Goal: Task Accomplishment & Management: Complete application form

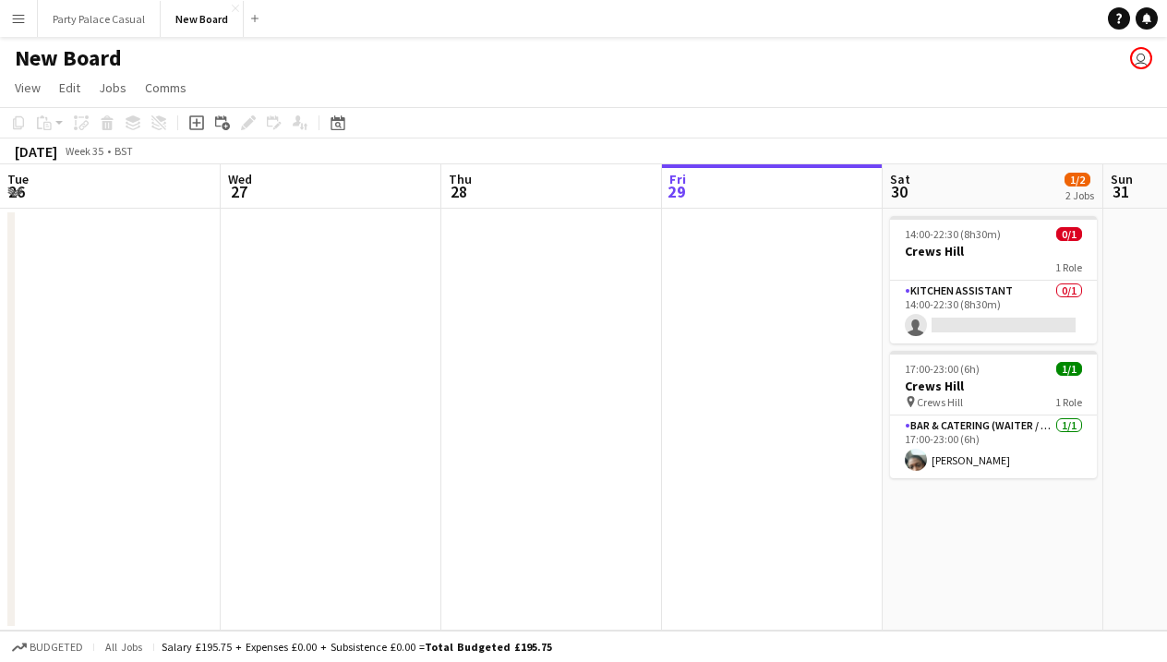
scroll to position [0, 441]
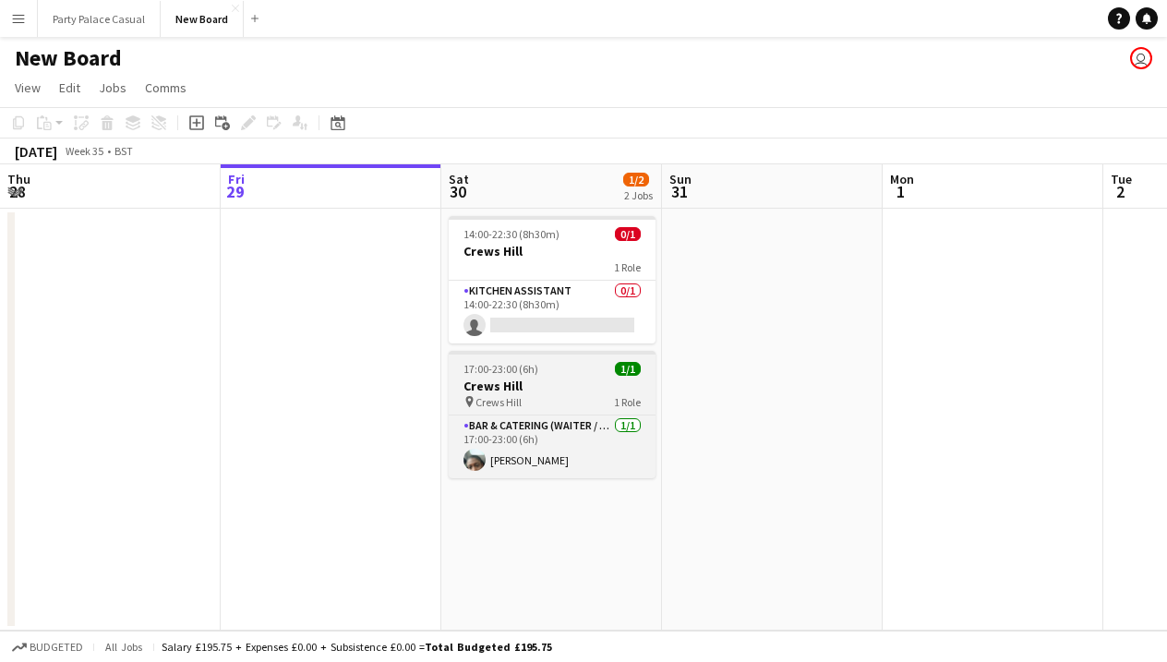
click at [533, 410] on app-job-card "17:00-23:00 (6h) 1/1 Crews Hill pin Crews Hill 1 Role Bar & Catering (Waiter / …" at bounding box center [552, 414] width 207 height 127
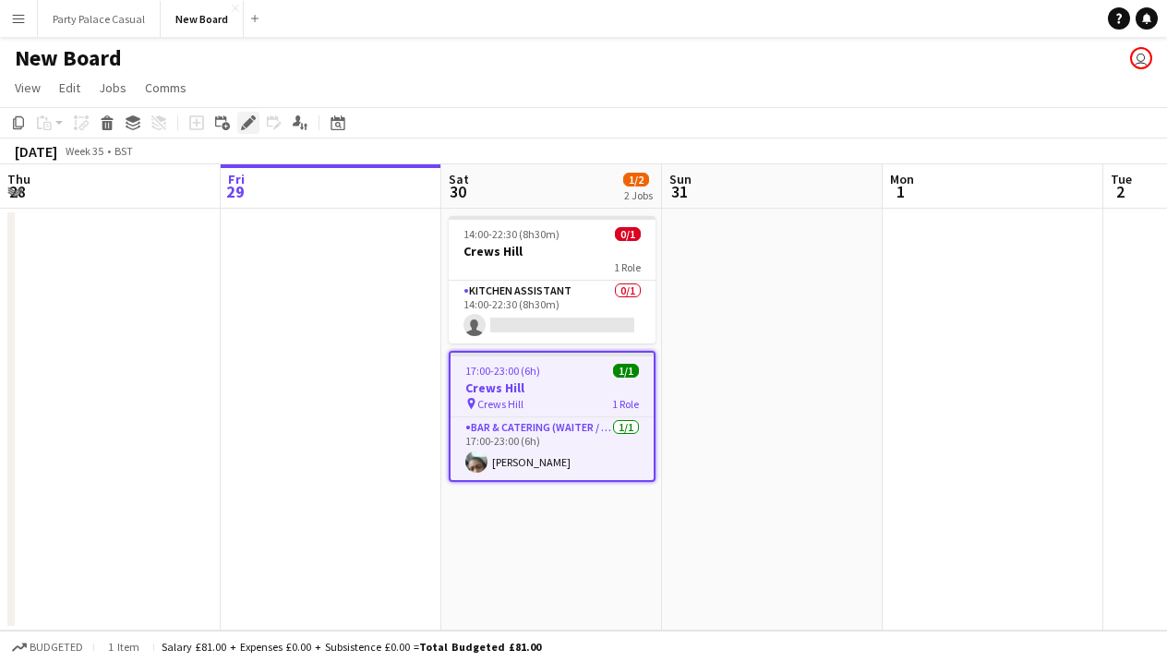
click at [243, 123] on icon "Edit" at bounding box center [248, 122] width 15 height 15
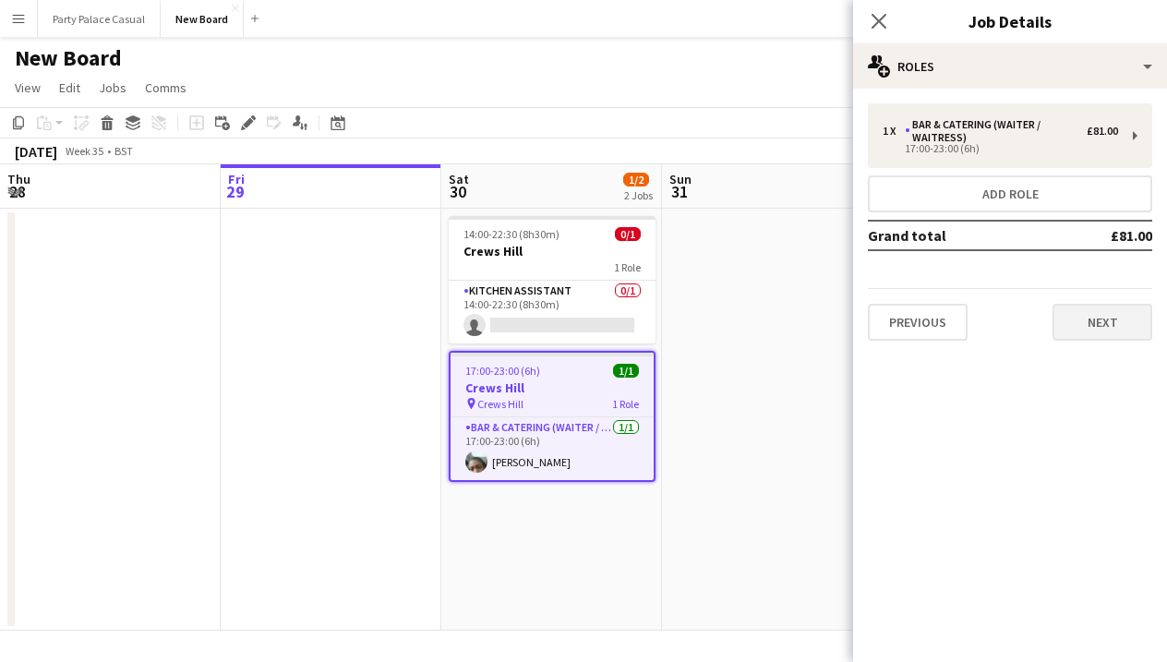
click at [1117, 328] on button "Next" at bounding box center [1102, 322] width 100 height 37
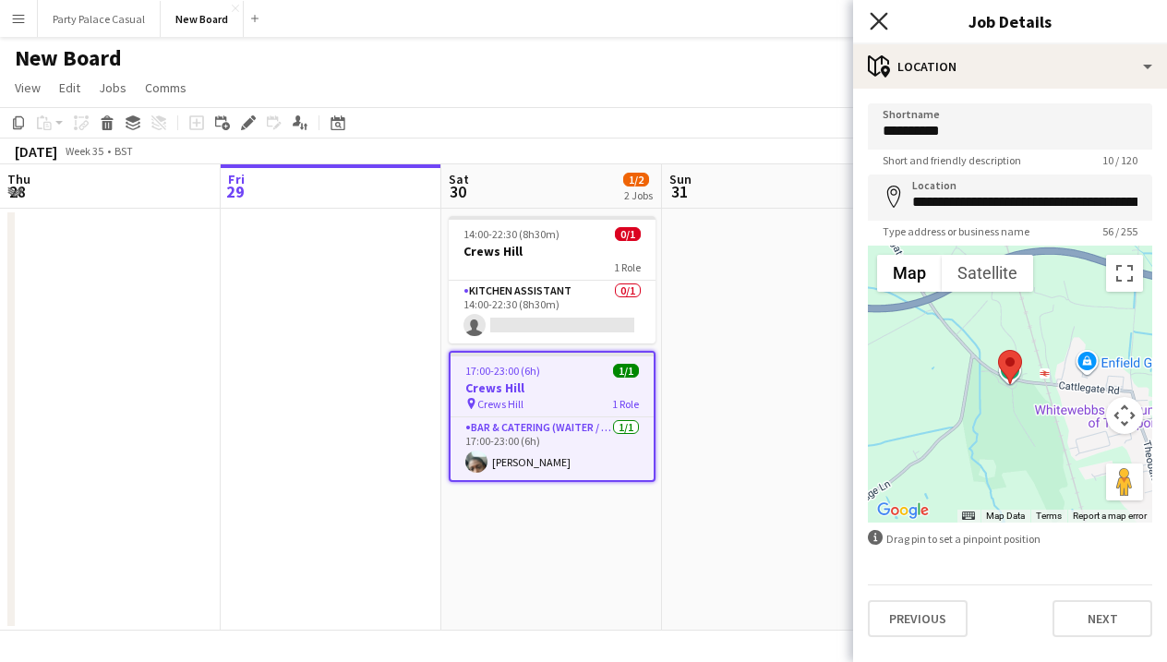
click at [884, 19] on icon "Close pop-in" at bounding box center [878, 21] width 18 height 18
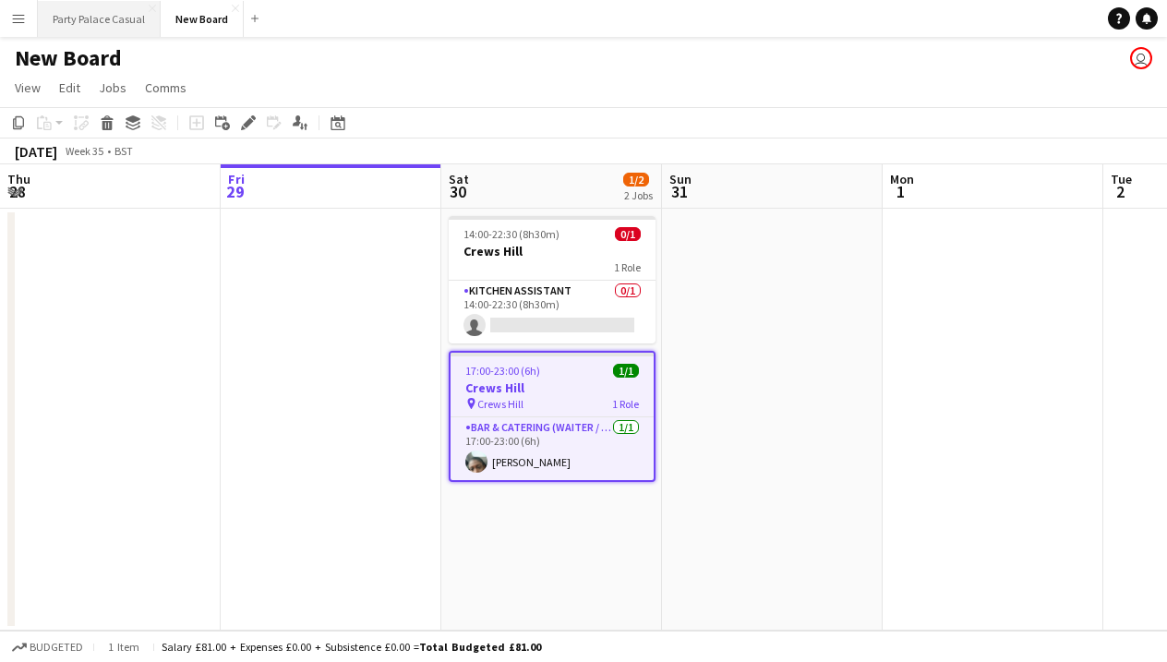
click at [126, 31] on button "Party Palace Casual Close" at bounding box center [99, 19] width 123 height 36
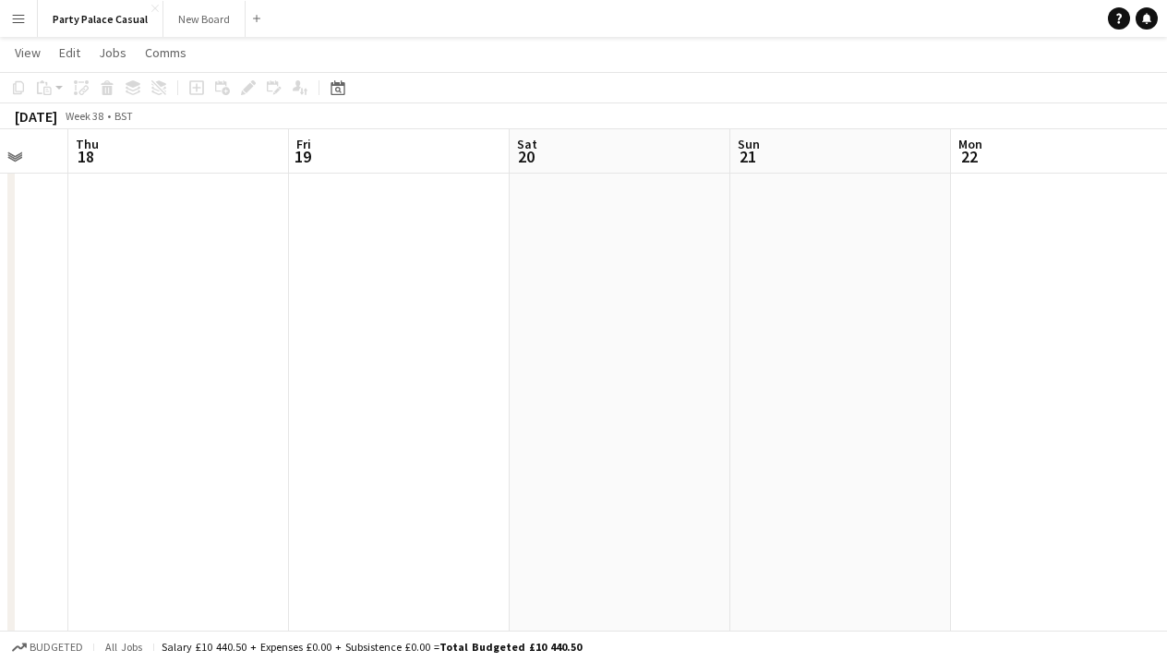
scroll to position [0, 598]
click at [740, 204] on app-date-cell at bounding box center [835, 441] width 221 height 553
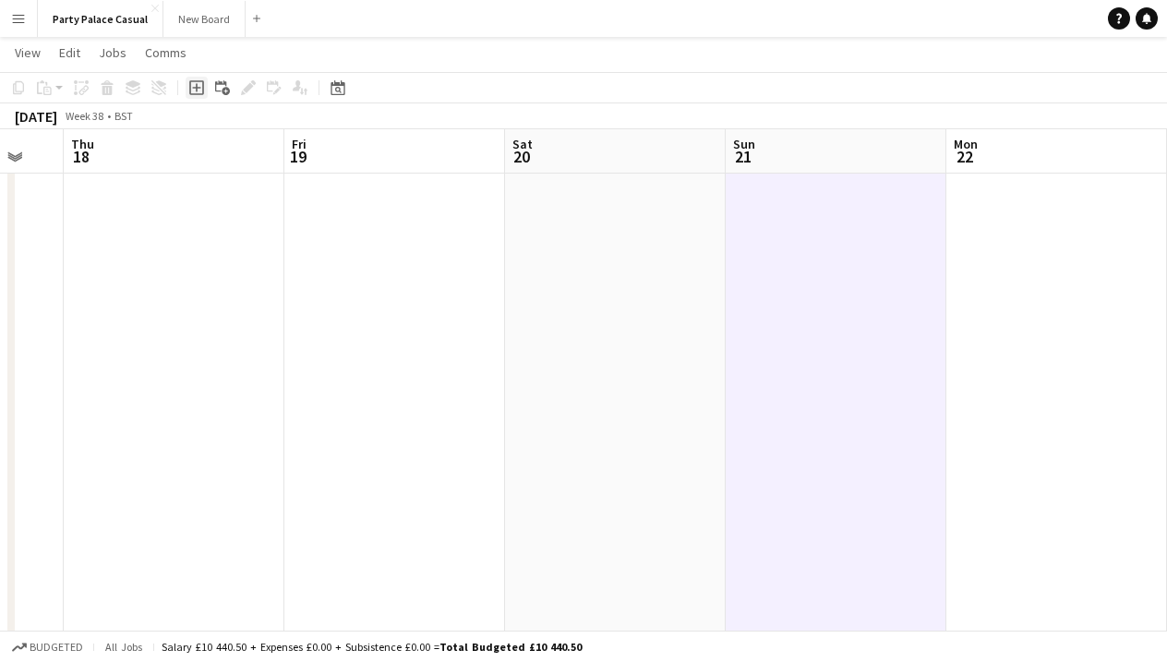
click at [196, 92] on icon "Add job" at bounding box center [196, 87] width 15 height 15
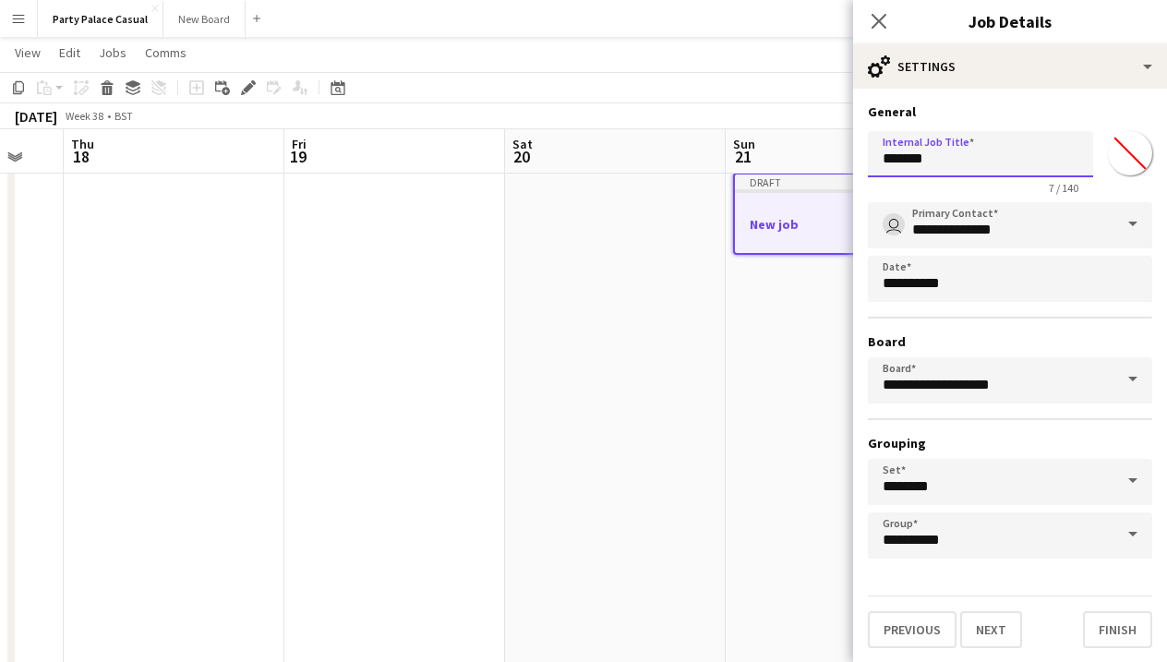
drag, startPoint x: 975, startPoint y: 171, endPoint x: 827, endPoint y: 167, distance: 147.7
click at [827, 167] on body "Menu Boards Boards Boards All jobs Status Workforce Workforce My Workforce Recr…" at bounding box center [583, 353] width 1167 height 791
type input "**********"
click at [982, 620] on button "Next" at bounding box center [991, 629] width 62 height 37
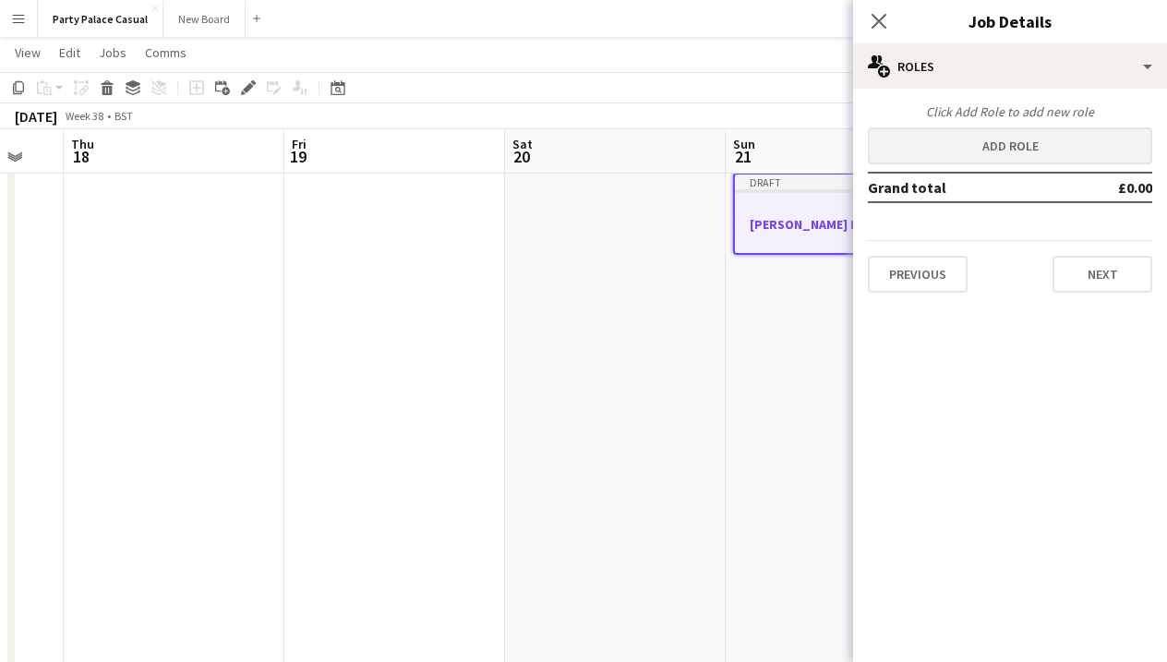
click at [1040, 138] on button "Add role" at bounding box center [1010, 145] width 284 height 37
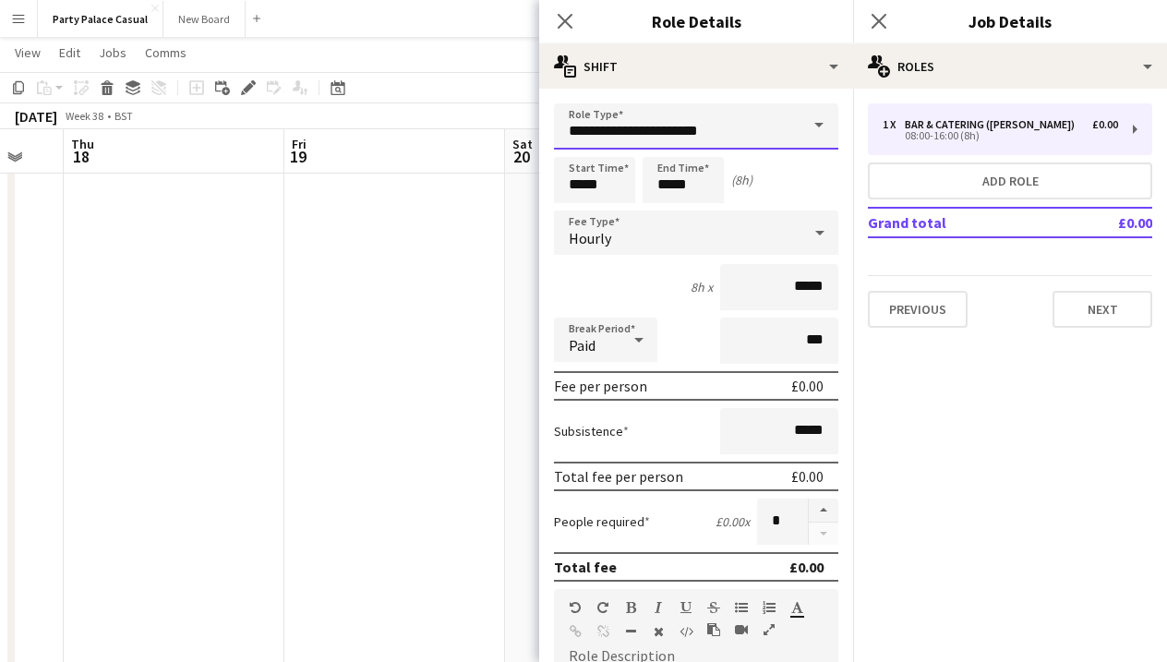
click at [759, 141] on input "**********" at bounding box center [696, 126] width 284 height 46
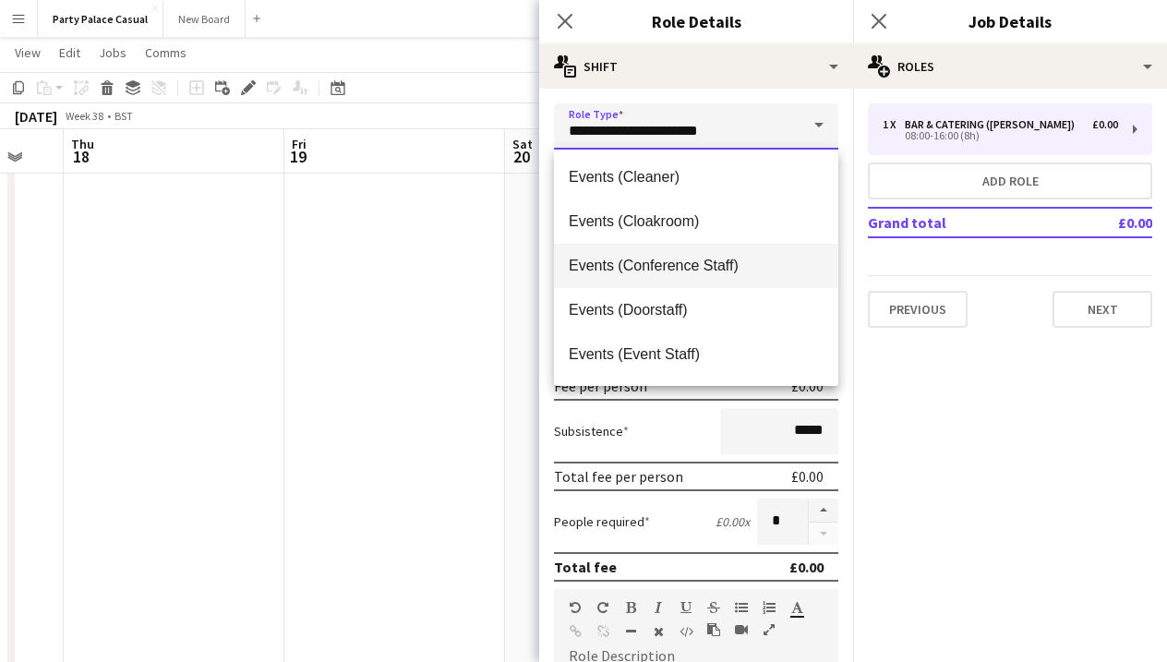
scroll to position [101, 0]
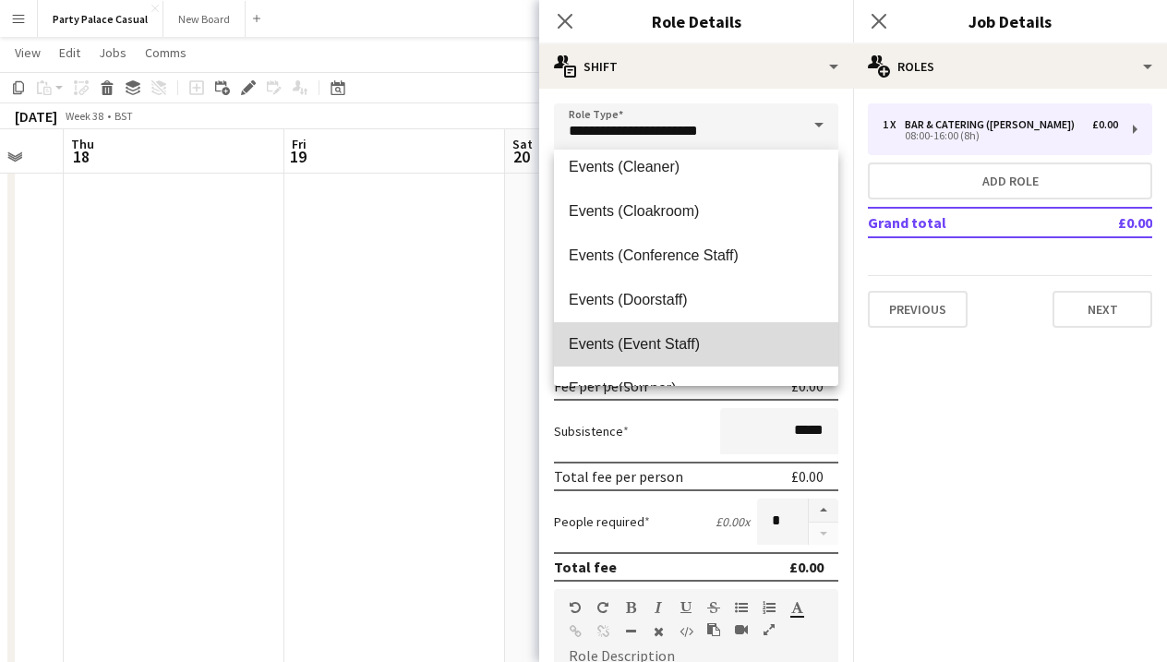
click at [721, 338] on span "Events (Event Staff)" at bounding box center [696, 344] width 255 height 18
type input "**********"
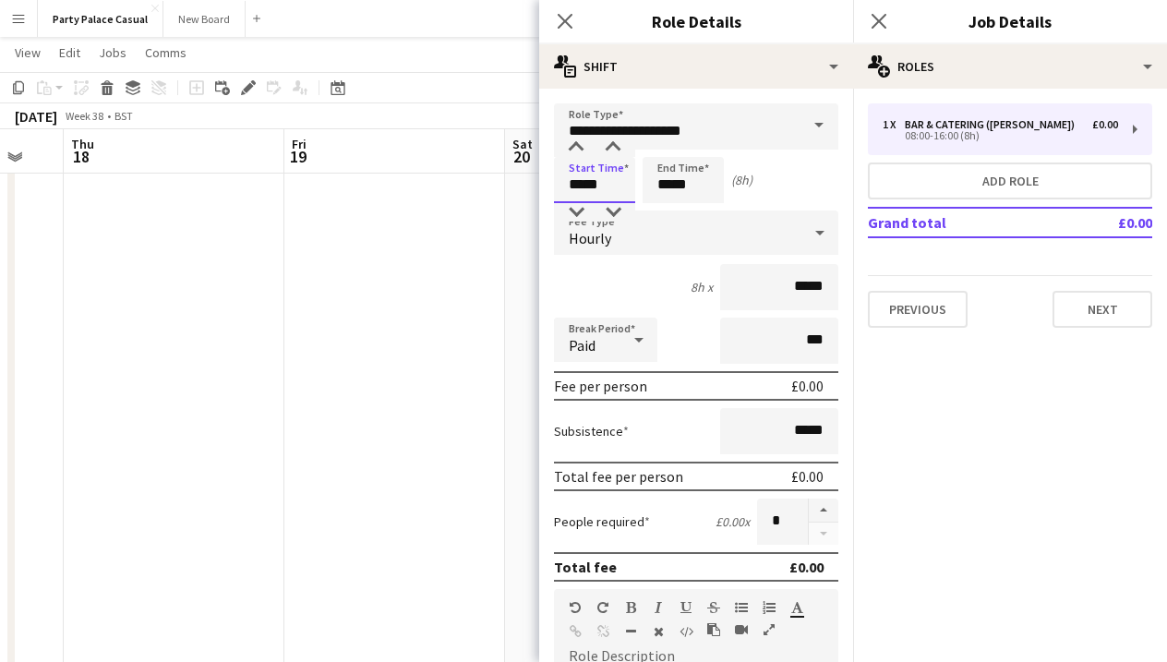
drag, startPoint x: 583, startPoint y: 184, endPoint x: 552, endPoint y: 182, distance: 31.4
click at [552, 182] on form "**********" at bounding box center [696, 602] width 314 height 999
type input "*****"
drag, startPoint x: 669, startPoint y: 185, endPoint x: 653, endPoint y: 185, distance: 16.6
click at [653, 185] on input "*****" at bounding box center [682, 180] width 81 height 46
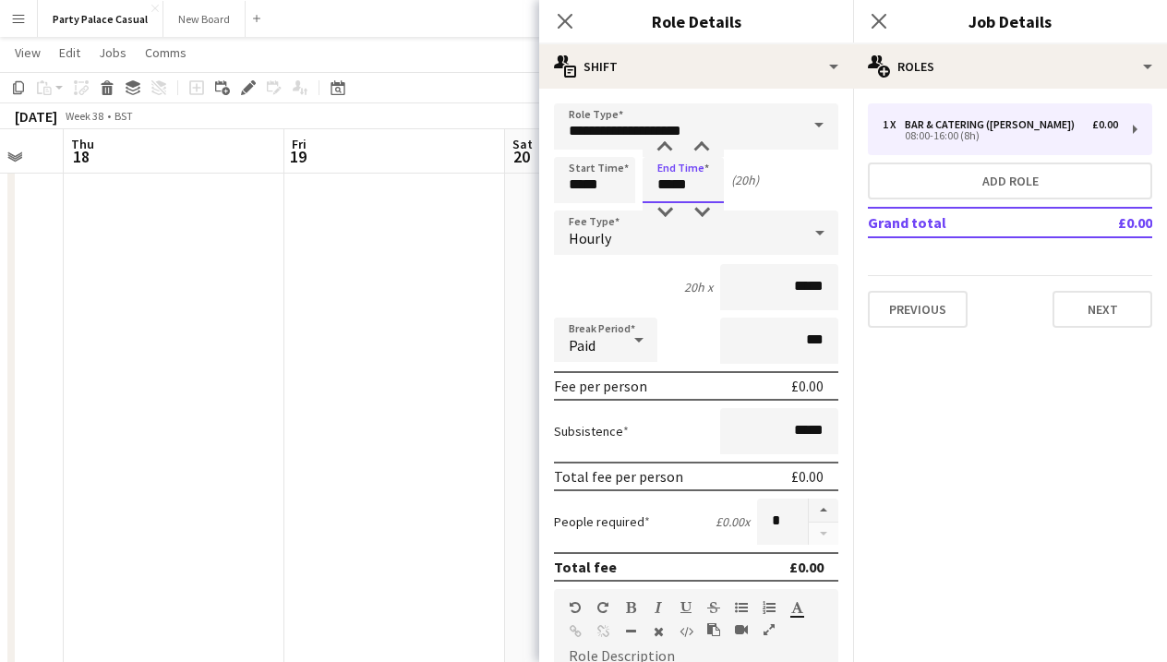
type input "*****"
click at [798, 290] on input "*****" at bounding box center [779, 287] width 118 height 46
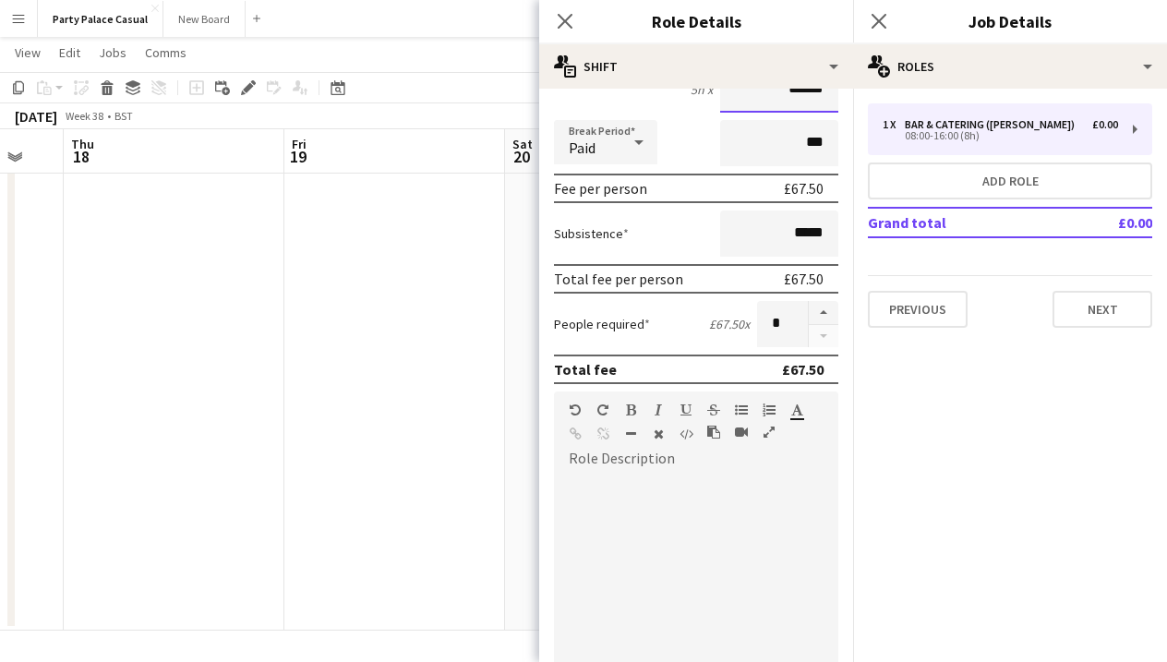
scroll to position [199, 0]
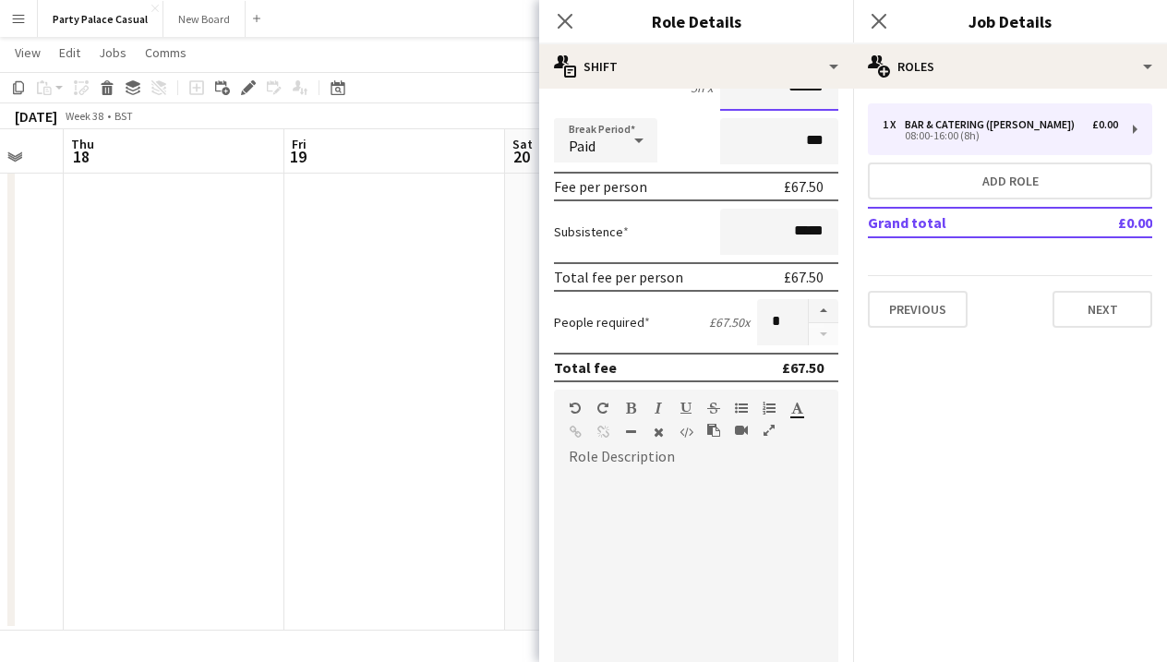
type input "******"
click at [701, 493] on div at bounding box center [696, 583] width 284 height 222
paste div
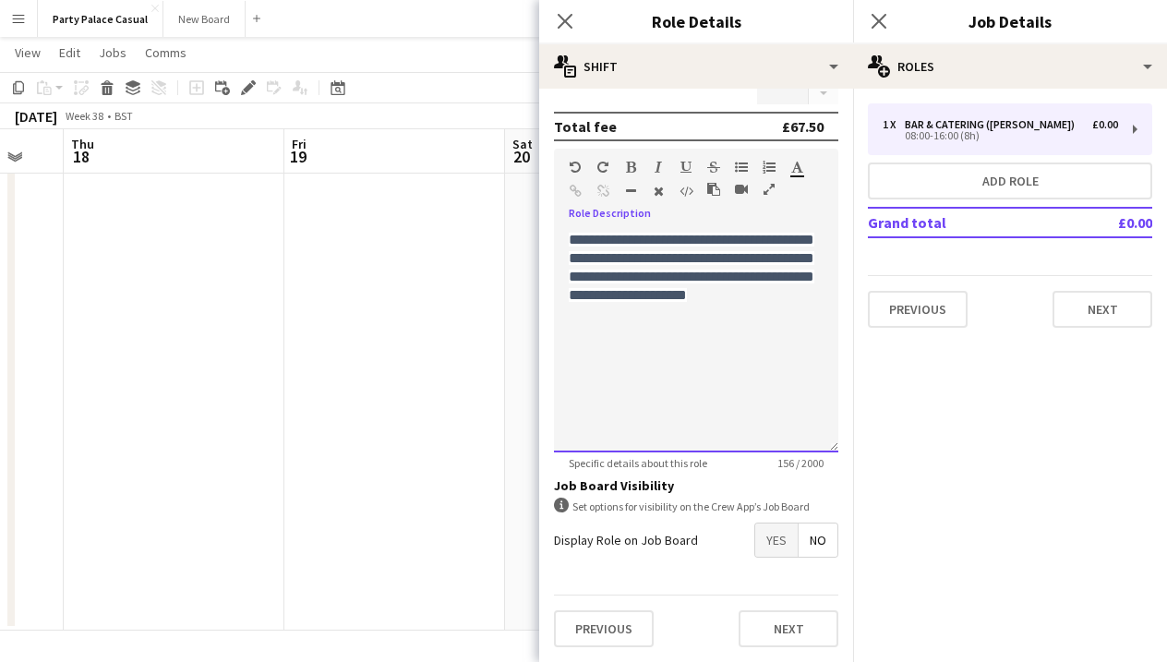
scroll to position [440, 0]
click at [770, 543] on span "Yes" at bounding box center [776, 539] width 42 height 33
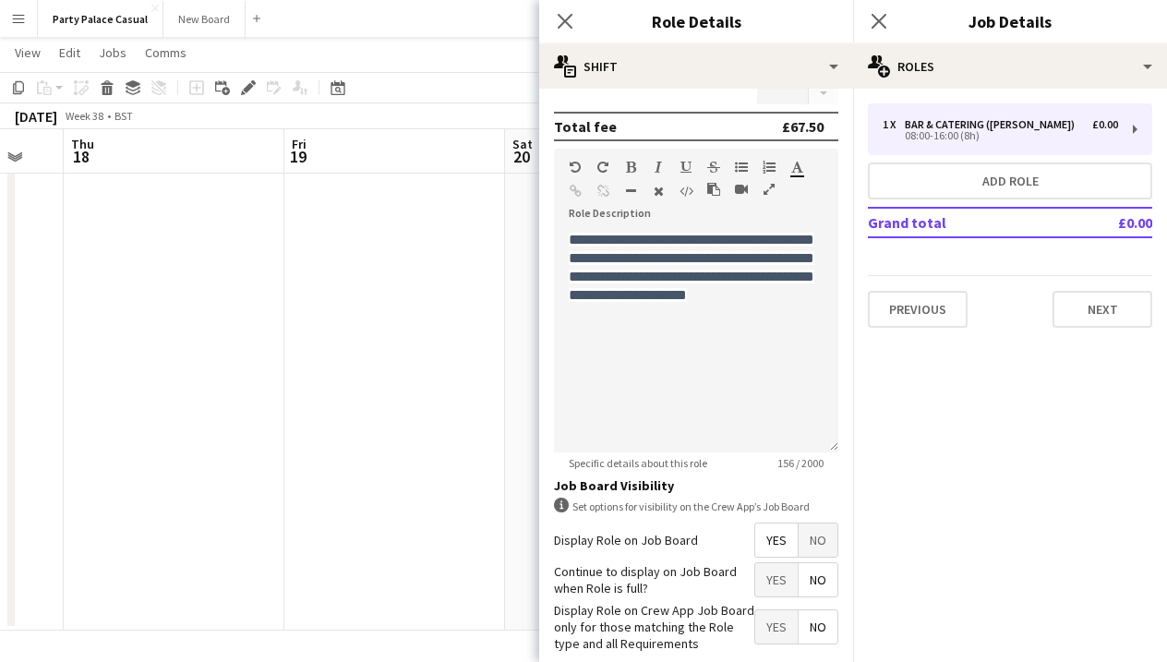
scroll to position [489, 0]
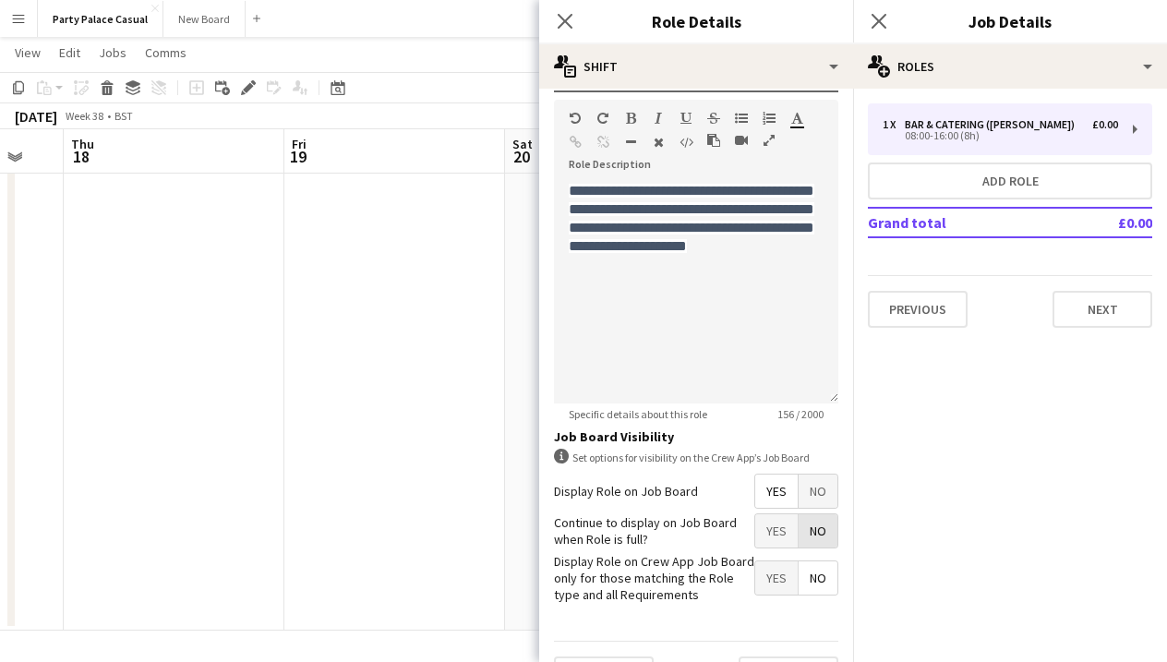
click at [821, 531] on span "No" at bounding box center [817, 530] width 39 height 33
click at [783, 578] on span "Yes" at bounding box center [776, 577] width 42 height 33
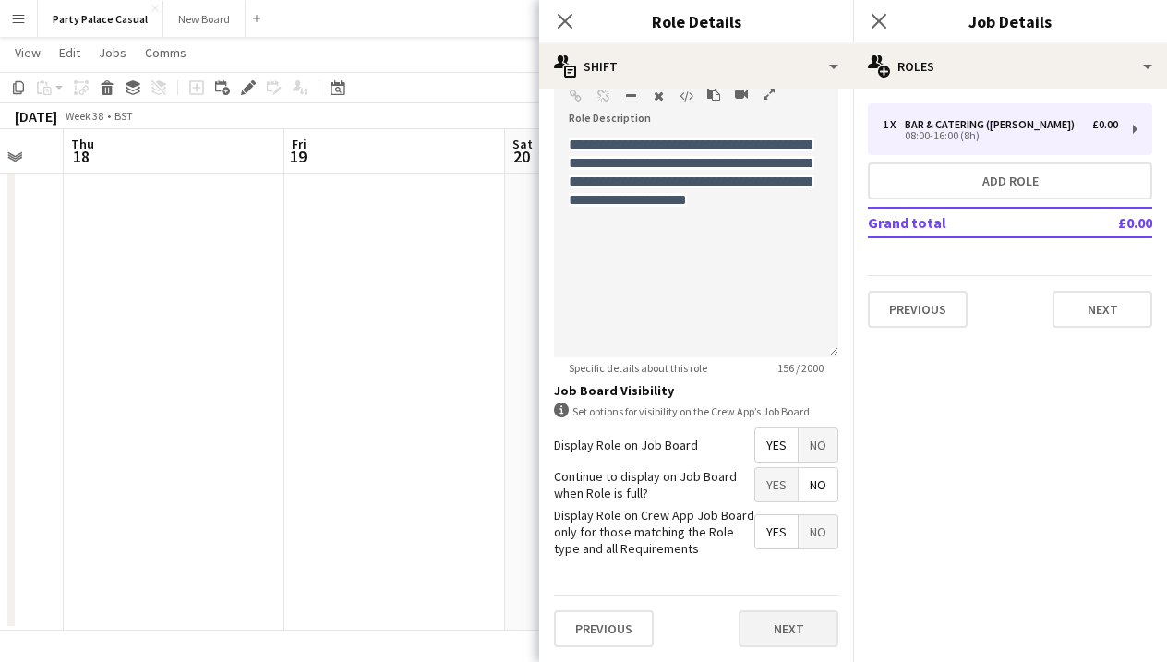
scroll to position [534, 0]
click at [795, 615] on button "Next" at bounding box center [788, 629] width 100 height 37
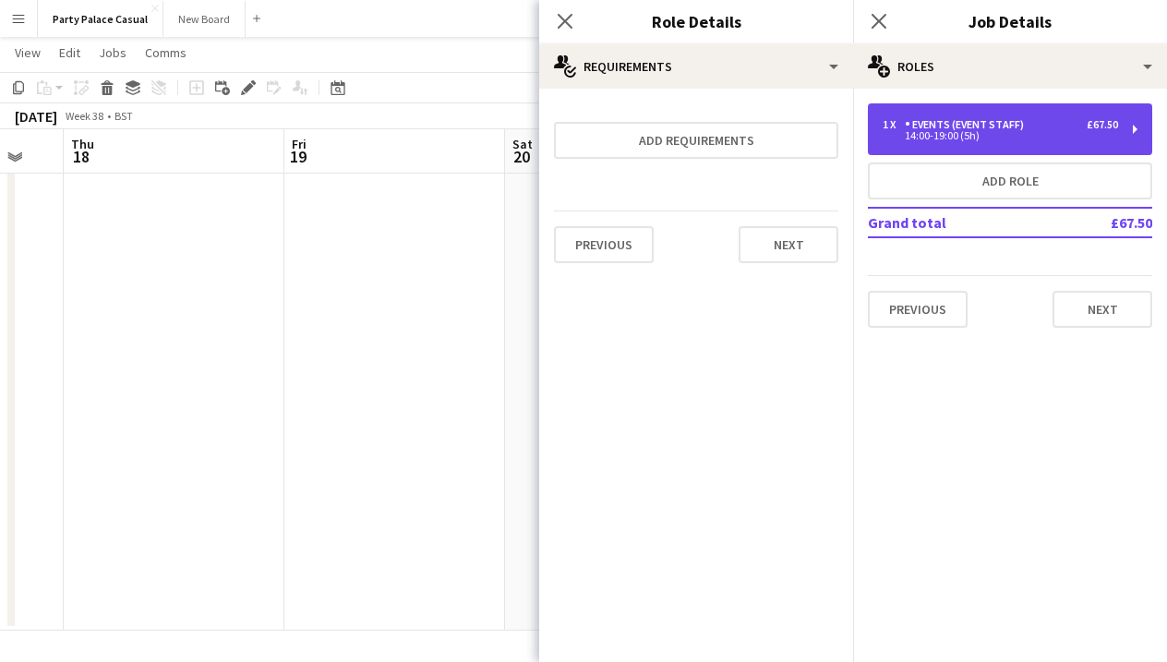
click at [969, 128] on div "Events (Event Staff)" at bounding box center [967, 124] width 126 height 13
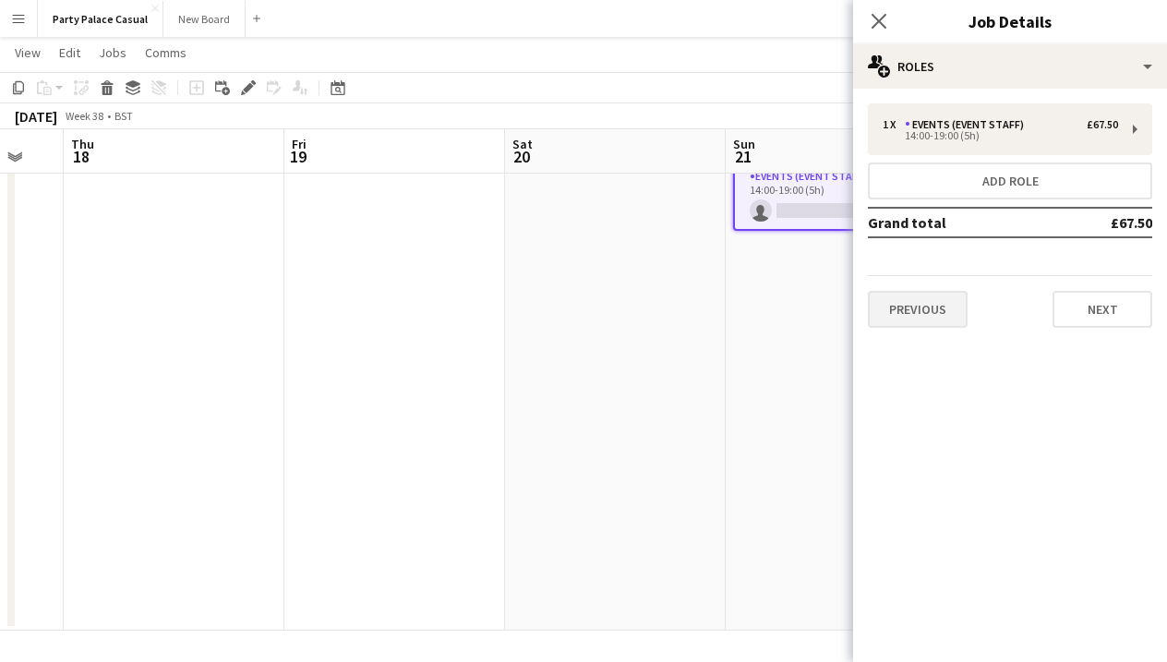
click at [925, 309] on button "Previous" at bounding box center [918, 309] width 100 height 37
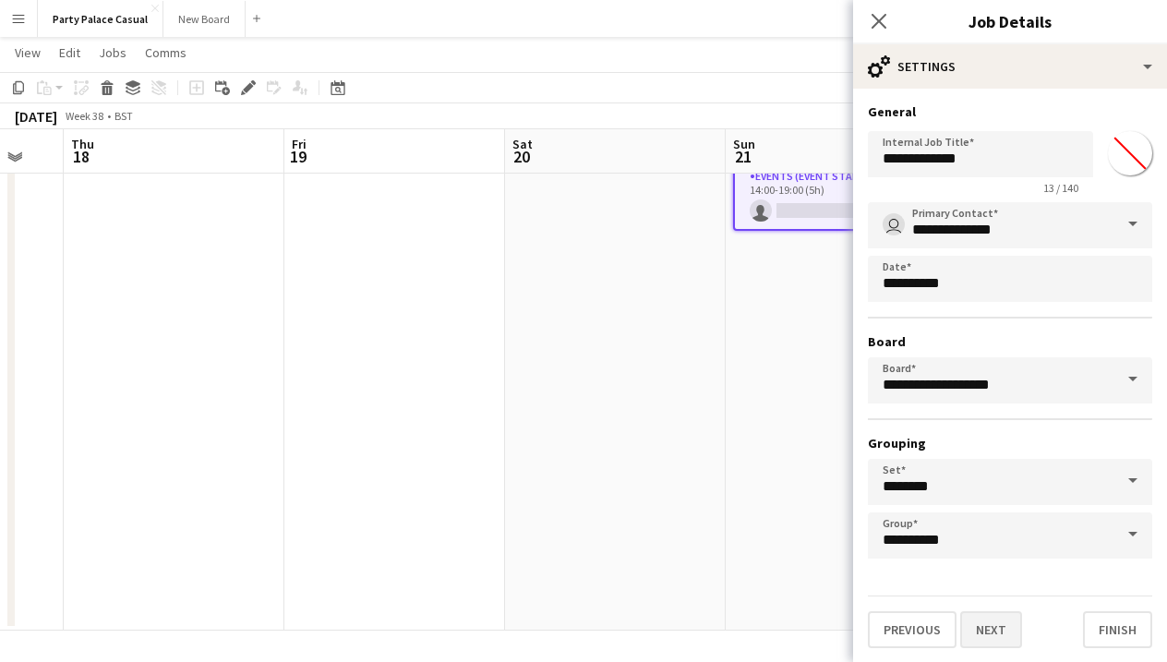
click at [1012, 634] on button "Next" at bounding box center [991, 629] width 62 height 37
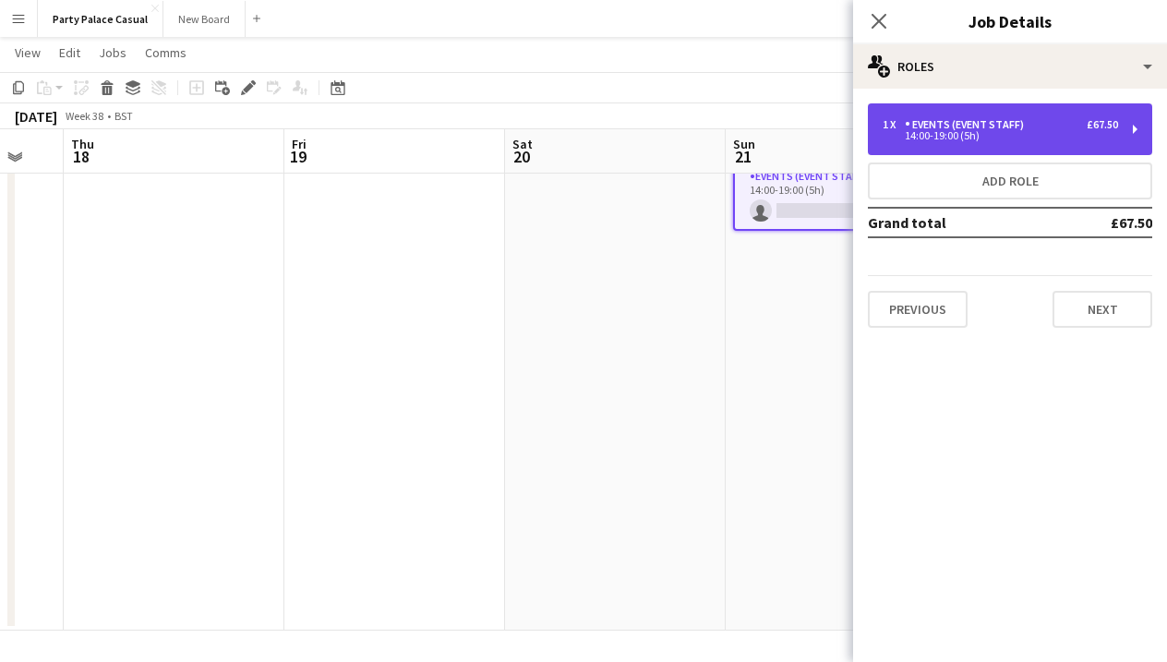
click at [1112, 129] on div "£67.50" at bounding box center [1101, 124] width 31 height 13
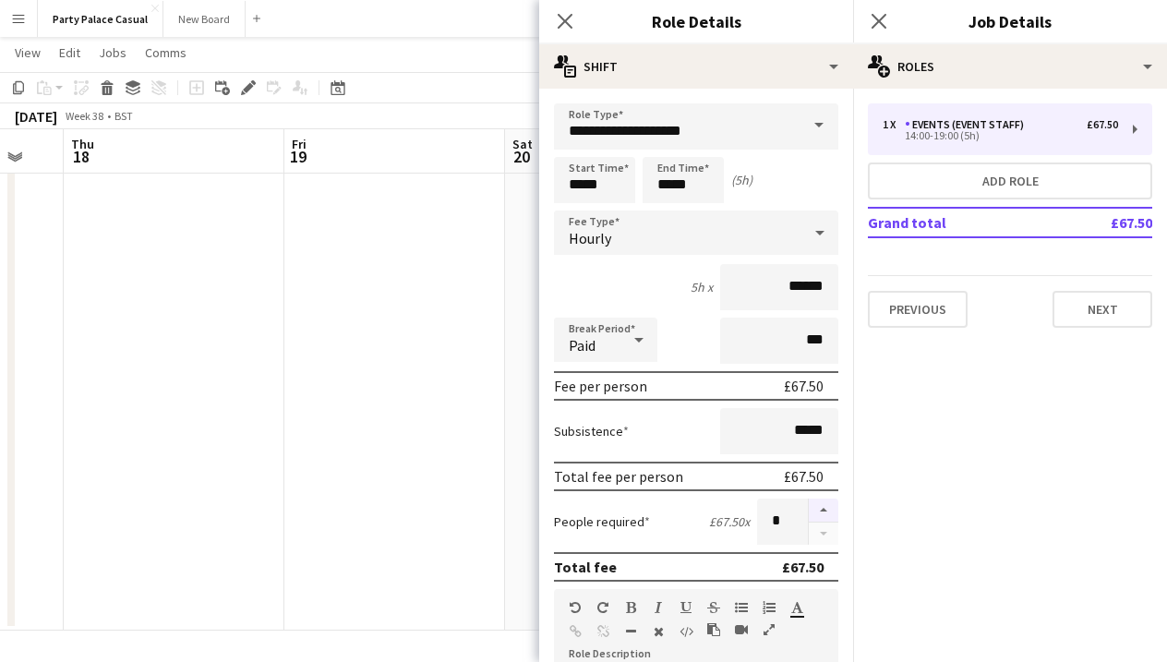
click at [825, 510] on button "button" at bounding box center [823, 510] width 30 height 24
type input "*"
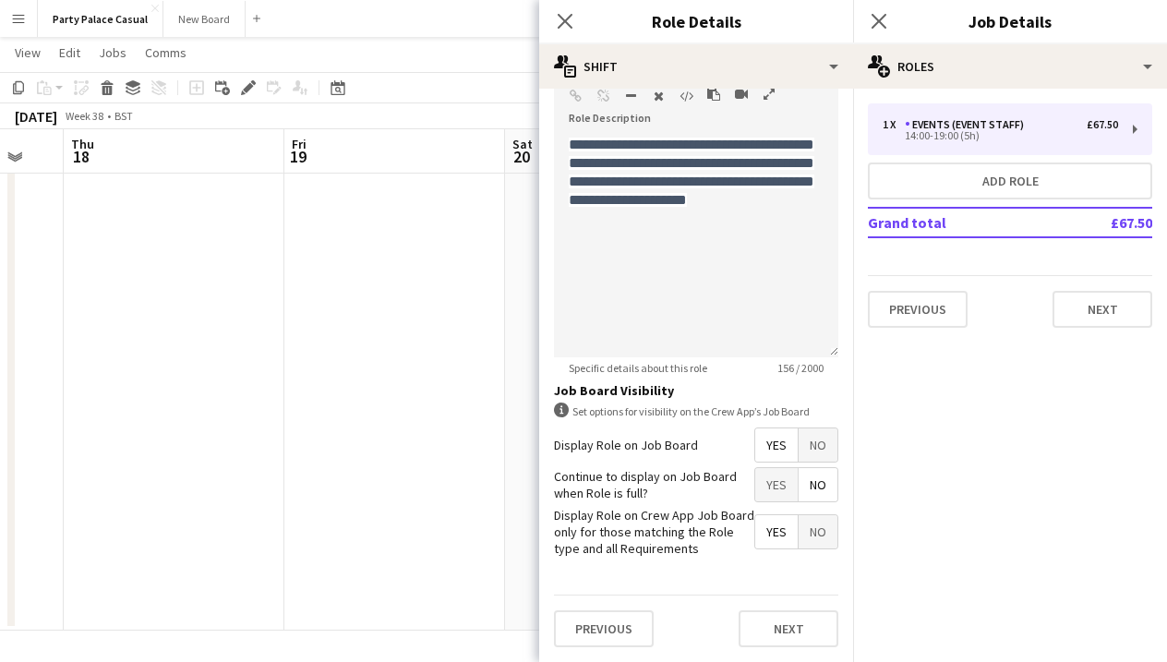
scroll to position [534, 0]
click at [788, 641] on button "Next" at bounding box center [788, 629] width 100 height 37
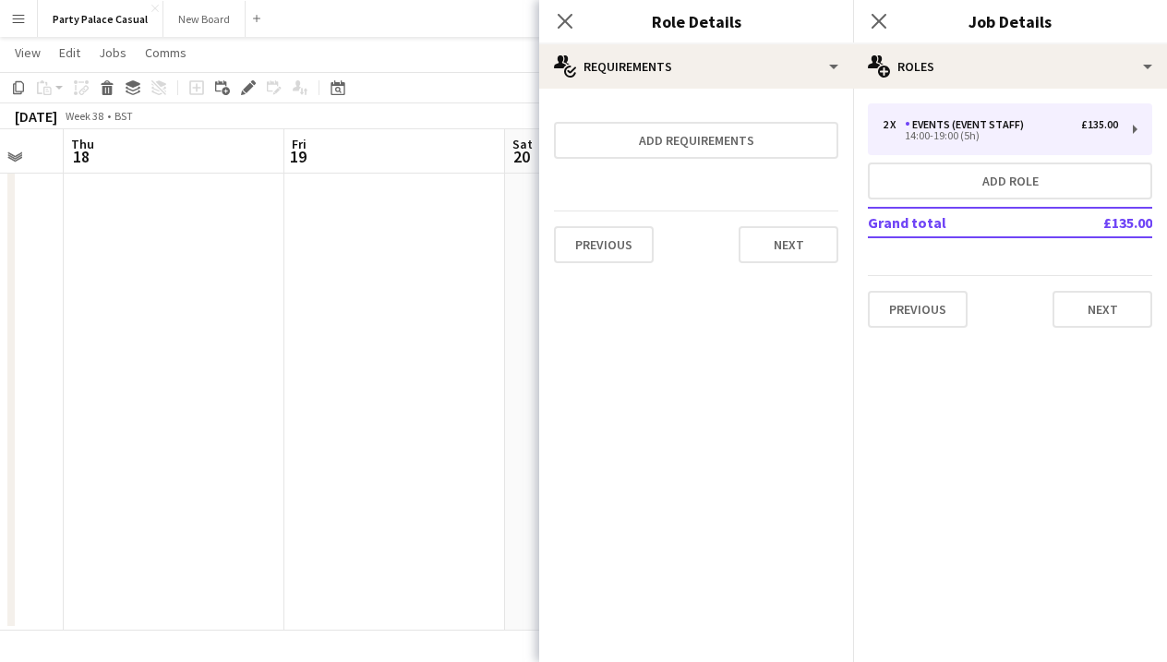
scroll to position [0, 0]
click at [1076, 303] on button "Next" at bounding box center [1102, 309] width 100 height 37
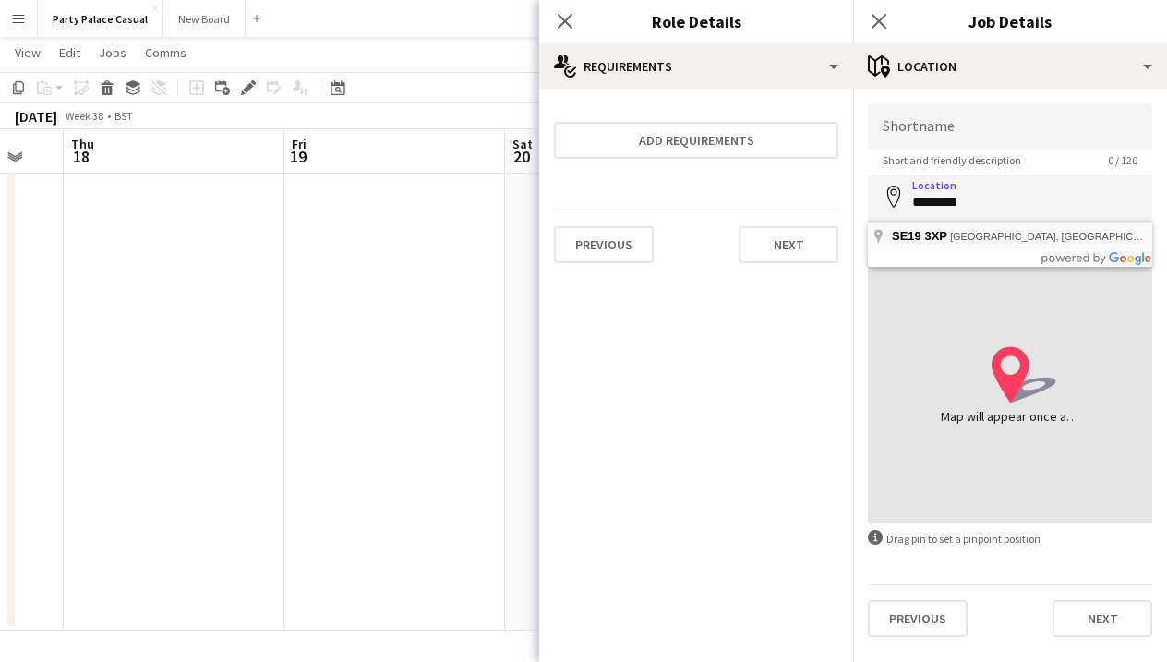
type input "**********"
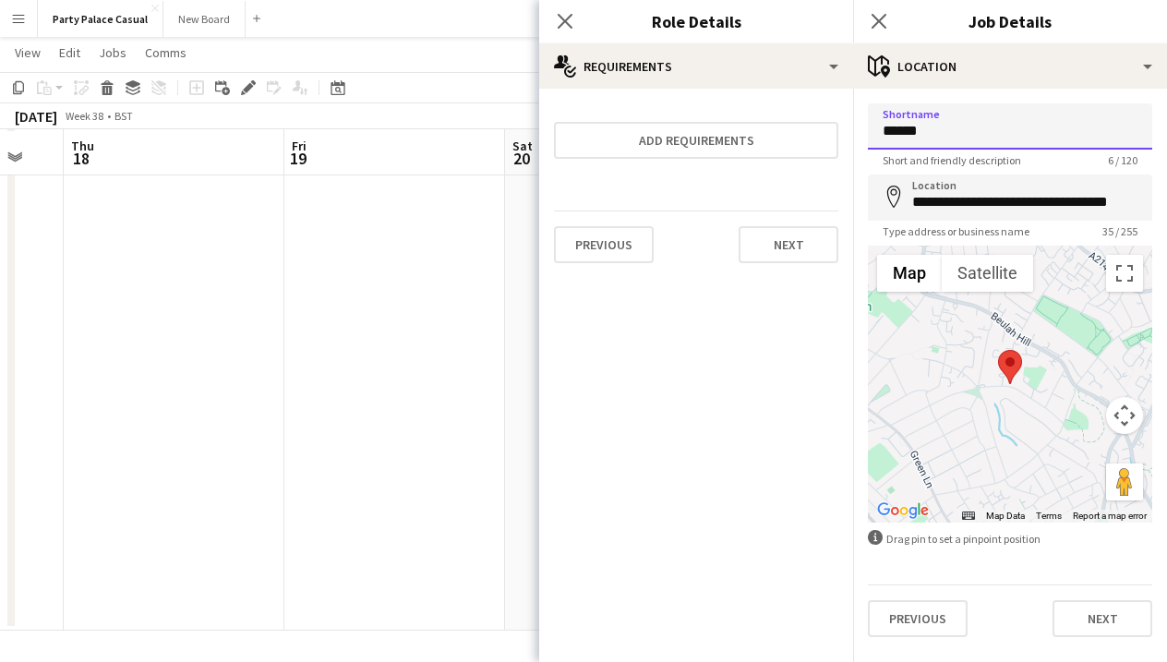
scroll to position [129, 0]
type input "******"
click at [1104, 617] on button "Next" at bounding box center [1102, 618] width 100 height 37
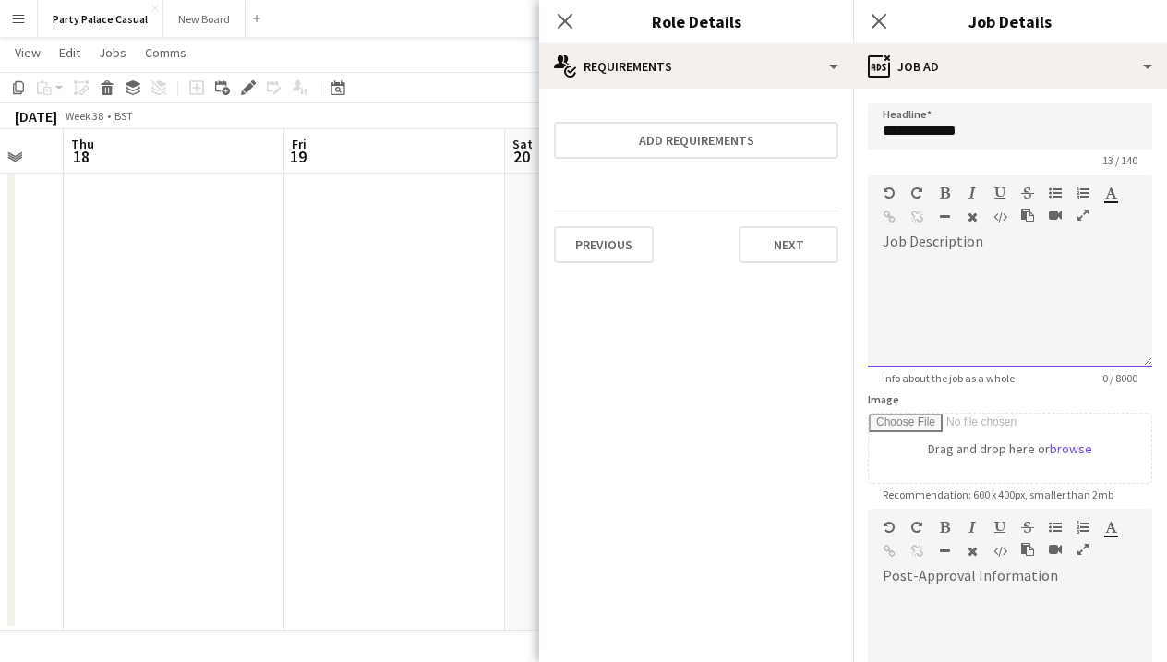
click at [979, 270] on div at bounding box center [1010, 312] width 284 height 111
paste div
drag, startPoint x: 1057, startPoint y: 268, endPoint x: 861, endPoint y: 267, distance: 195.7
click at [862, 267] on form "**********" at bounding box center [1010, 500] width 314 height 795
click at [925, 590] on div at bounding box center [1010, 640] width 284 height 124
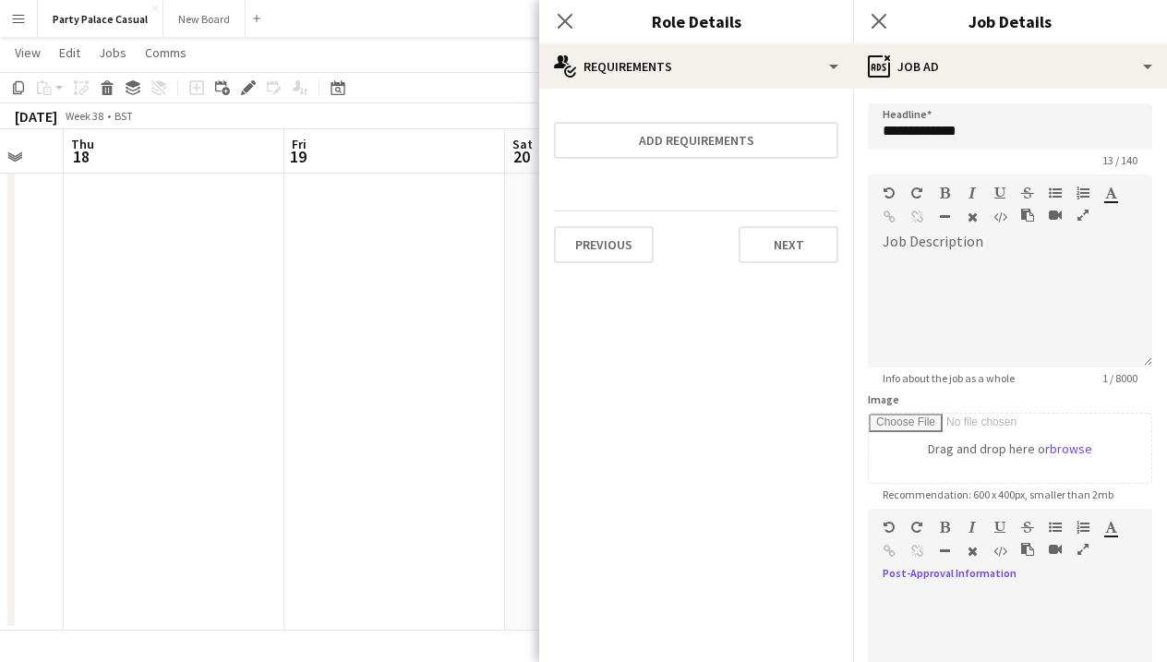
paste div
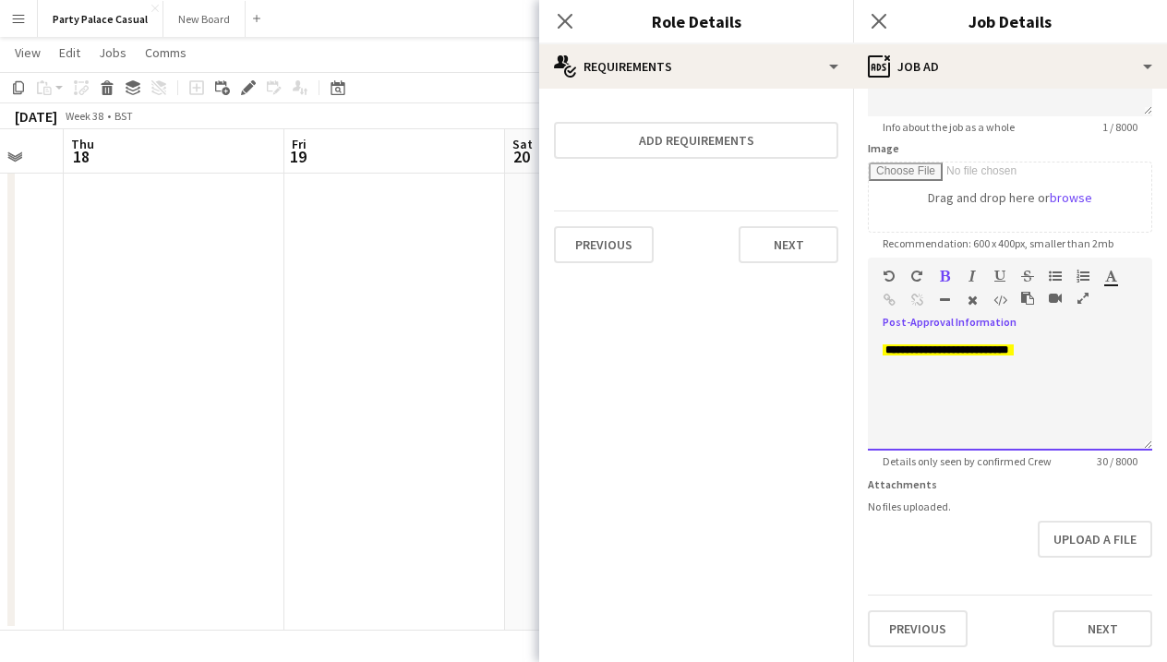
scroll to position [251, 0]
click at [1089, 627] on button "Next" at bounding box center [1102, 628] width 100 height 37
type input "*******"
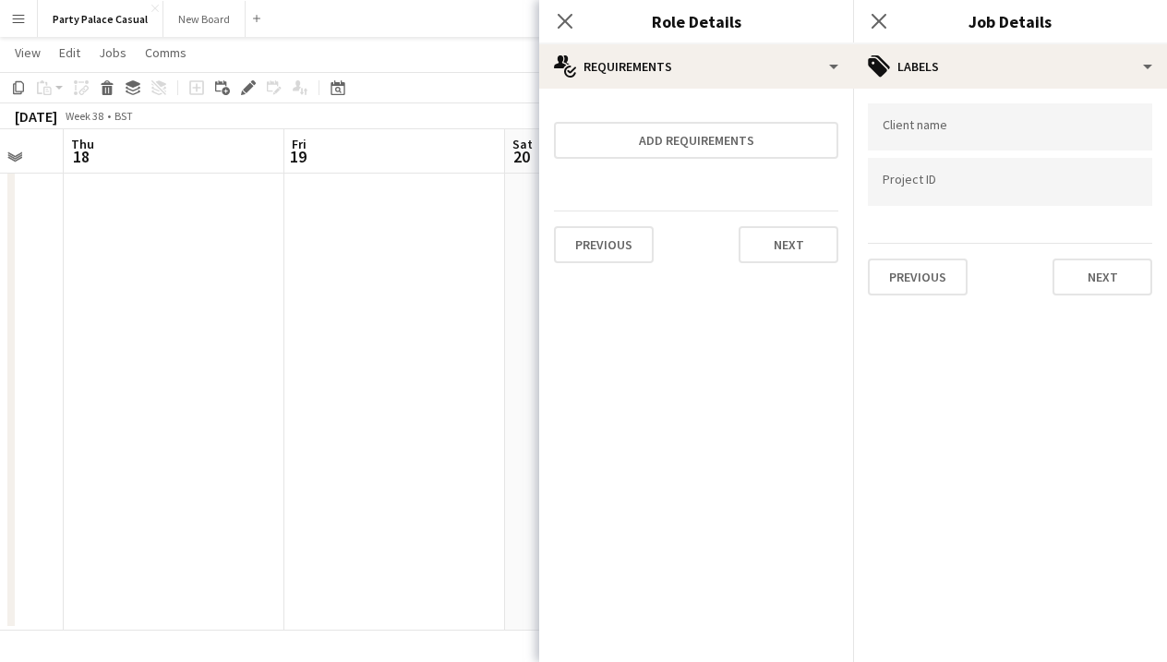
click at [1101, 297] on div "Client name Project ID Previous Next" at bounding box center [1010, 200] width 314 height 222
click at [1096, 275] on button "Next" at bounding box center [1102, 276] width 100 height 37
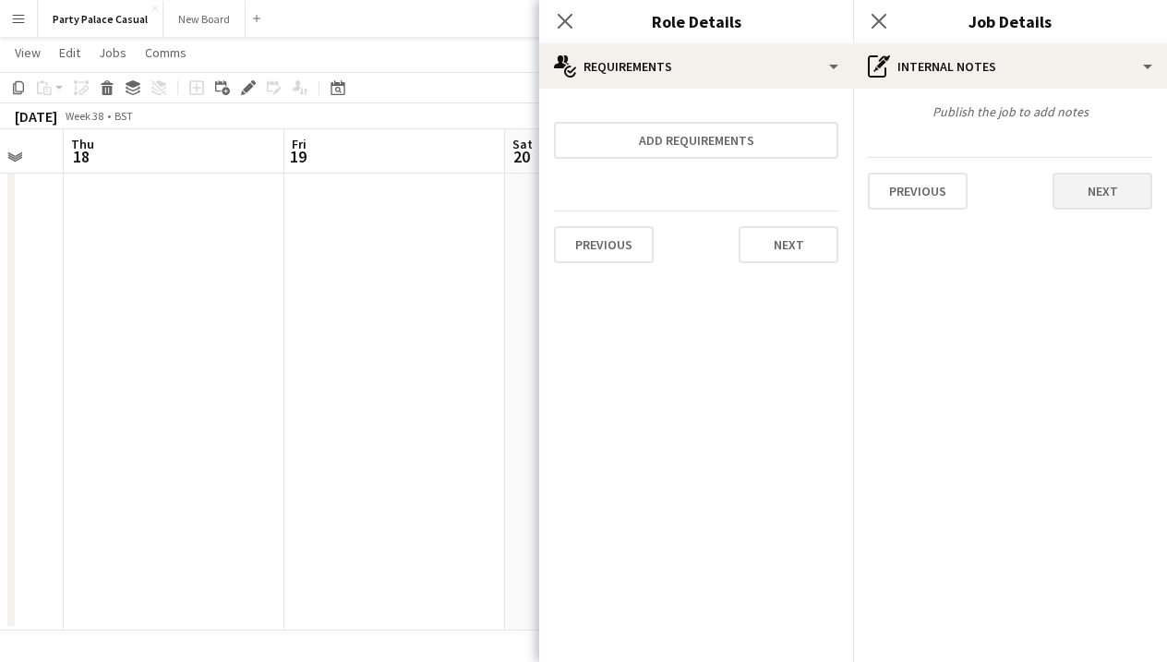
click at [1103, 185] on button "Next" at bounding box center [1102, 191] width 100 height 37
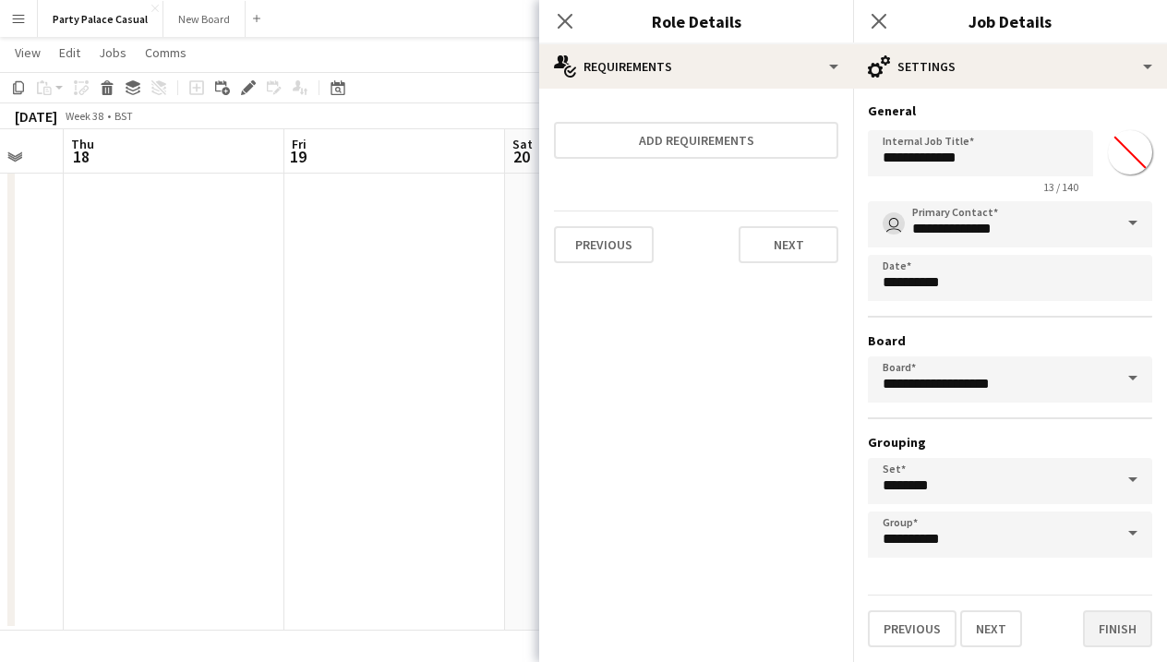
scroll to position [1, 0]
click at [1132, 626] on button "Finish" at bounding box center [1117, 628] width 69 height 37
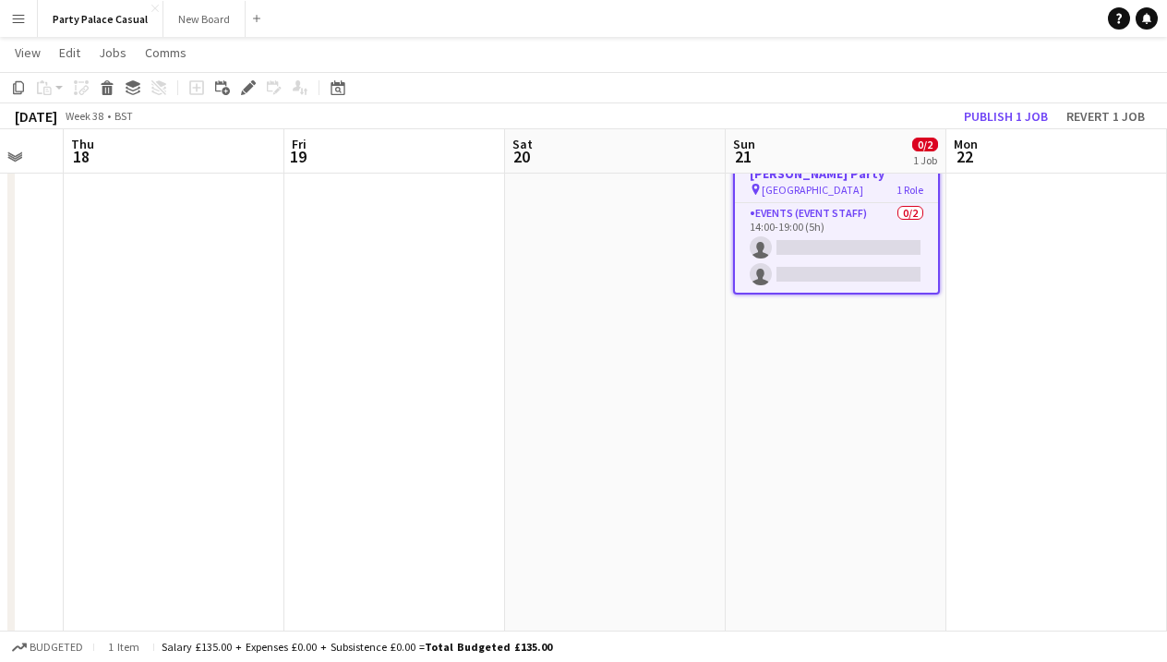
scroll to position [71, 0]
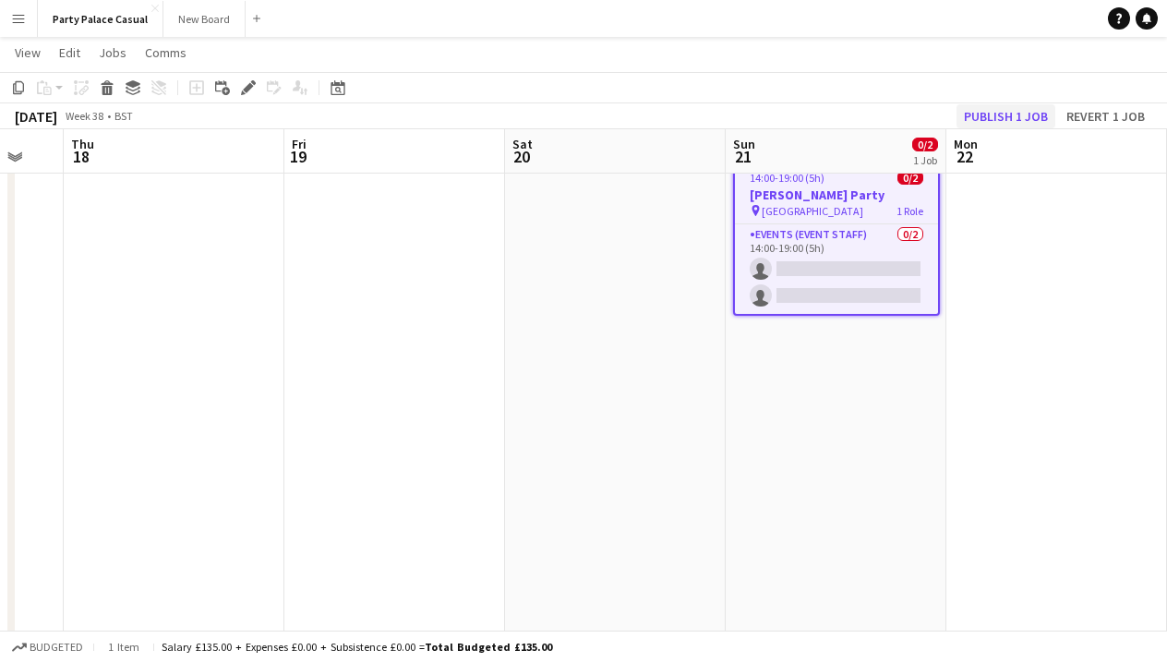
click at [997, 115] on button "Publish 1 job" at bounding box center [1005, 116] width 99 height 24
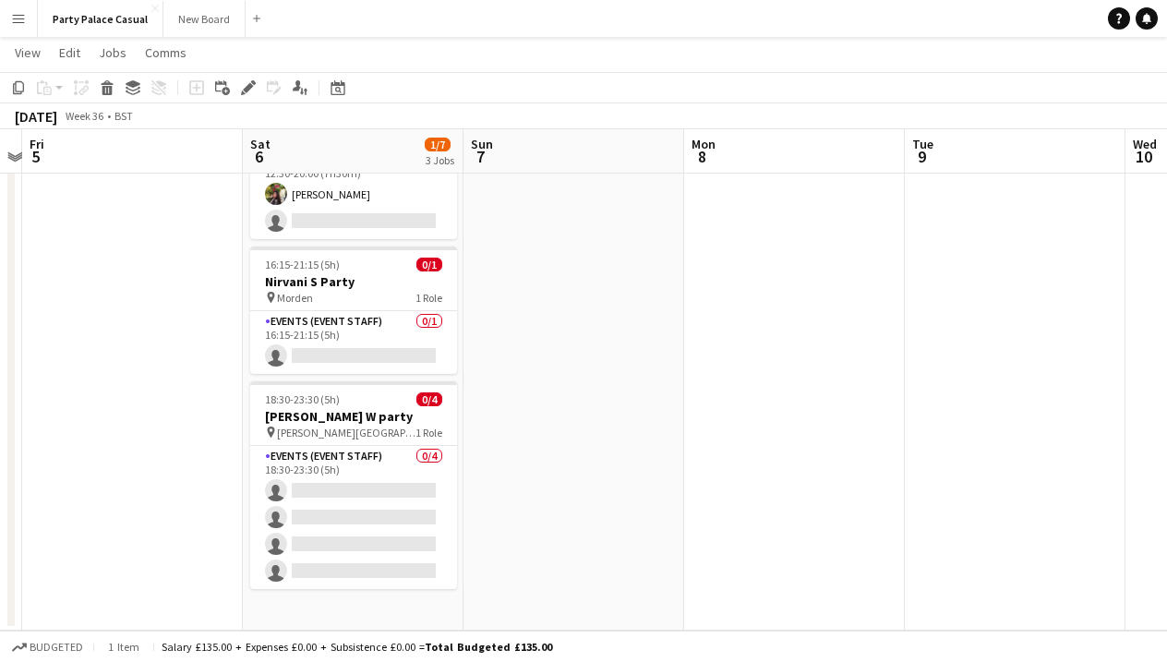
scroll to position [129, 0]
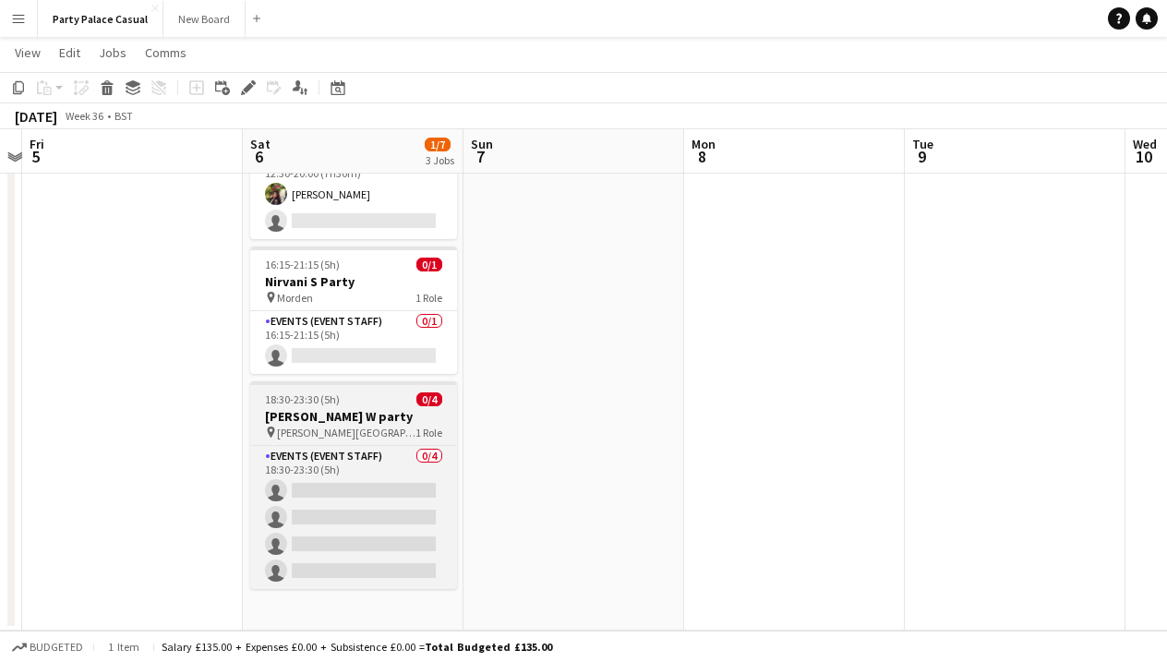
click at [388, 436] on div "pin [PERSON_NAME] Keynes 1 Role" at bounding box center [353, 432] width 207 height 15
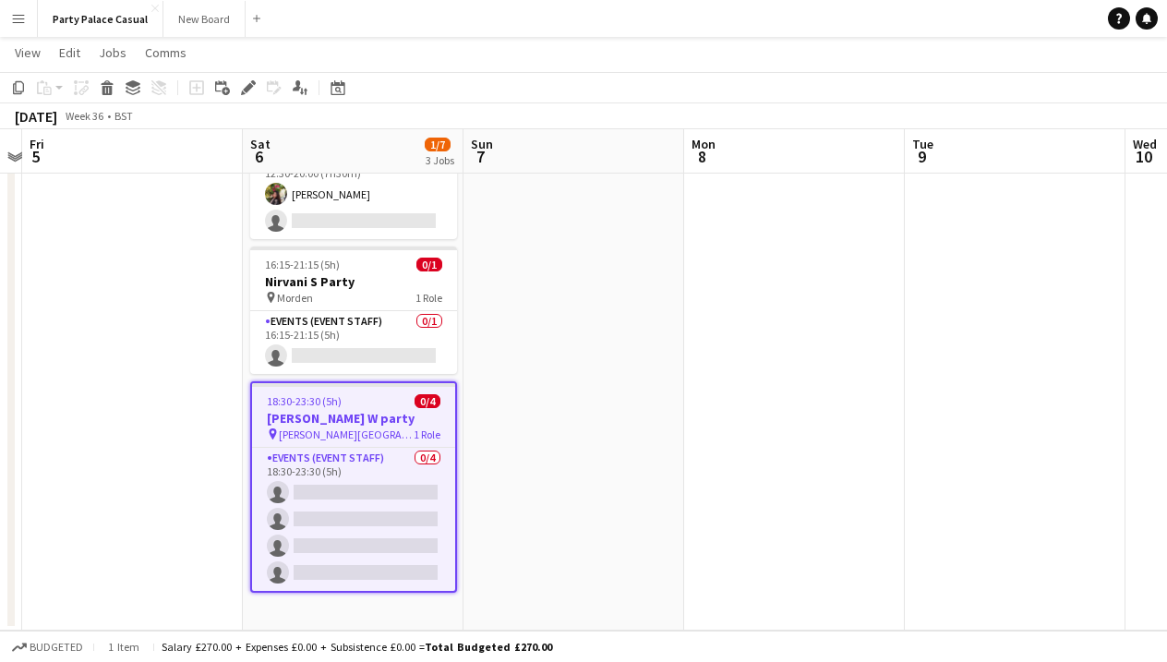
click at [322, 435] on span "[PERSON_NAME][GEOGRAPHIC_DATA]" at bounding box center [346, 434] width 135 height 14
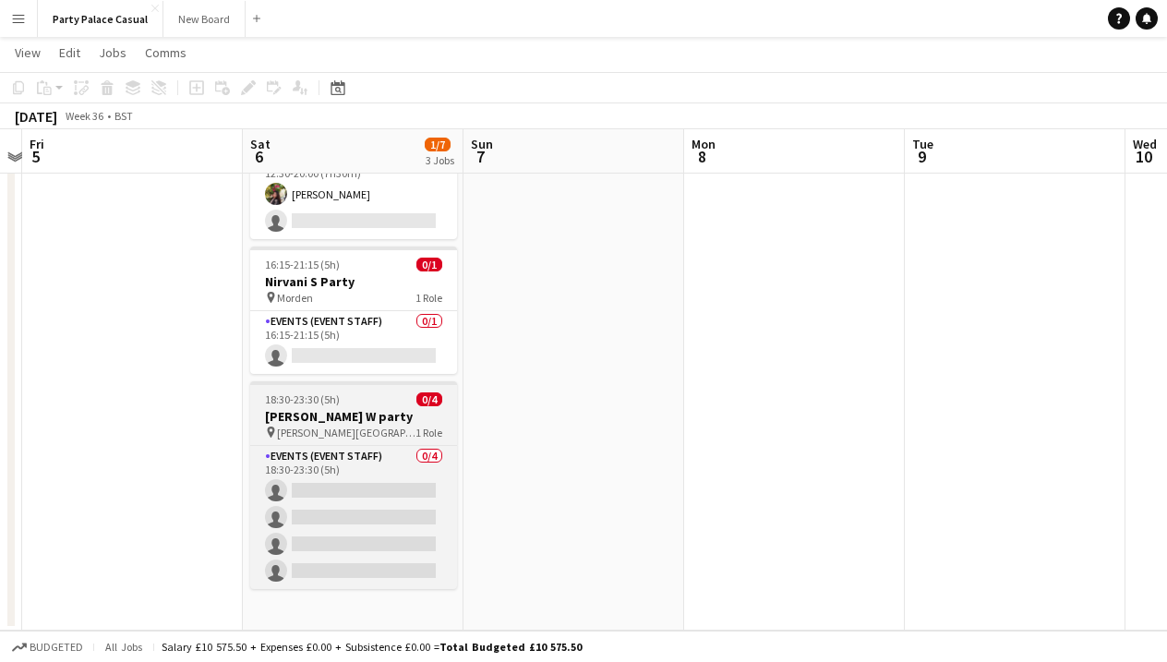
click at [325, 435] on span "[PERSON_NAME][GEOGRAPHIC_DATA]" at bounding box center [346, 432] width 138 height 14
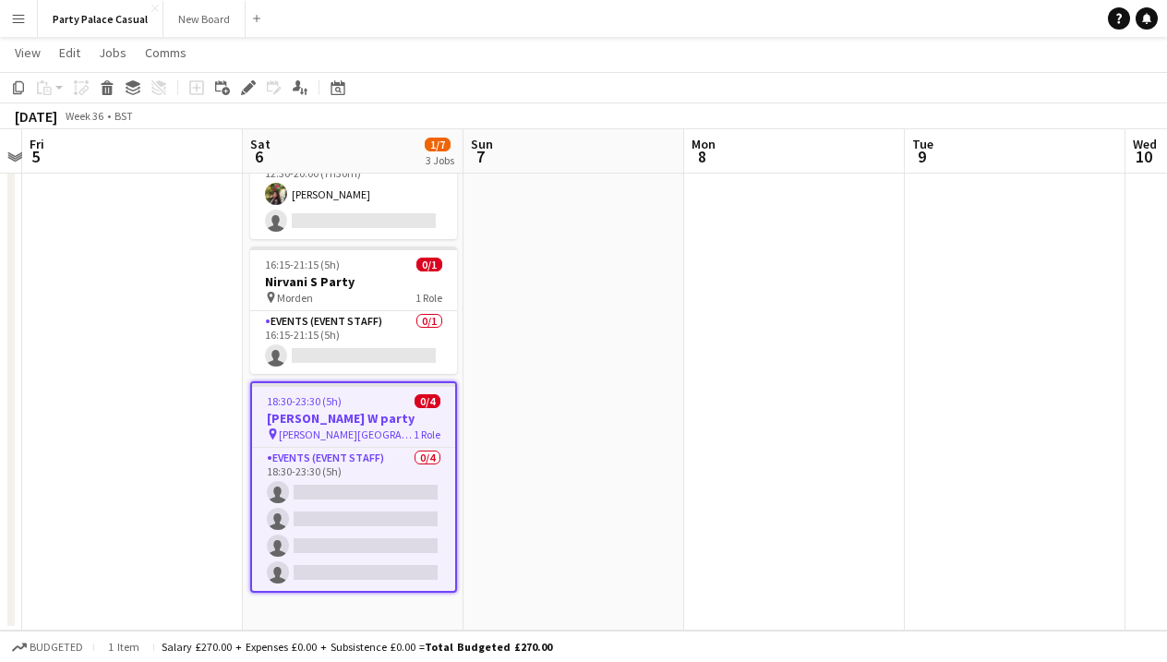
click at [375, 404] on div "18:30-23:30 (5h) 0/4" at bounding box center [353, 401] width 203 height 14
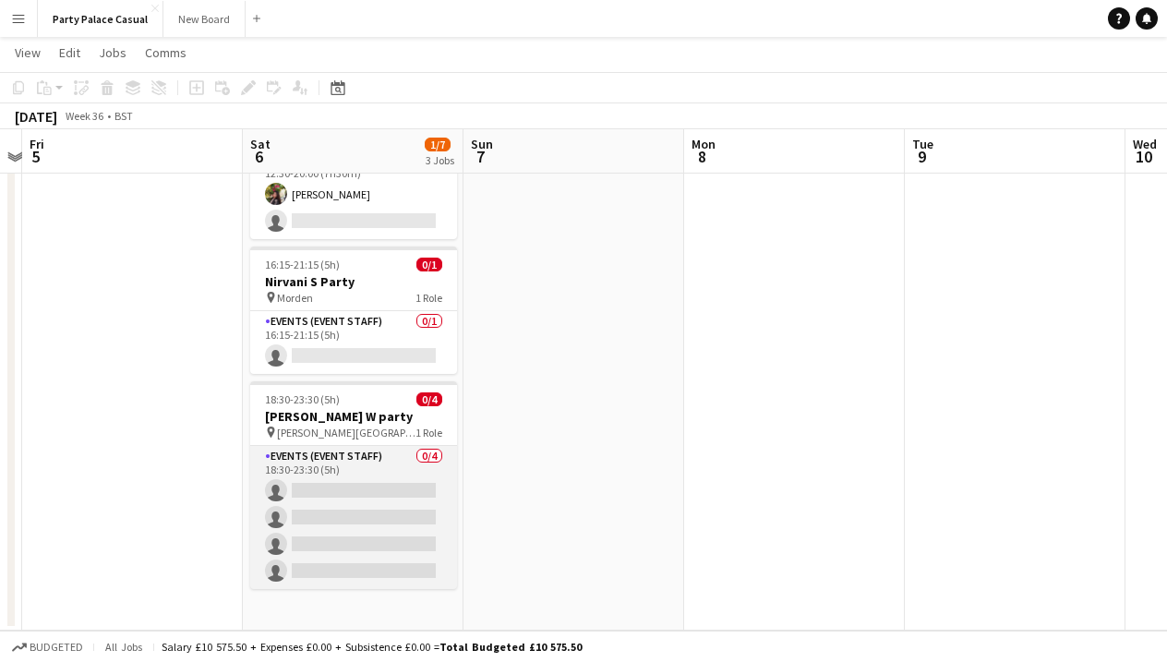
click at [370, 460] on app-card-role "Events (Event Staff) 0/4 18:30-23:30 (5h) single-neutral-actions single-neutral…" at bounding box center [353, 517] width 207 height 143
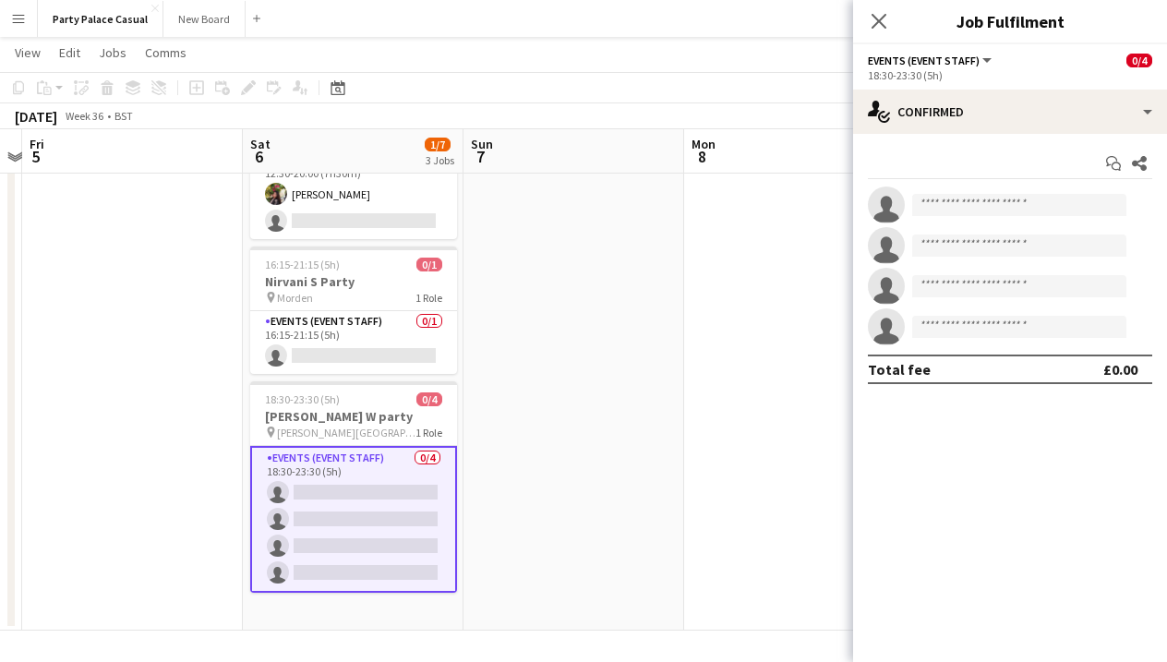
click at [569, 447] on app-date-cell at bounding box center [573, 354] width 221 height 553
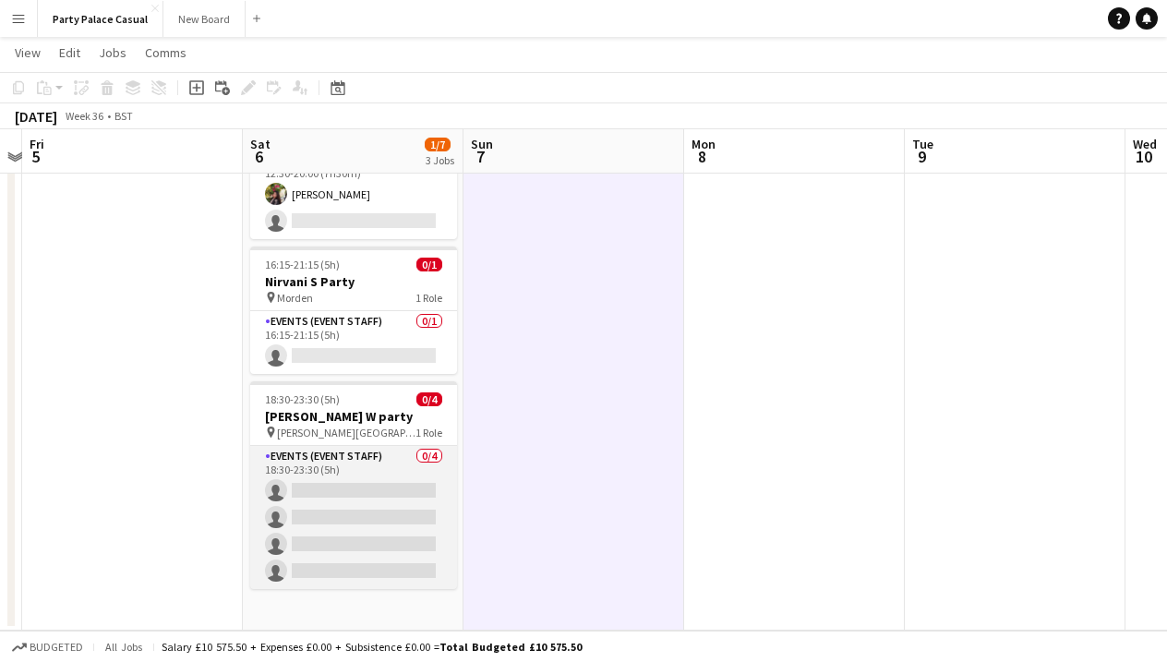
click at [379, 509] on app-card-role "Events (Event Staff) 0/4 18:30-23:30 (5h) single-neutral-actions single-neutral…" at bounding box center [353, 517] width 207 height 143
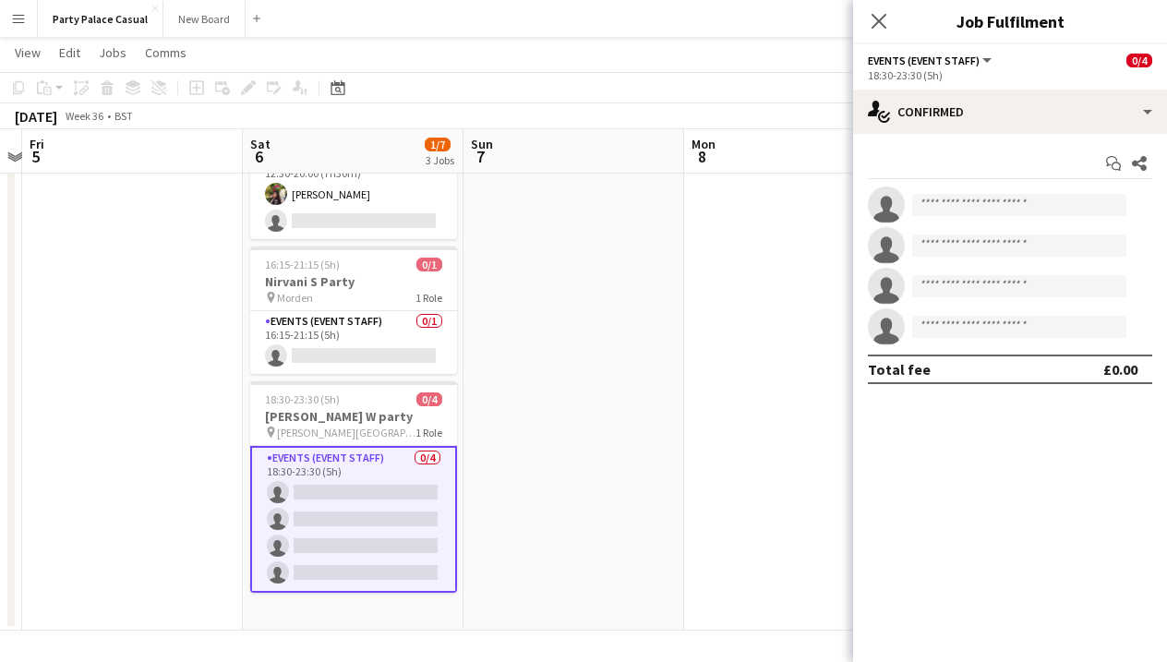
click at [362, 461] on app-card-role "Events (Event Staff) 0/4 18:30-23:30 (5h) single-neutral-actions single-neutral…" at bounding box center [353, 519] width 207 height 147
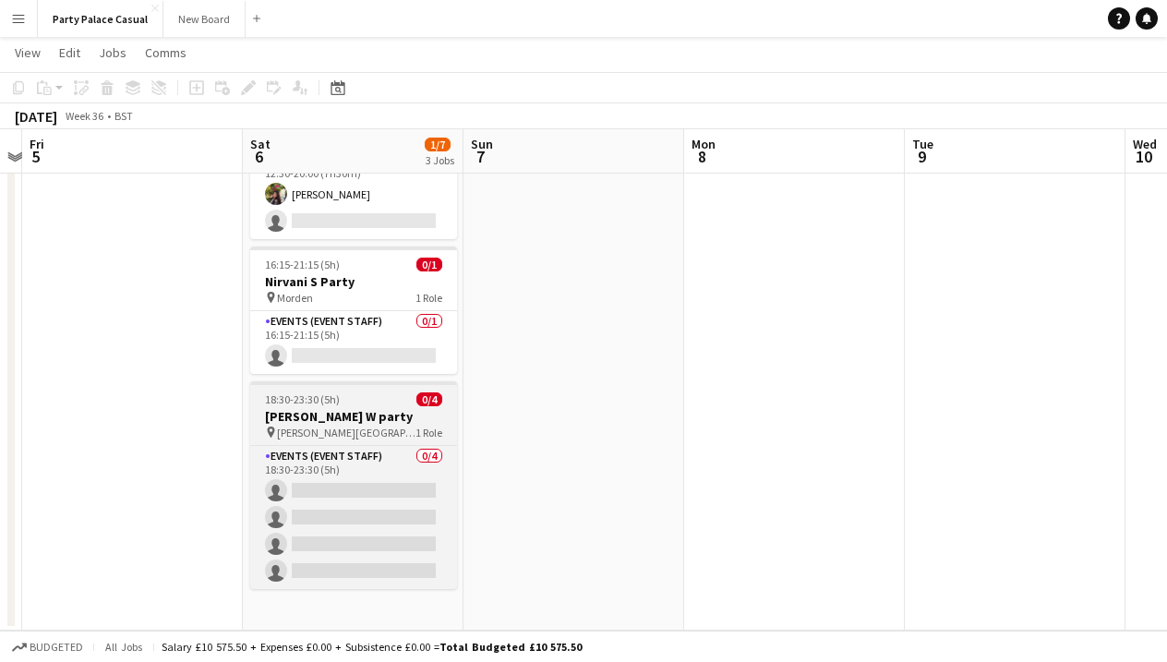
click at [351, 425] on div "pin [PERSON_NAME] Keynes 1 Role" at bounding box center [353, 432] width 207 height 15
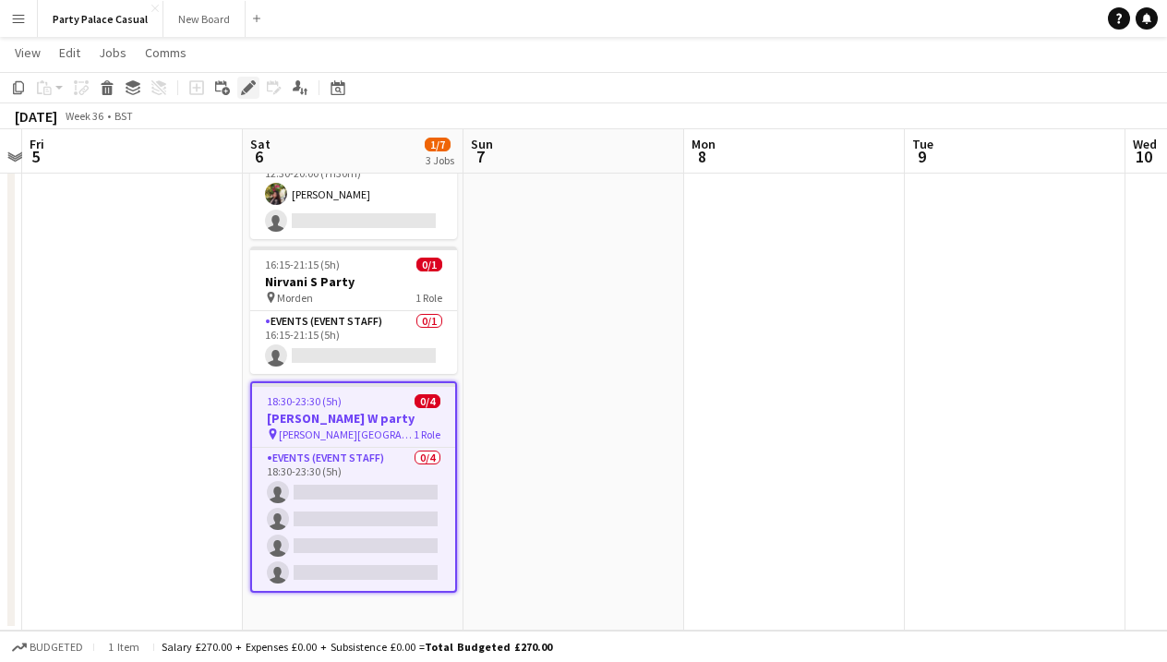
click at [249, 93] on icon "Edit" at bounding box center [248, 87] width 15 height 15
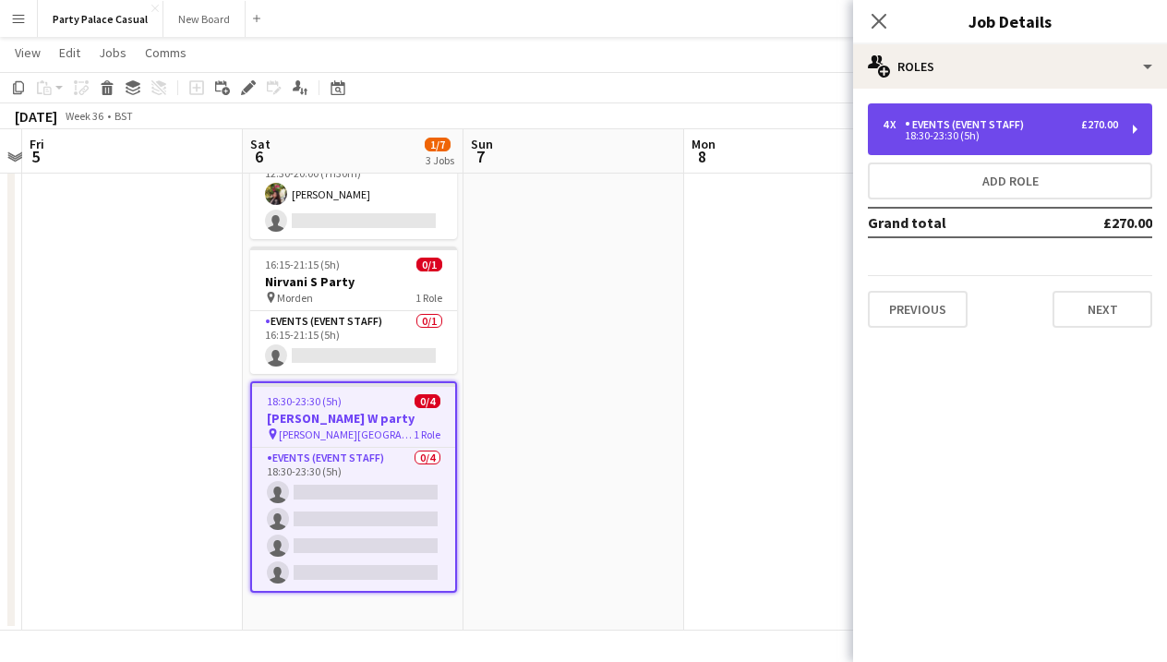
click at [974, 115] on div "4 x Events (Event Staff) £270.00 18:30-23:30 (5h)" at bounding box center [1010, 129] width 284 height 52
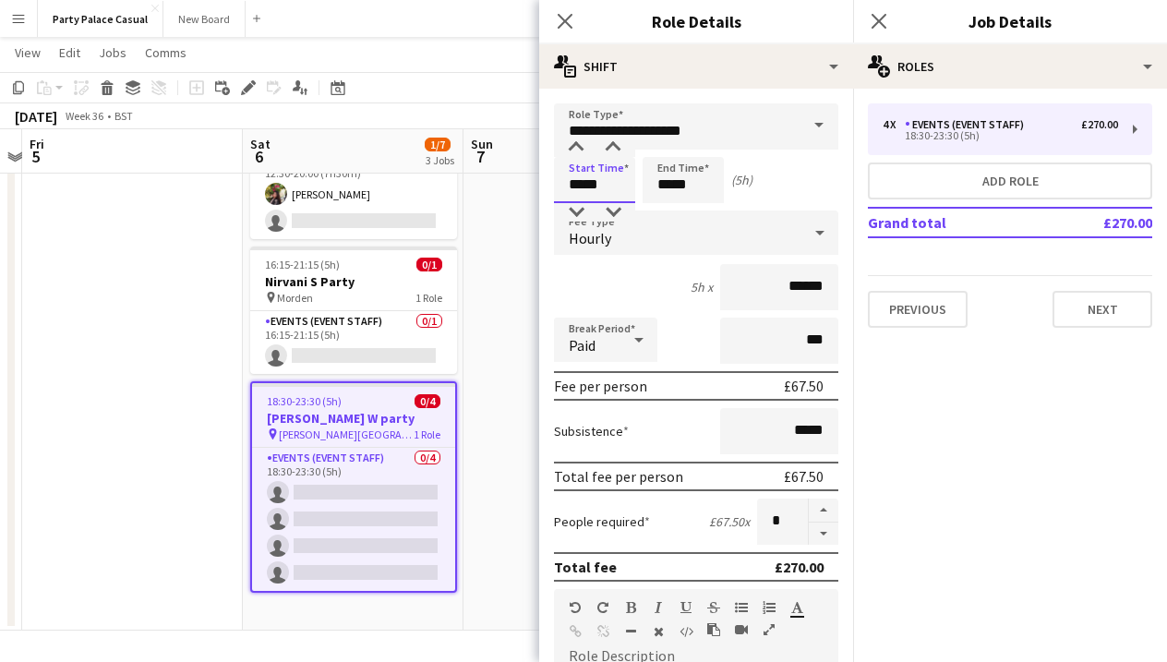
click at [616, 189] on input "*****" at bounding box center [594, 180] width 81 height 46
type input "*****"
click at [822, 540] on button "button" at bounding box center [823, 533] width 30 height 23
type input "*"
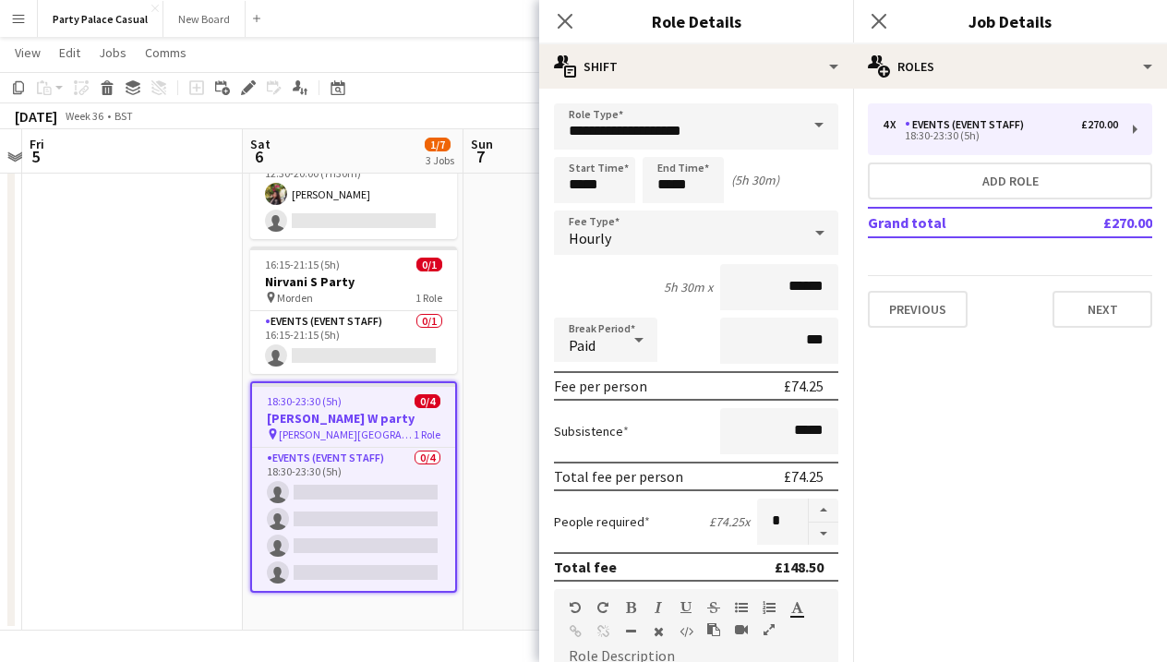
scroll to position [0, 0]
click at [1019, 186] on button "Add role" at bounding box center [1010, 180] width 284 height 37
type input "**********"
type input "*****"
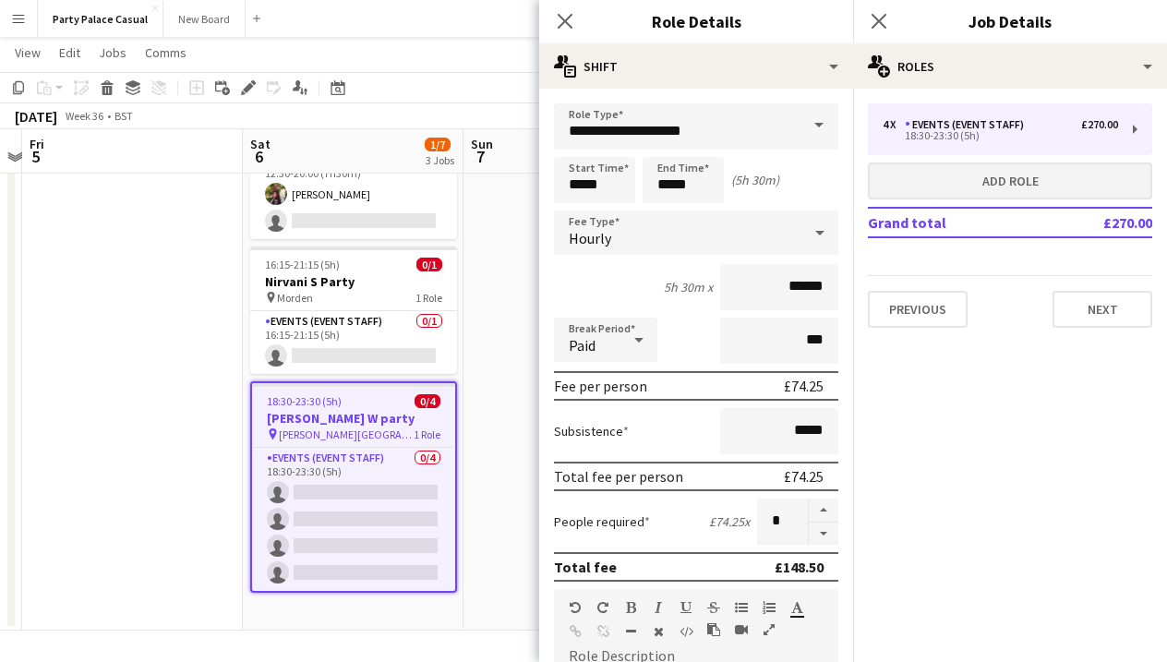
type input "*****"
type input "*"
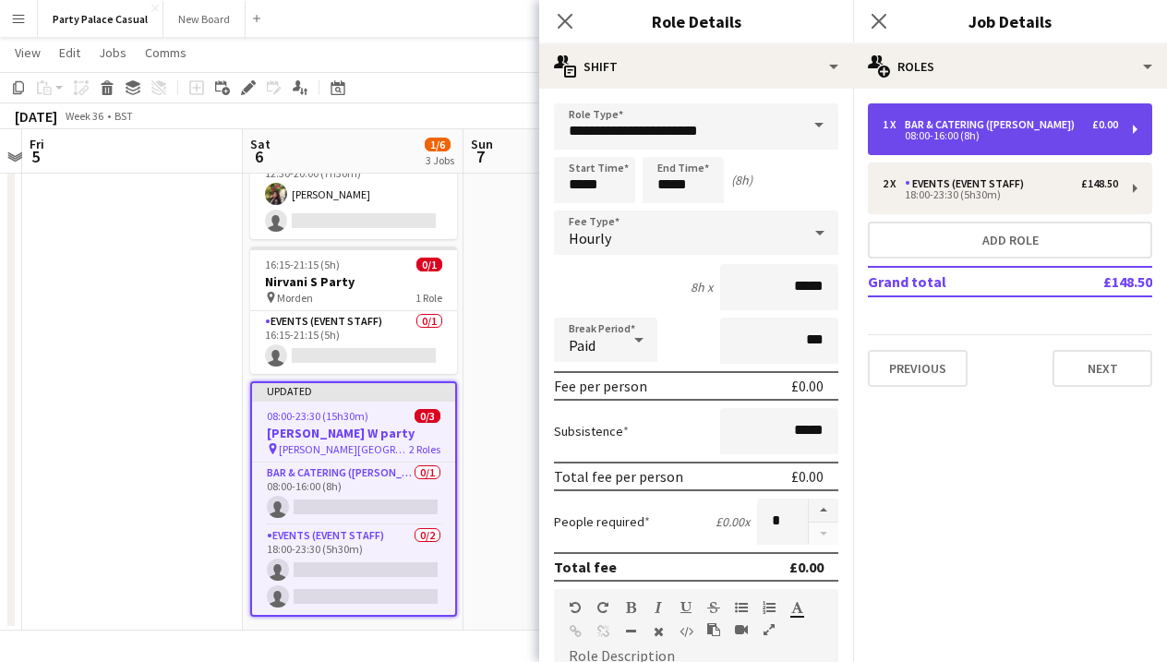
click at [1010, 146] on div "1 x Bar & Catering ([PERSON_NAME]) £0.00 08:00-16:00 (8h)" at bounding box center [1010, 129] width 284 height 52
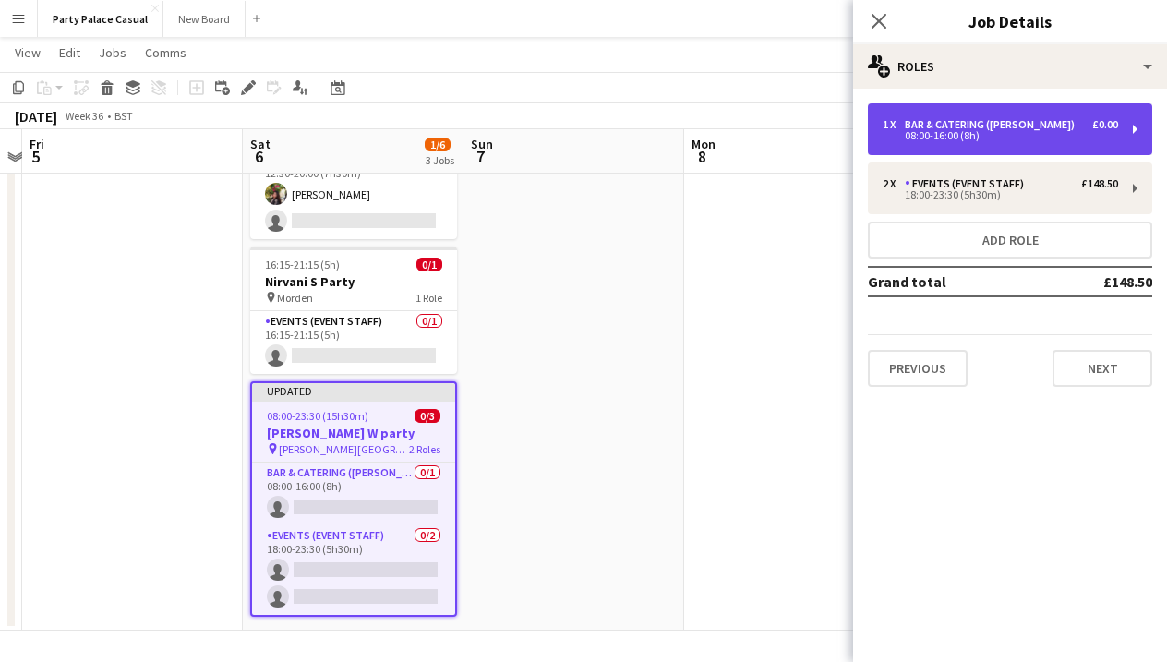
click at [962, 140] on div "08:00-16:00 (8h)" at bounding box center [999, 135] width 235 height 9
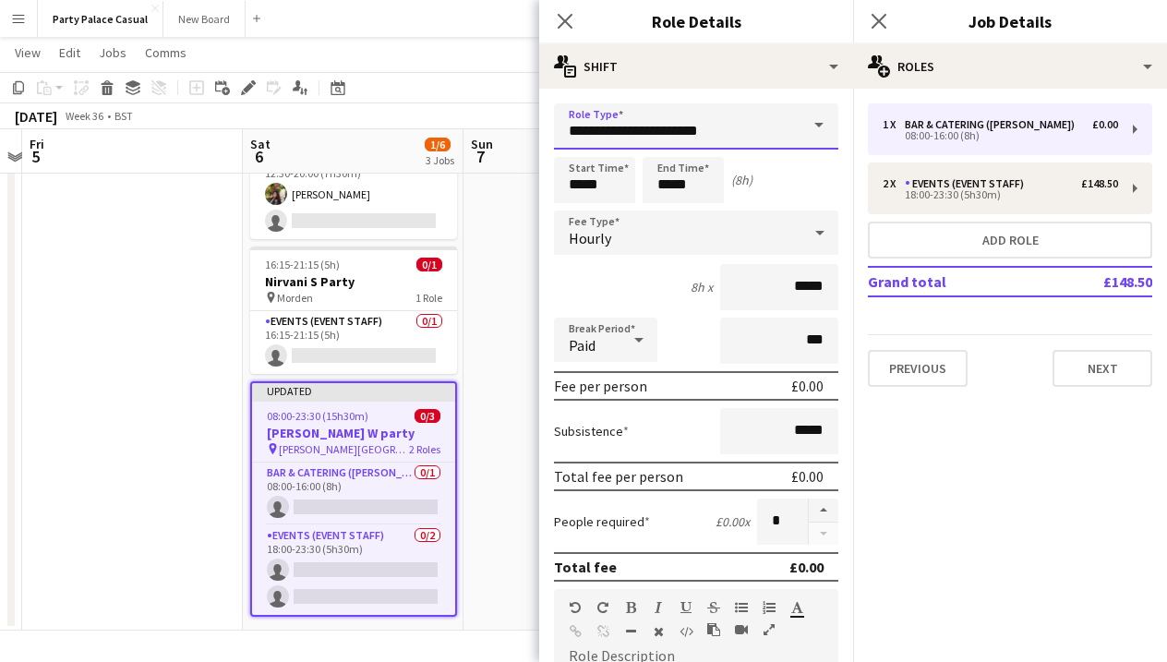
click at [665, 142] on input "**********" at bounding box center [696, 126] width 284 height 46
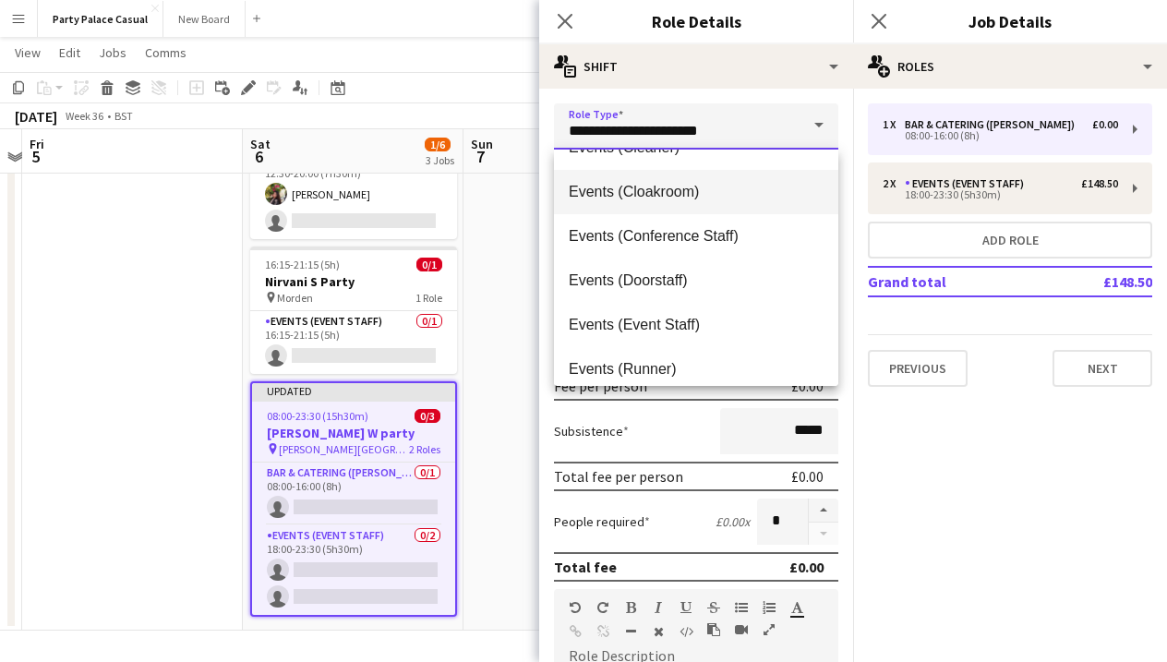
scroll to position [130, 0]
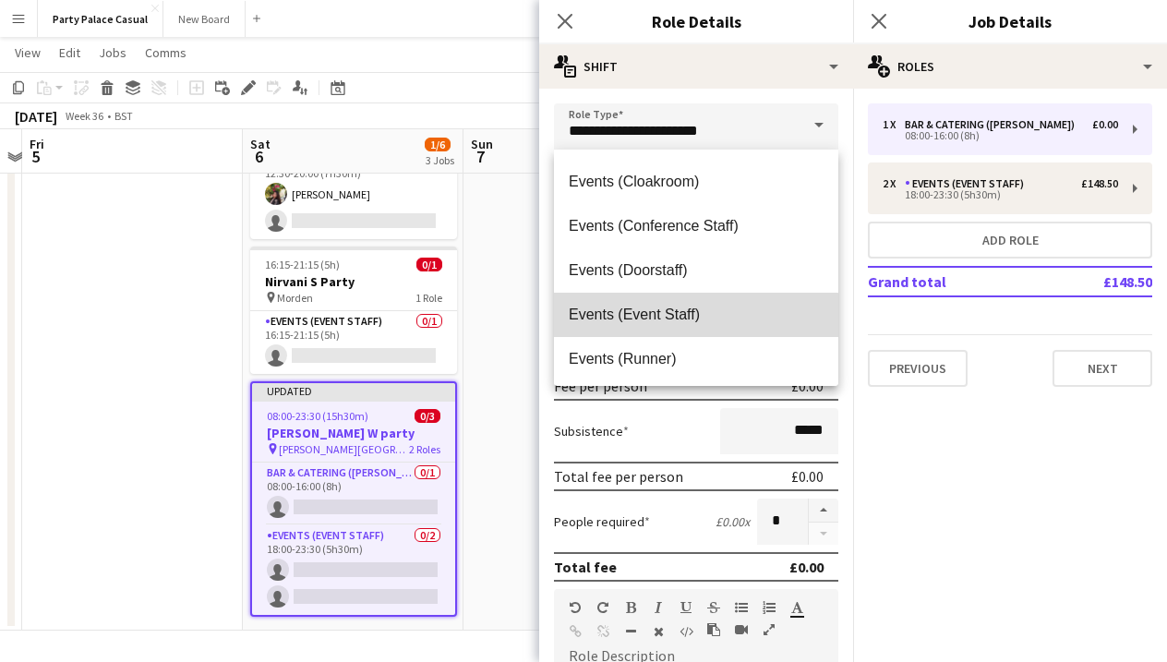
click at [663, 319] on span "Events (Event Staff)" at bounding box center [696, 314] width 255 height 18
type input "**********"
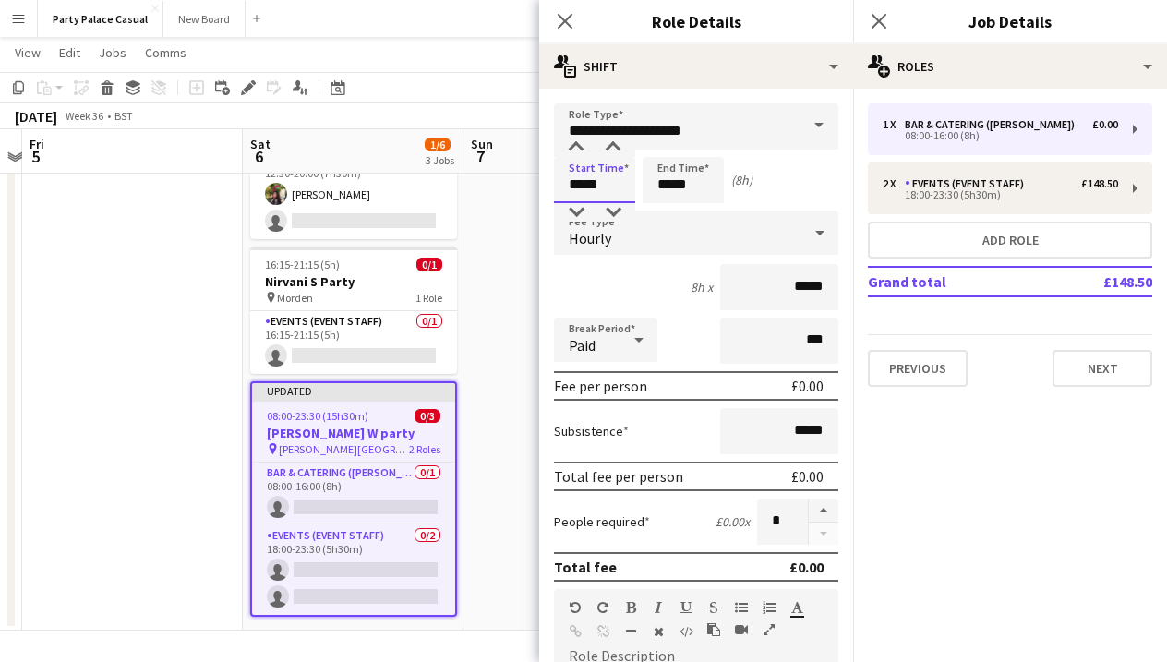
drag, startPoint x: 581, startPoint y: 187, endPoint x: 569, endPoint y: 187, distance: 12.0
click at [569, 187] on input "*****" at bounding box center [594, 180] width 81 height 46
type input "*****"
click at [662, 184] on input "*****" at bounding box center [682, 180] width 81 height 46
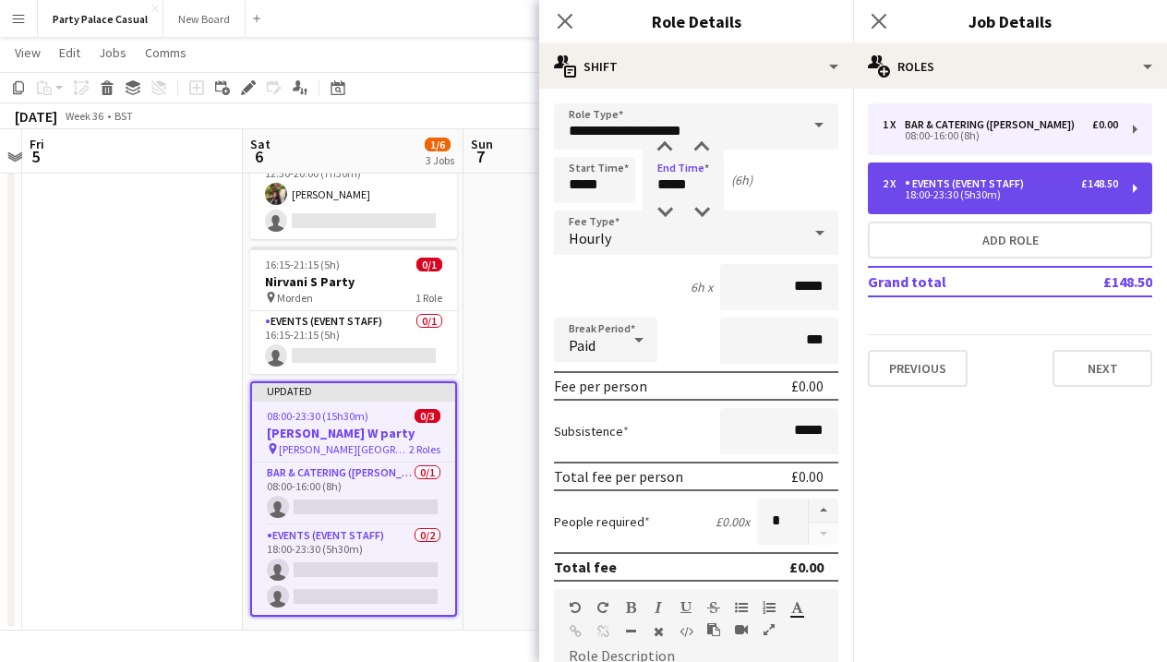
click at [940, 190] on div "18:00-23:30 (5h30m)" at bounding box center [999, 194] width 235 height 9
type input "*****"
type input "******"
type input "*"
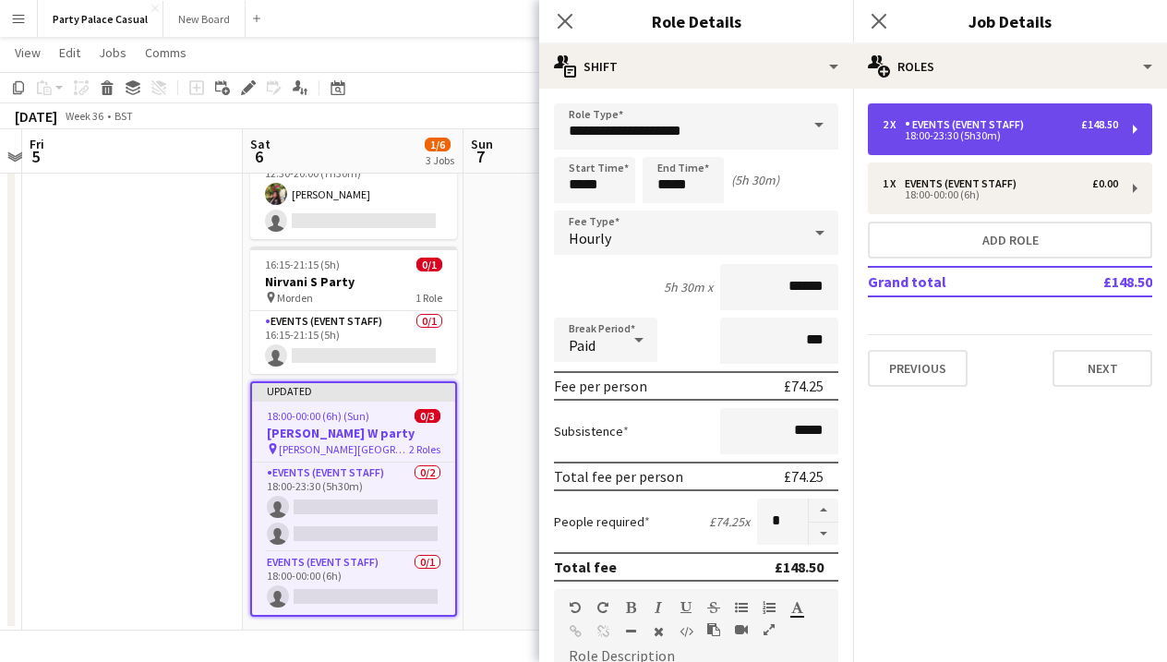
click at [940, 135] on div "18:00-23:30 (5h30m)" at bounding box center [999, 135] width 235 height 9
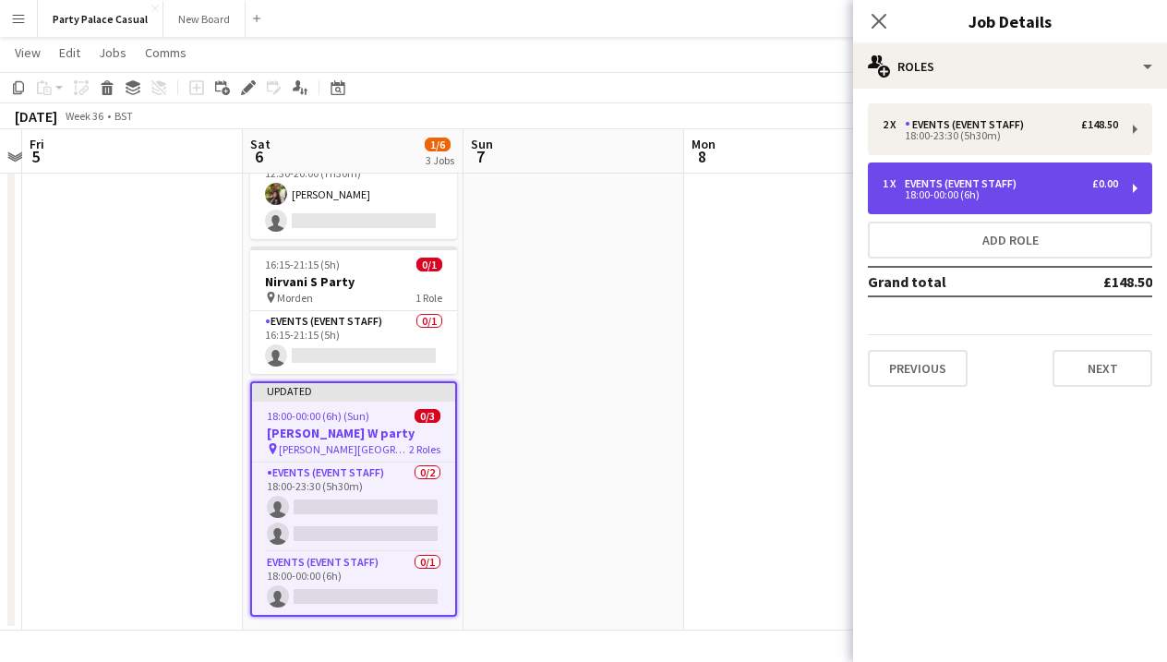
click at [944, 205] on div "1 x Events (Event Staff) £0.00 18:00-00:00 (6h)" at bounding box center [1010, 188] width 284 height 52
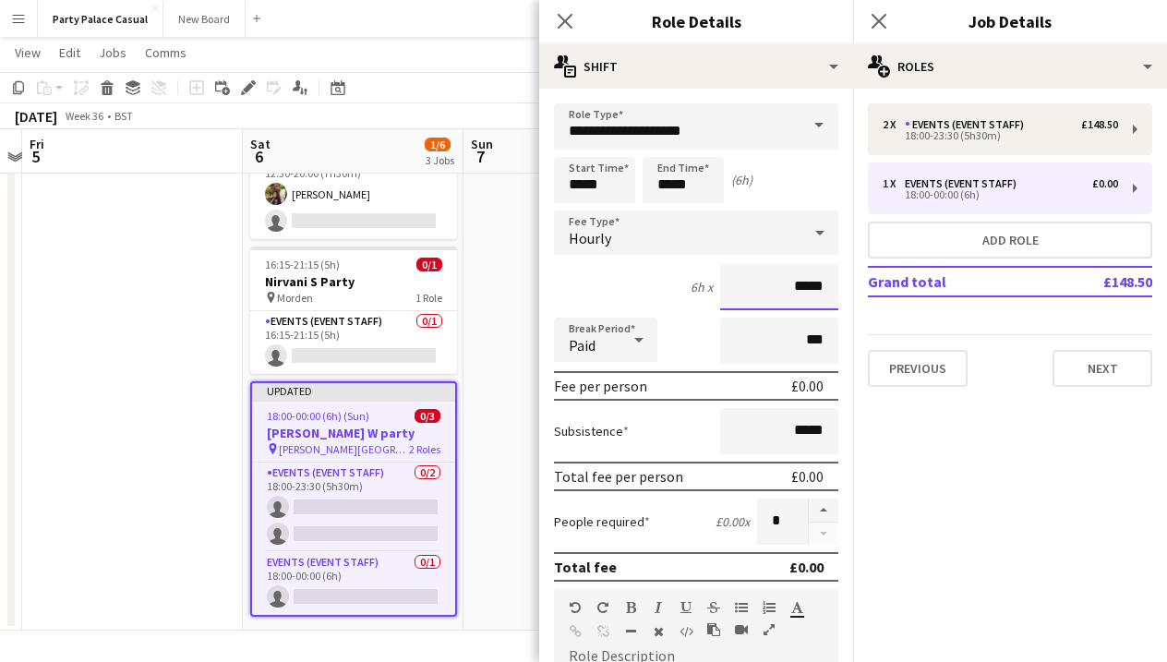
click at [807, 283] on input "*****" at bounding box center [779, 287] width 118 height 46
type input "**"
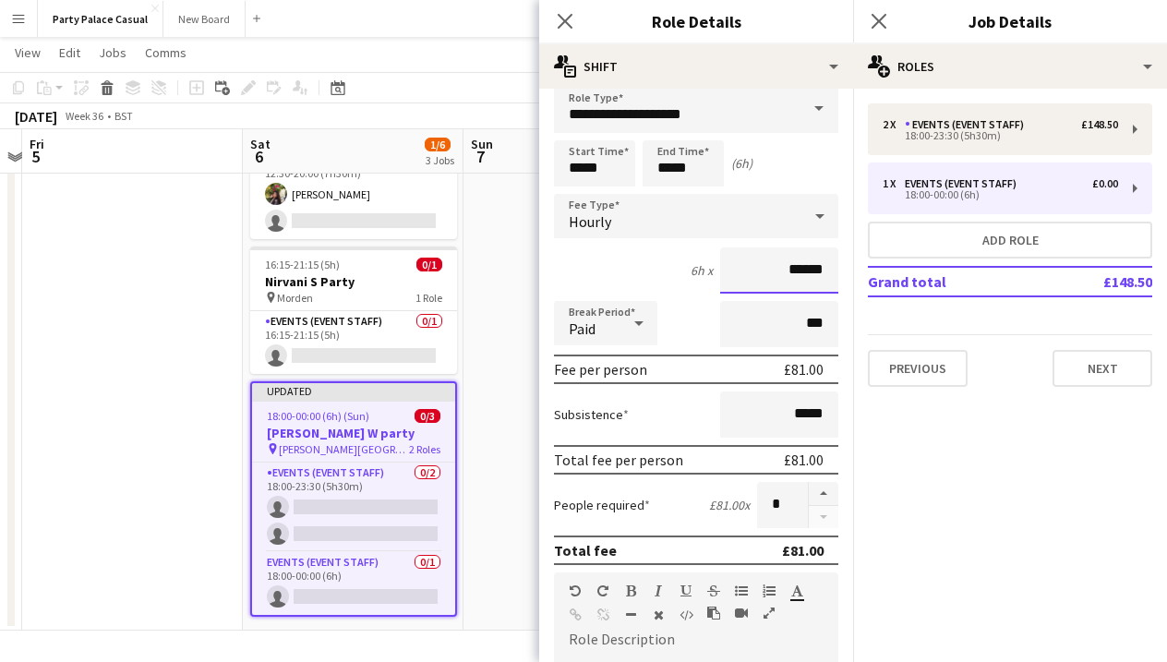
scroll to position [20, 0]
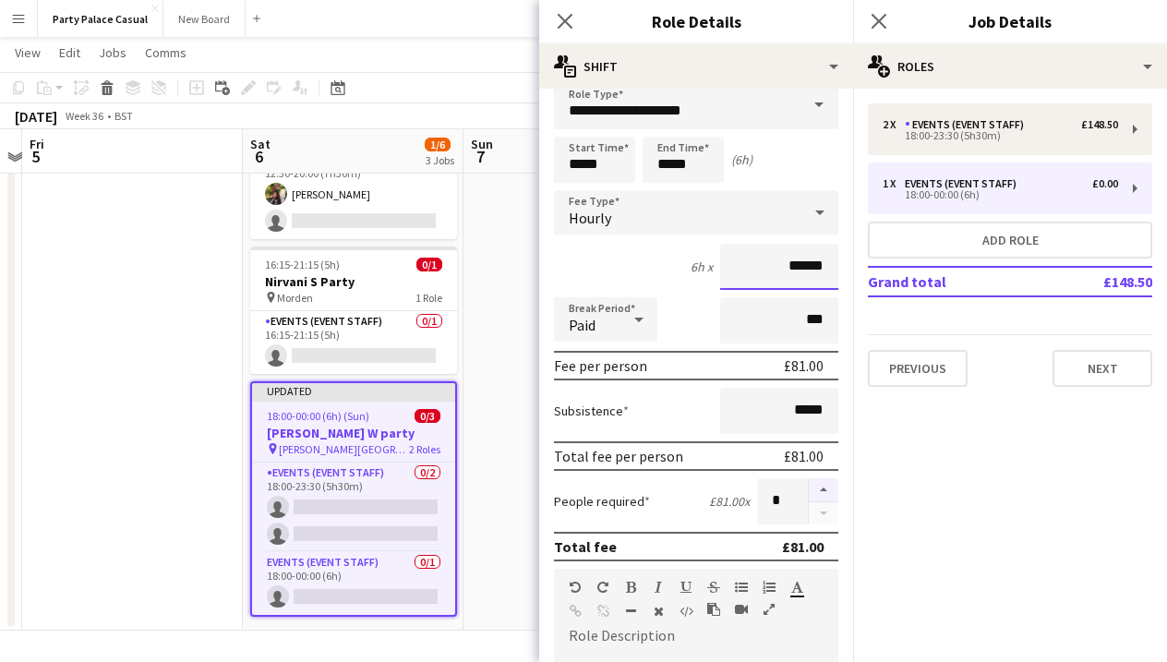
type input "******"
click at [820, 494] on button "button" at bounding box center [823, 490] width 30 height 24
type input "*"
click at [865, 539] on mat-expansion-panel "pencil3 General details 2 x Events (Event Staff) £148.50 18:00-23:30 (5h30m) 1 …" at bounding box center [1010, 375] width 314 height 573
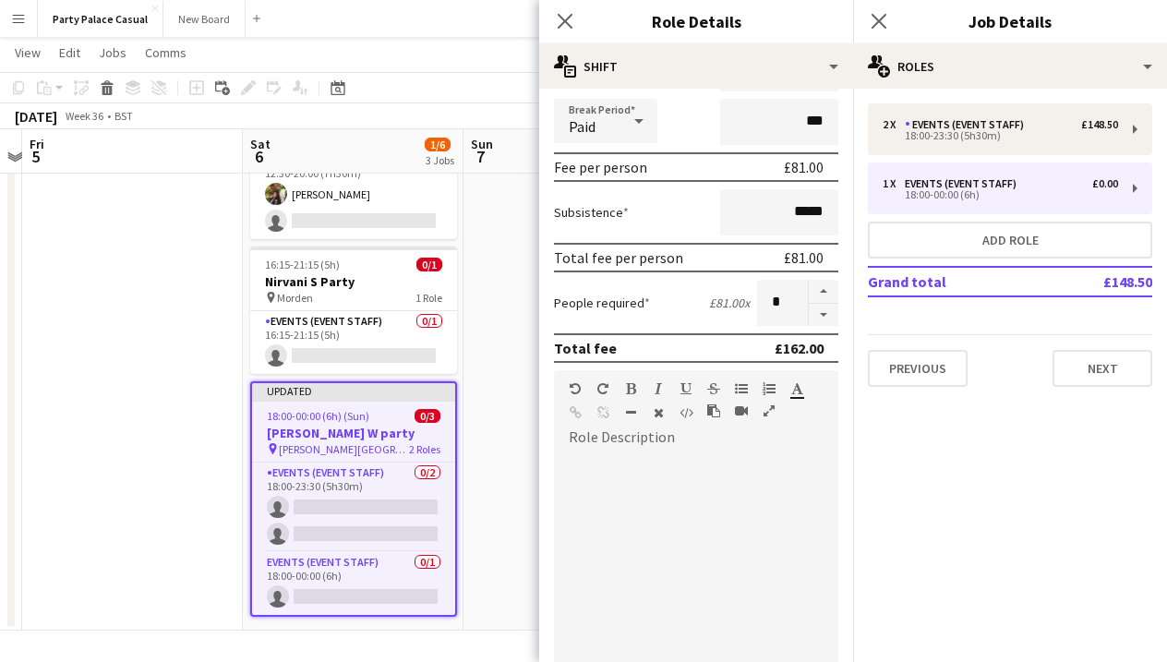
scroll to position [438, 0]
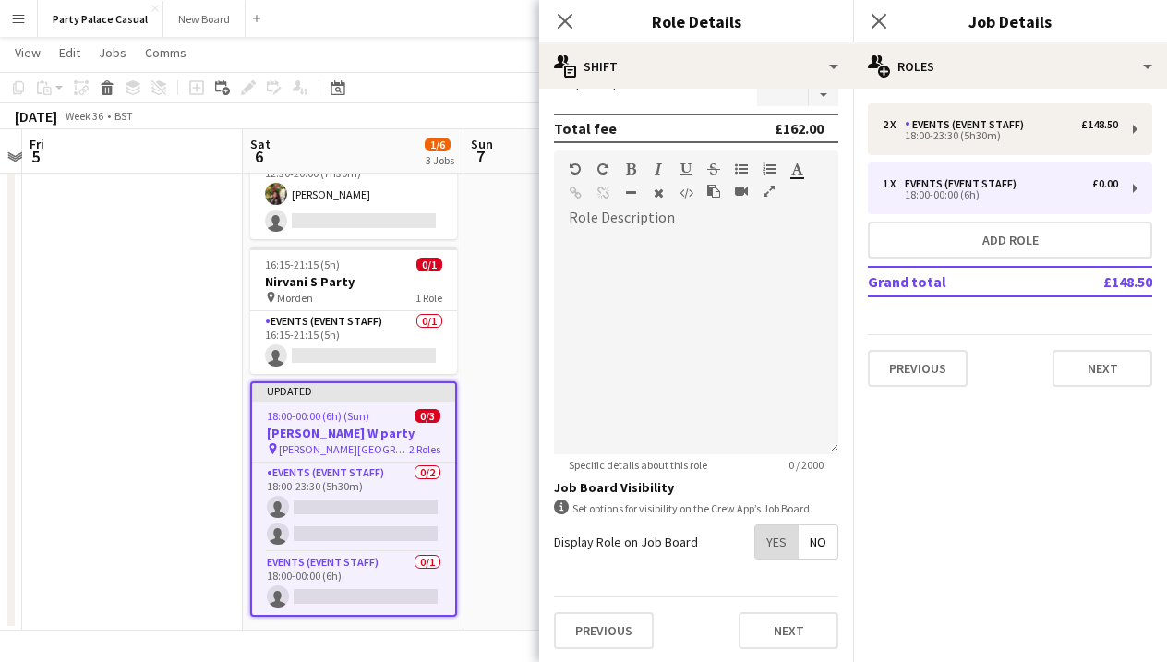
click at [784, 539] on span "Yes" at bounding box center [776, 541] width 42 height 33
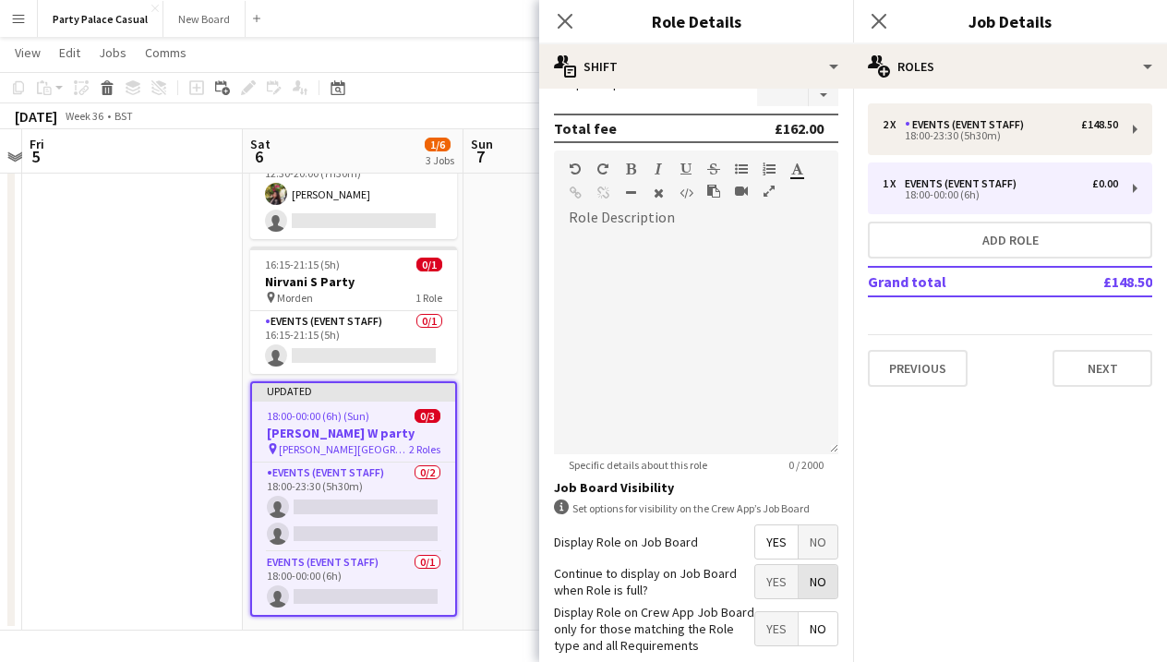
click at [817, 585] on span "No" at bounding box center [817, 581] width 39 height 33
click at [778, 627] on span "Yes" at bounding box center [776, 628] width 42 height 33
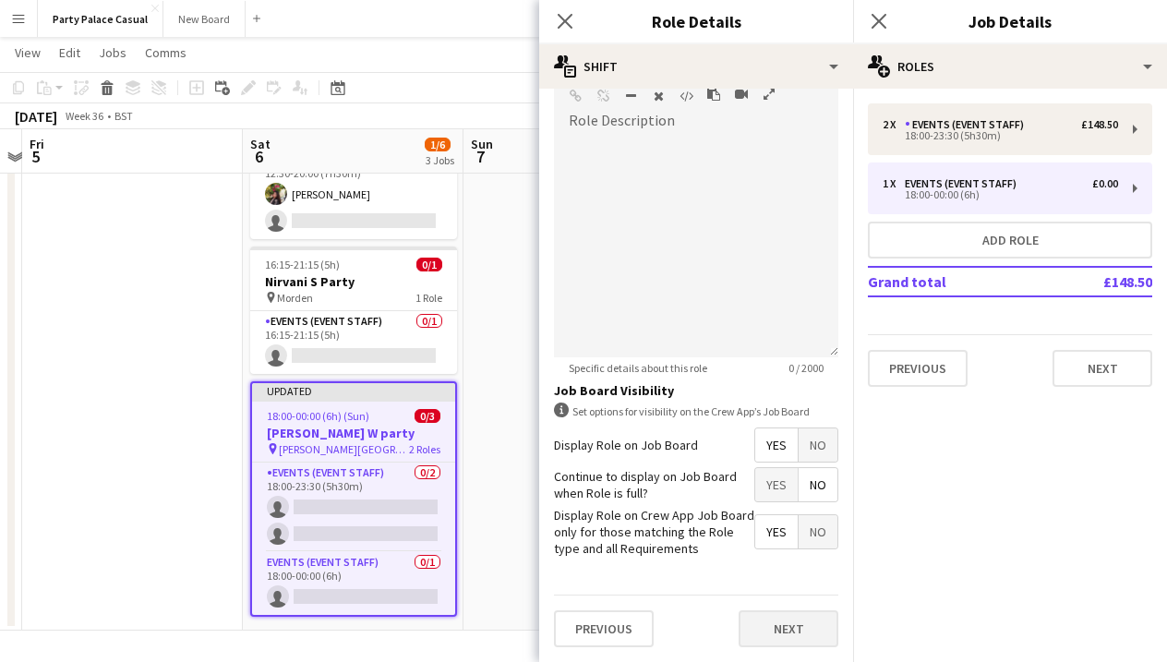
scroll to position [534, 0]
click at [779, 634] on button "Next" at bounding box center [788, 629] width 100 height 37
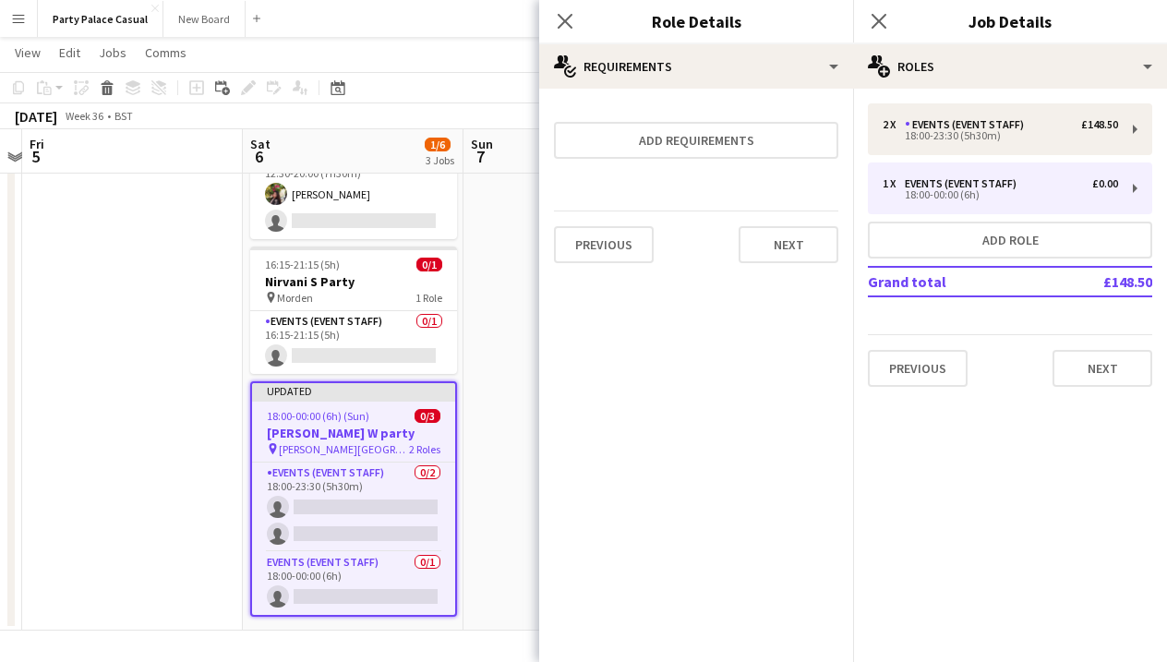
scroll to position [0, 0]
click at [796, 238] on button "Next" at bounding box center [788, 244] width 100 height 37
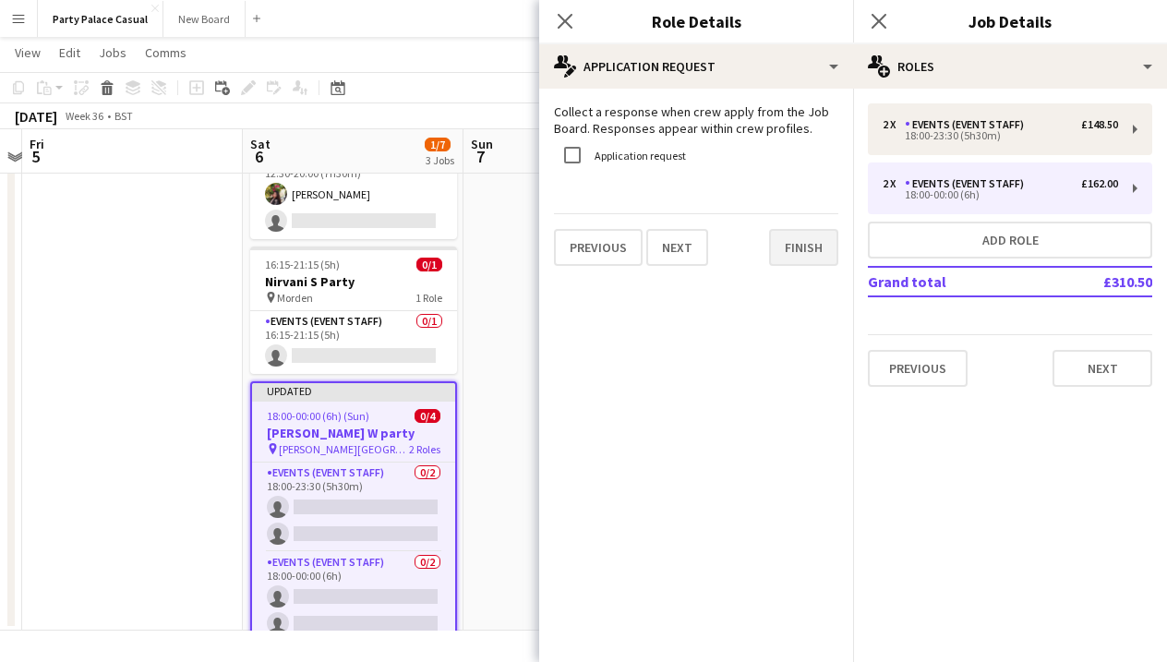
click at [785, 249] on button "Finish" at bounding box center [803, 247] width 69 height 37
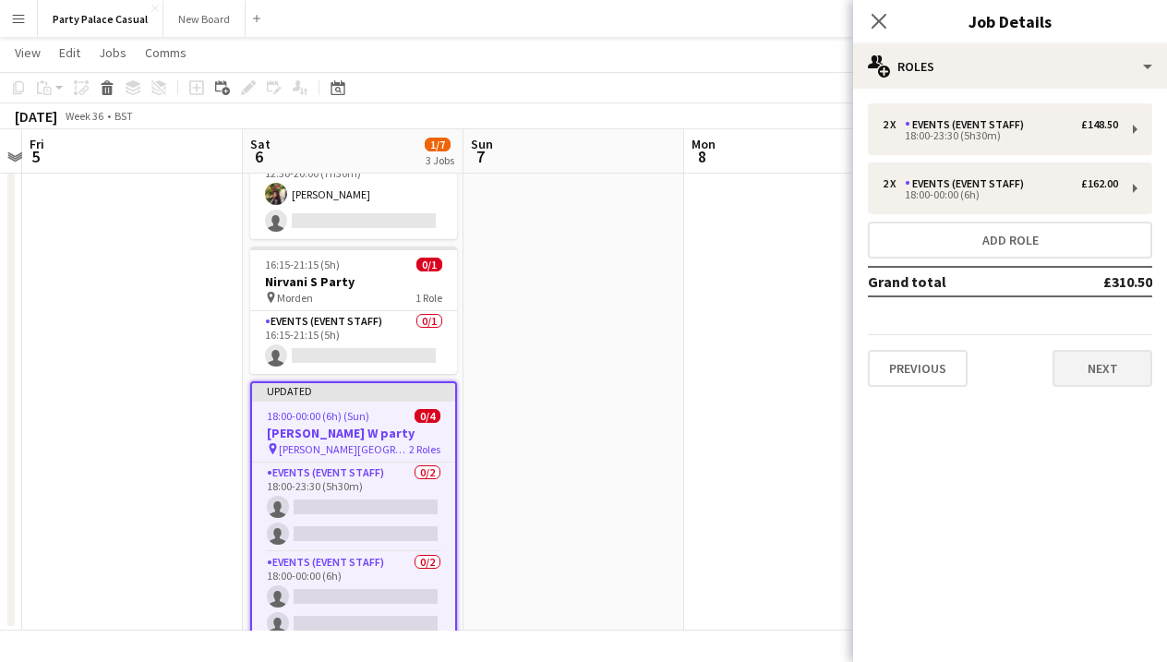
click at [1083, 357] on button "Next" at bounding box center [1102, 368] width 100 height 37
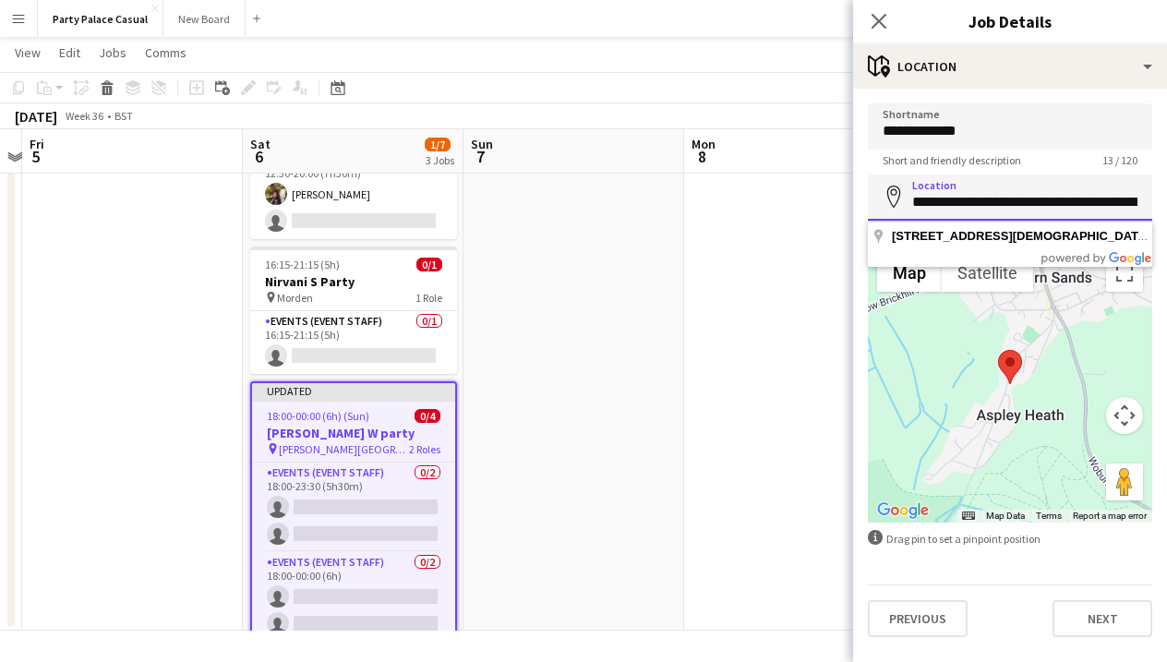
drag, startPoint x: 992, startPoint y: 204, endPoint x: 901, endPoint y: 204, distance: 91.4
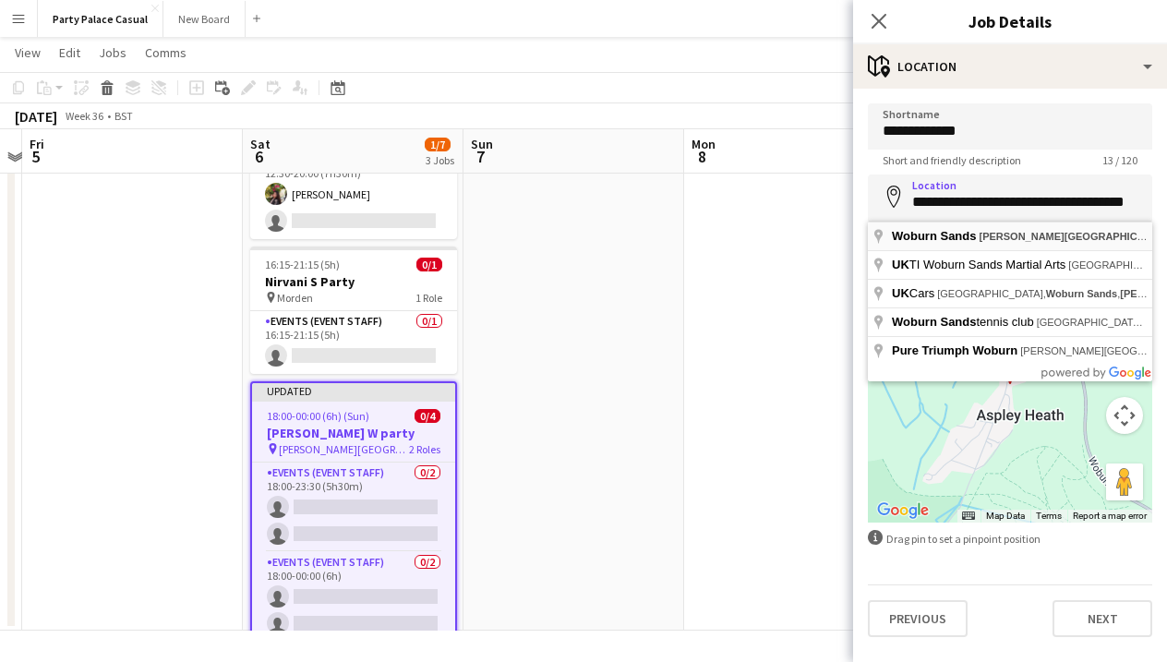
type input "**********"
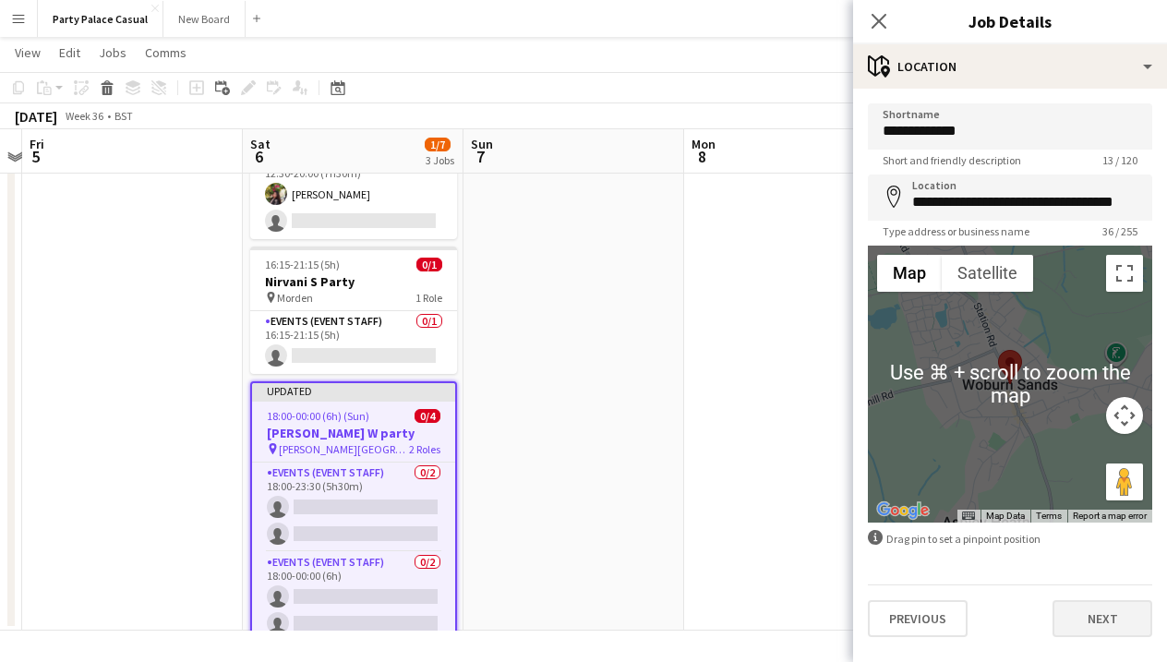
scroll to position [129, 0]
click at [1116, 614] on button "Next" at bounding box center [1102, 618] width 100 height 37
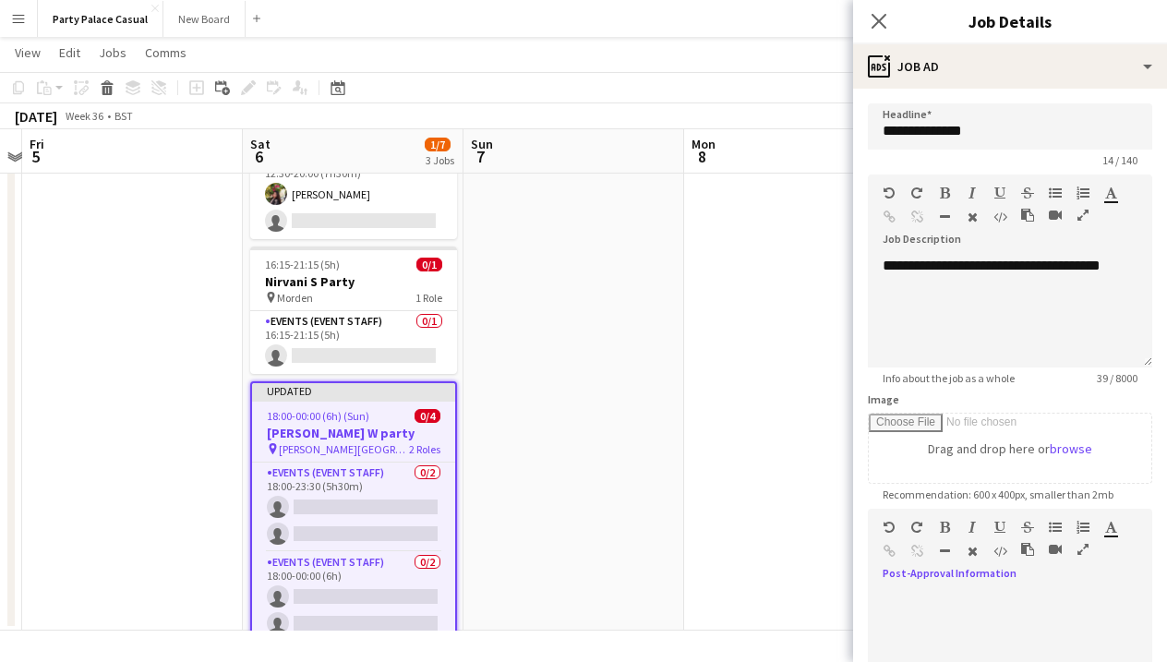
click at [1026, 614] on div at bounding box center [1010, 646] width 284 height 111
paste div
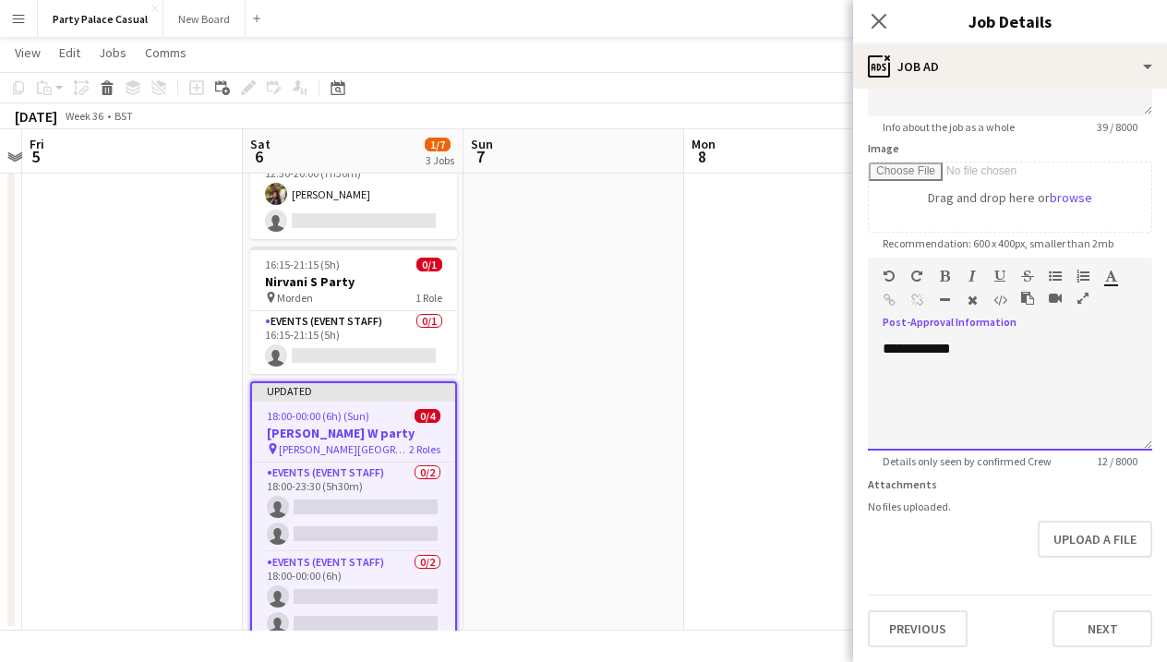
scroll to position [251, 0]
click at [1074, 631] on button "Next" at bounding box center [1102, 628] width 100 height 37
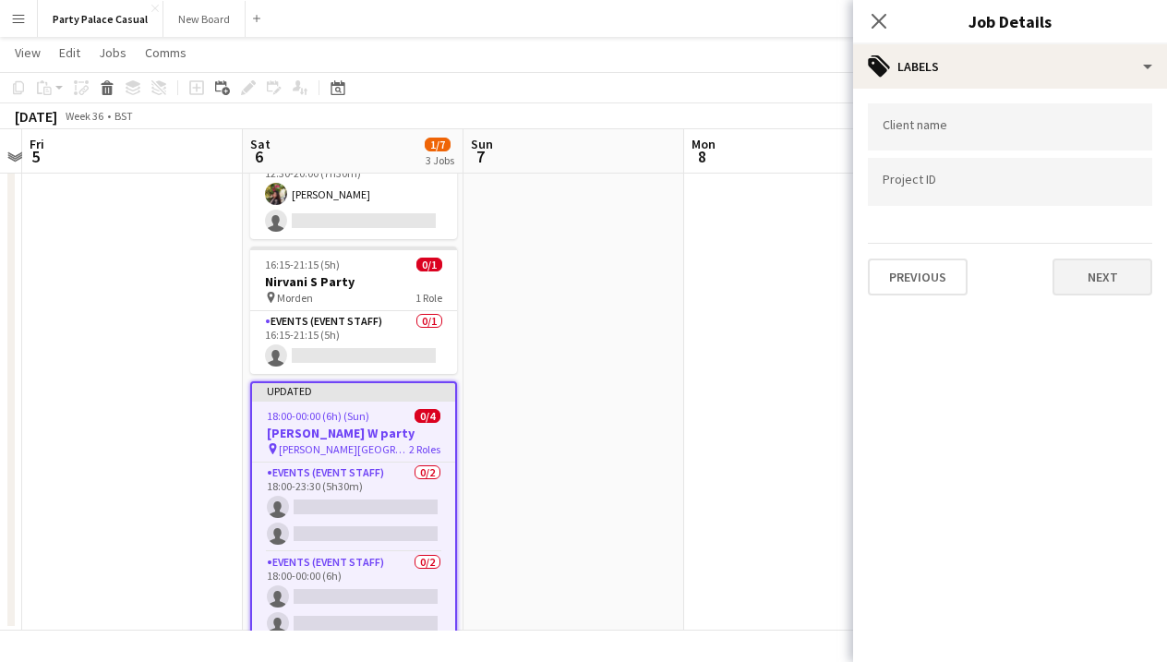
click at [1091, 270] on button "Next" at bounding box center [1102, 276] width 100 height 37
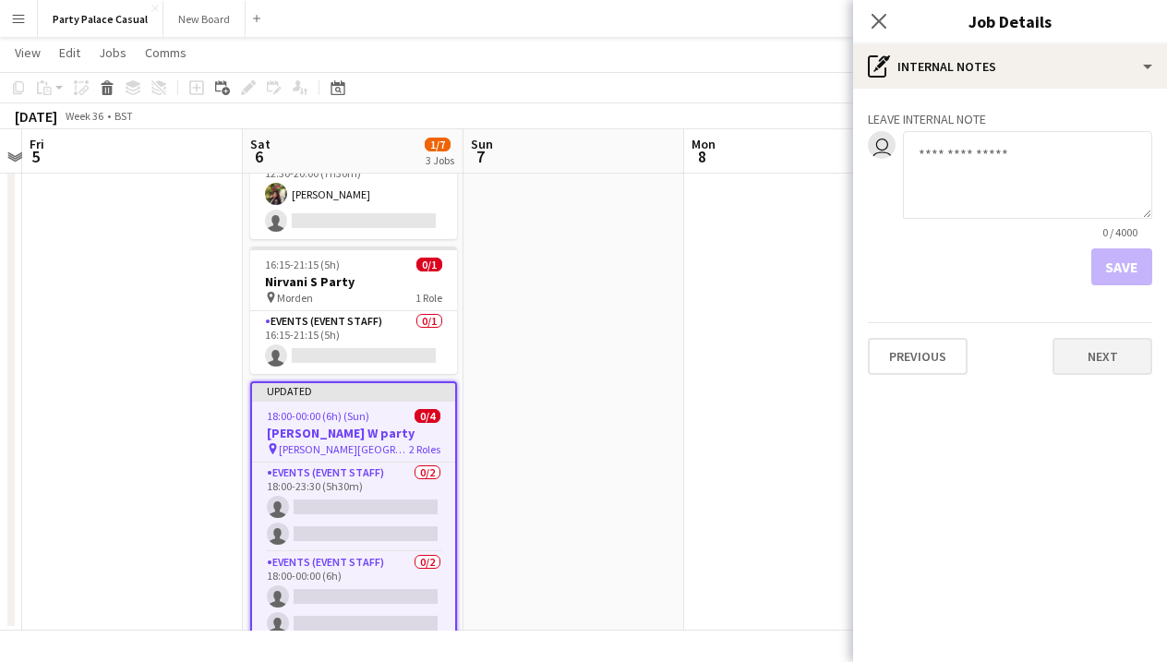
click at [1093, 353] on button "Next" at bounding box center [1102, 356] width 100 height 37
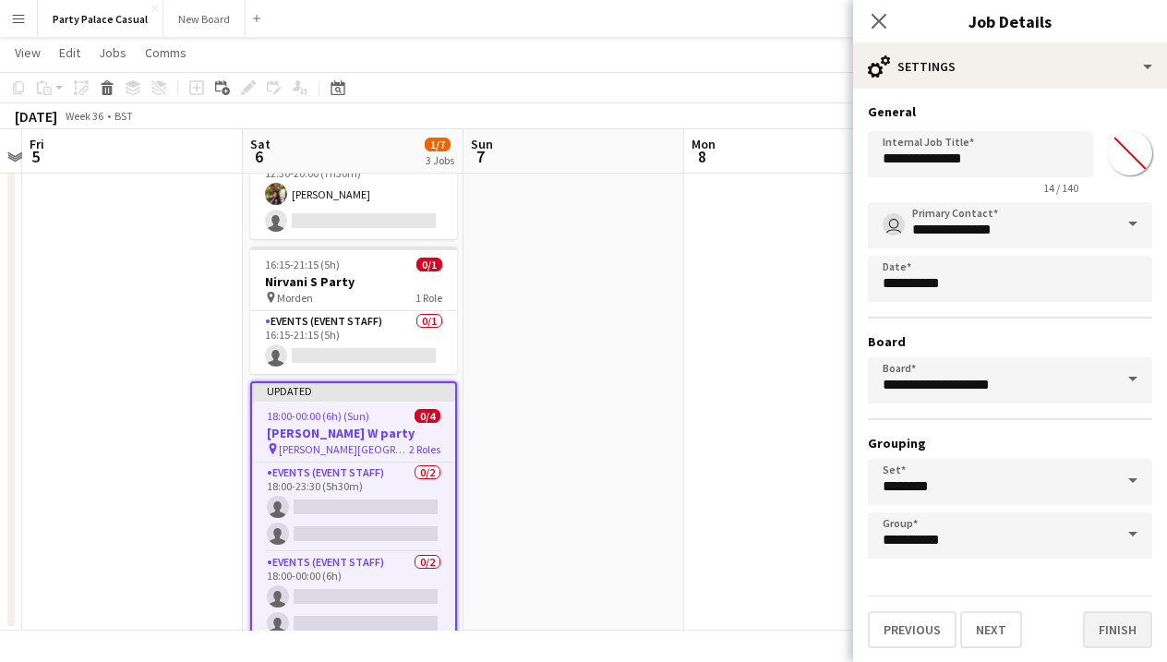
click at [1125, 630] on button "Finish" at bounding box center [1117, 629] width 69 height 37
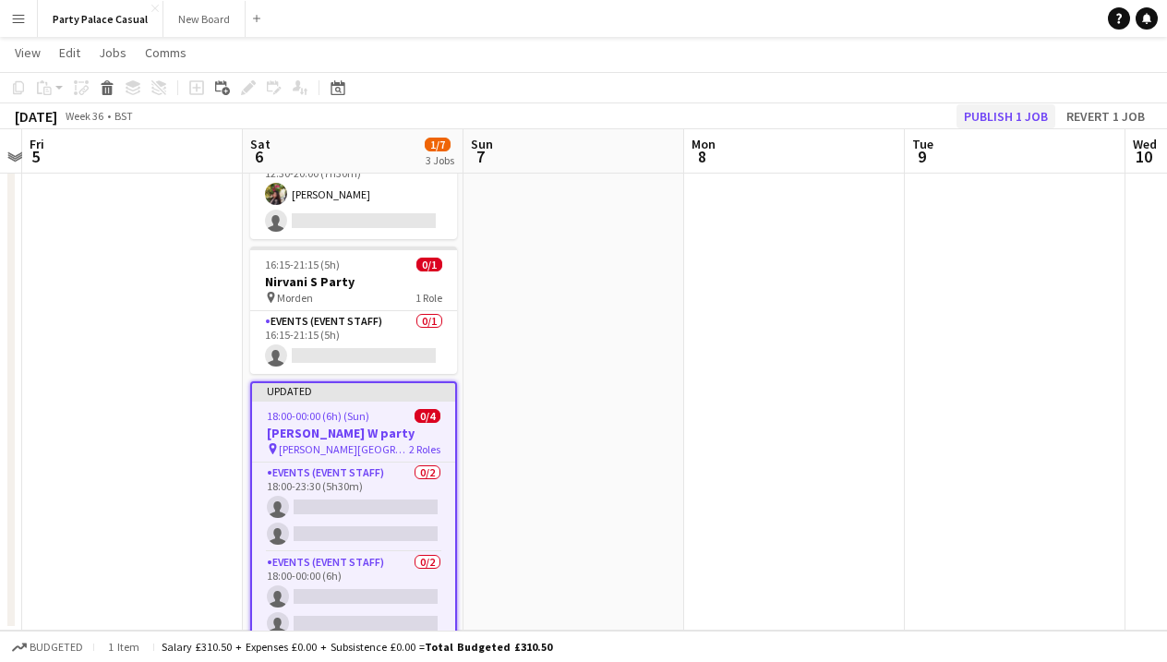
click at [1013, 117] on button "Publish 1 job" at bounding box center [1005, 116] width 99 height 24
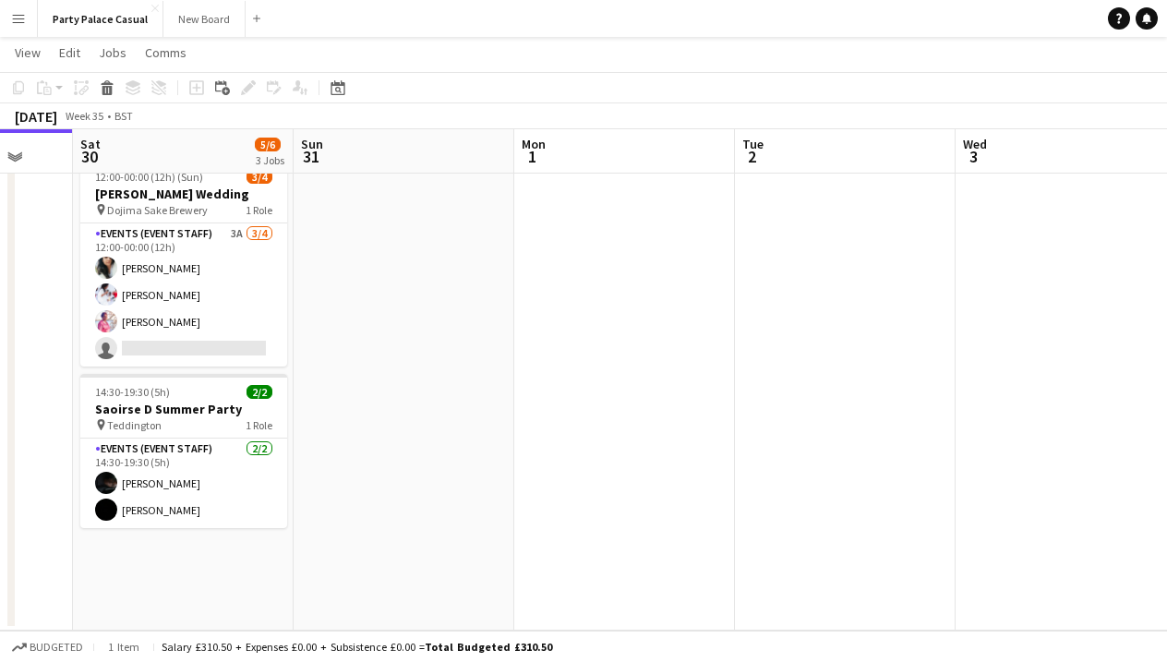
scroll to position [0, 567]
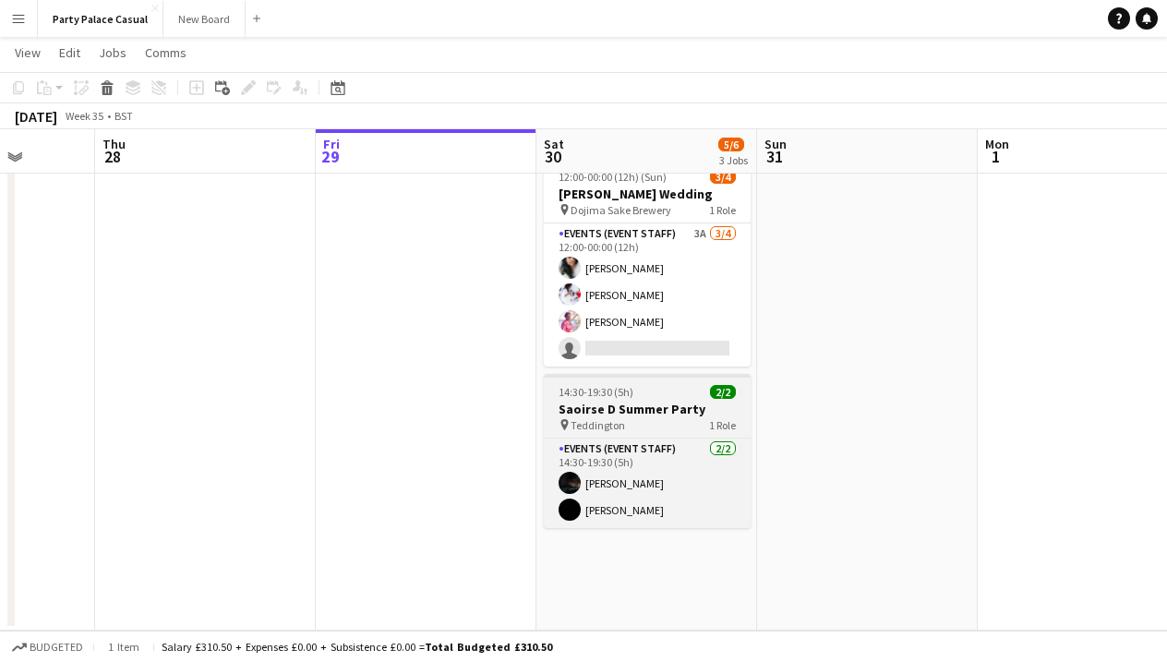
click at [581, 425] on span "Teddington" at bounding box center [597, 425] width 54 height 14
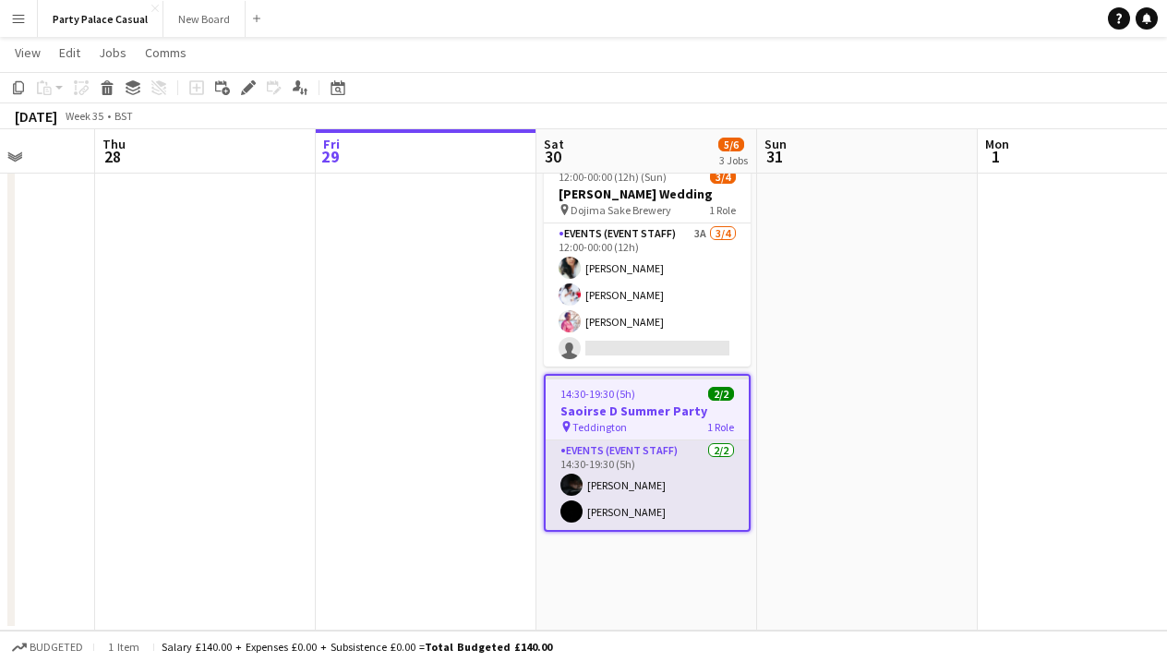
click at [673, 451] on app-card-role "Events (Event Staff) [DATE] 14:30-19:30 (5h) [PERSON_NAME] [PERSON_NAME]" at bounding box center [646, 485] width 203 height 90
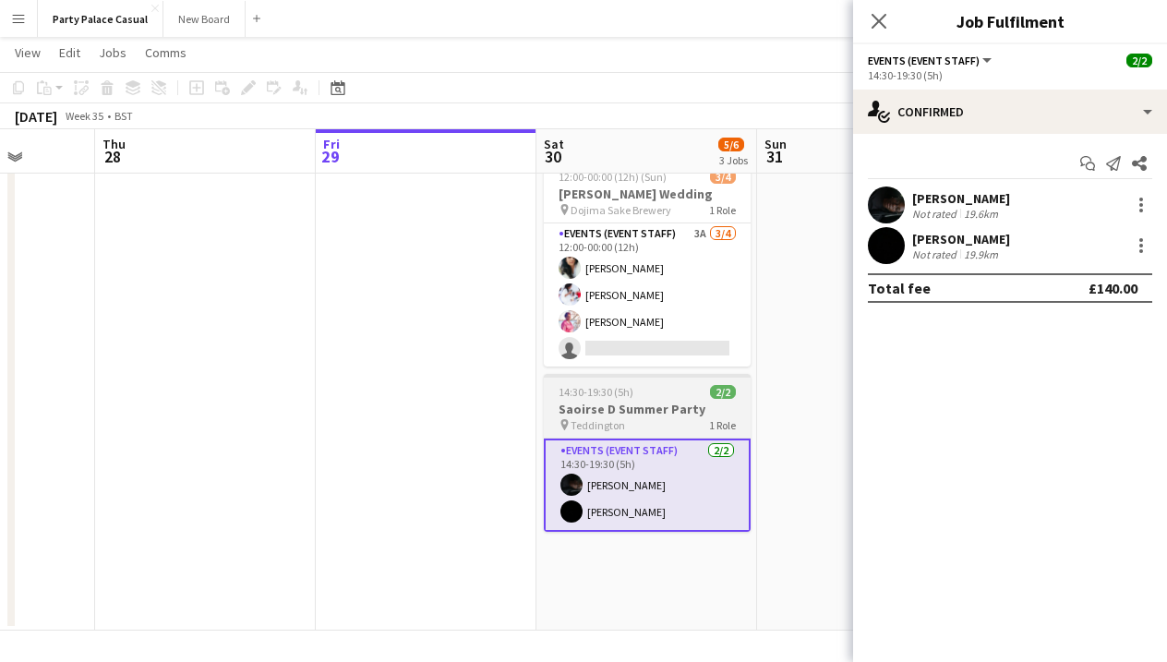
click at [682, 386] on div "14:30-19:30 (5h) 2/2" at bounding box center [647, 392] width 207 height 14
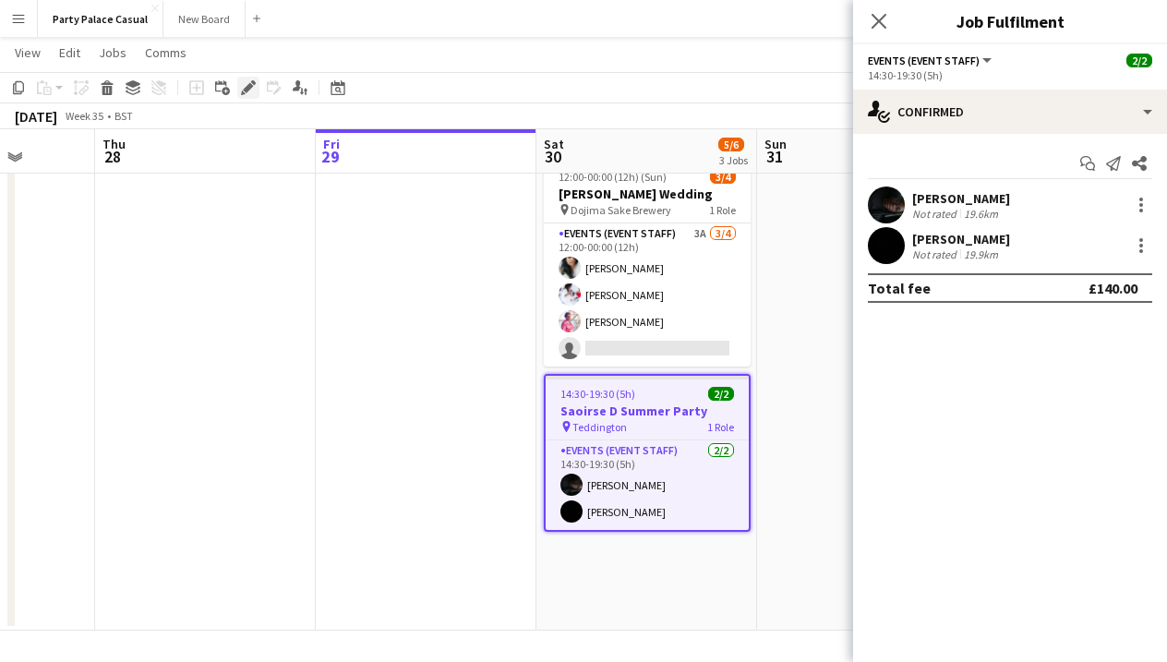
click at [251, 91] on icon "Edit" at bounding box center [248, 87] width 15 height 15
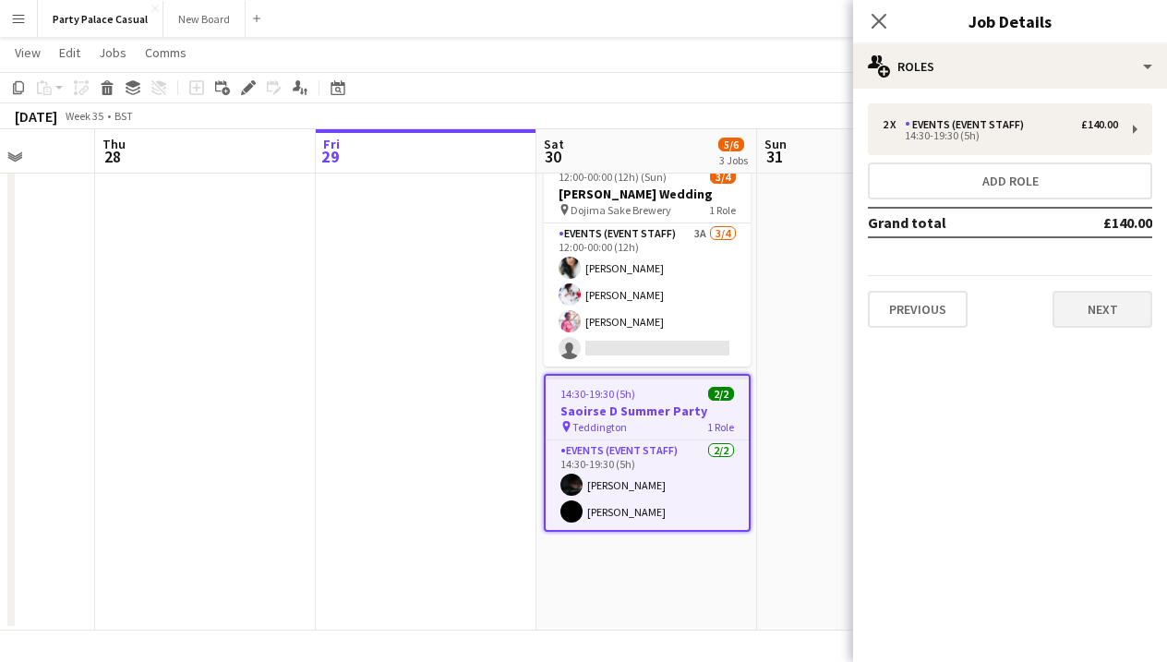
click at [1127, 315] on button "Next" at bounding box center [1102, 309] width 100 height 37
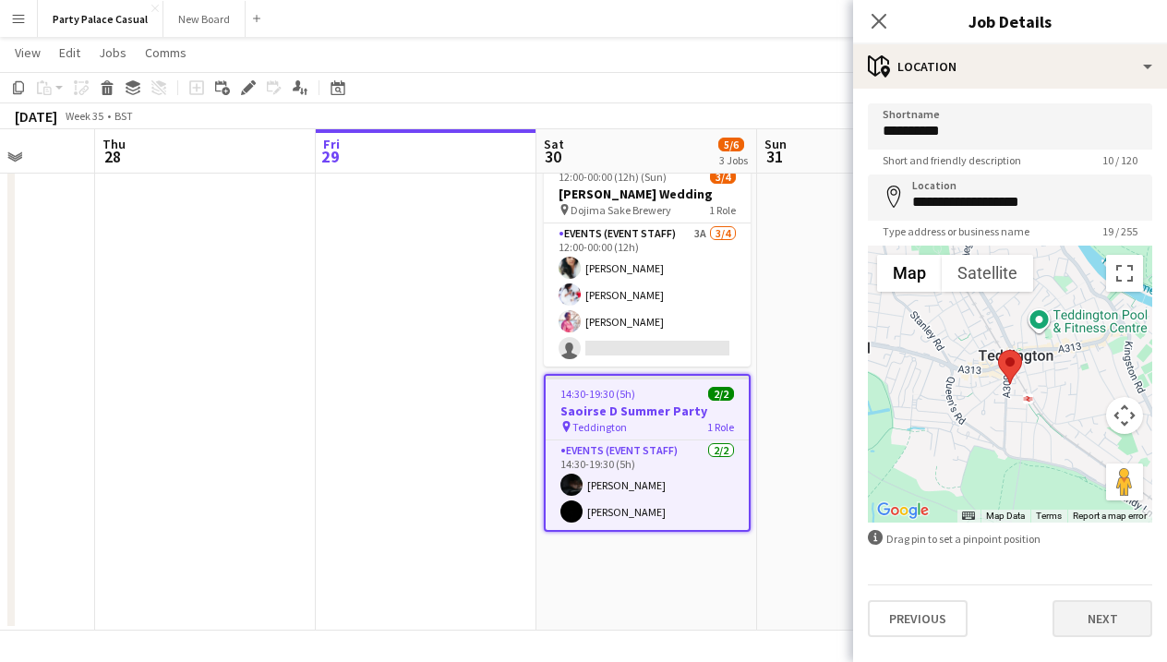
click at [1107, 624] on button "Next" at bounding box center [1102, 618] width 100 height 37
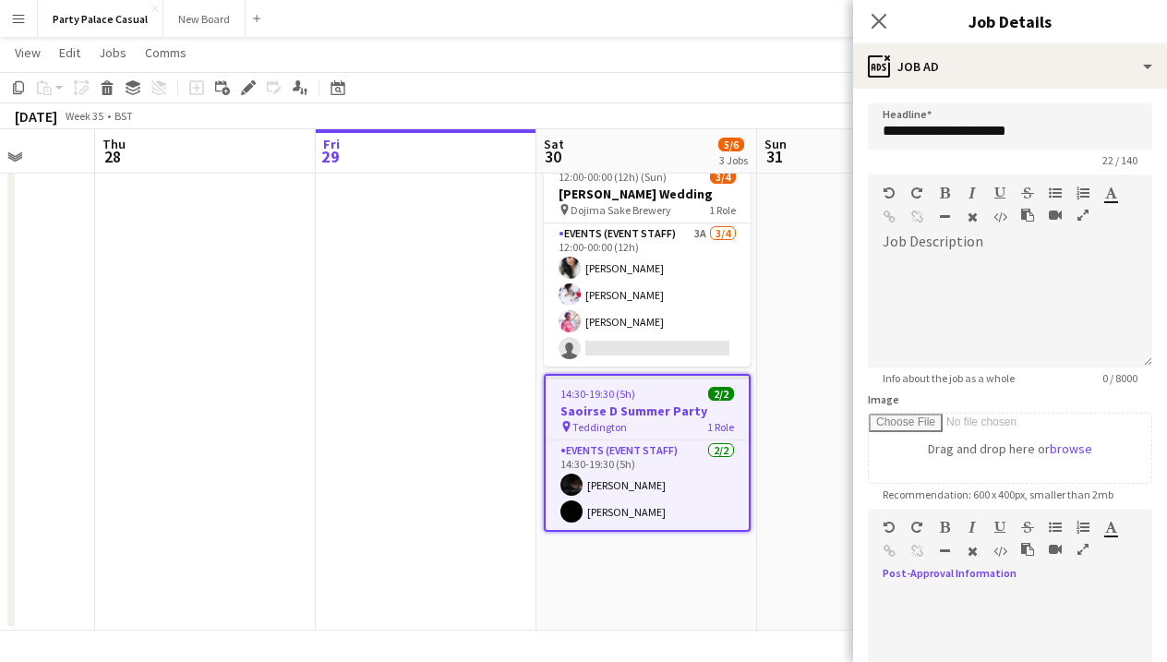
click at [1059, 587] on div at bounding box center [1010, 640] width 284 height 124
paste div
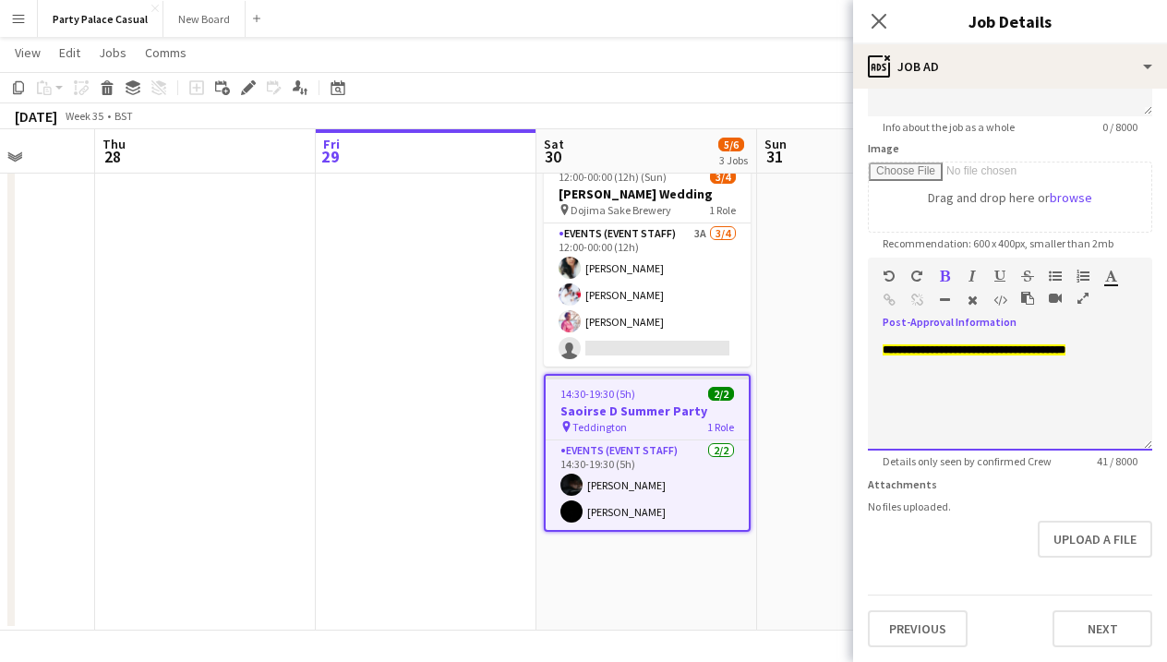
scroll to position [251, 0]
click at [1104, 625] on button "Next" at bounding box center [1102, 628] width 100 height 37
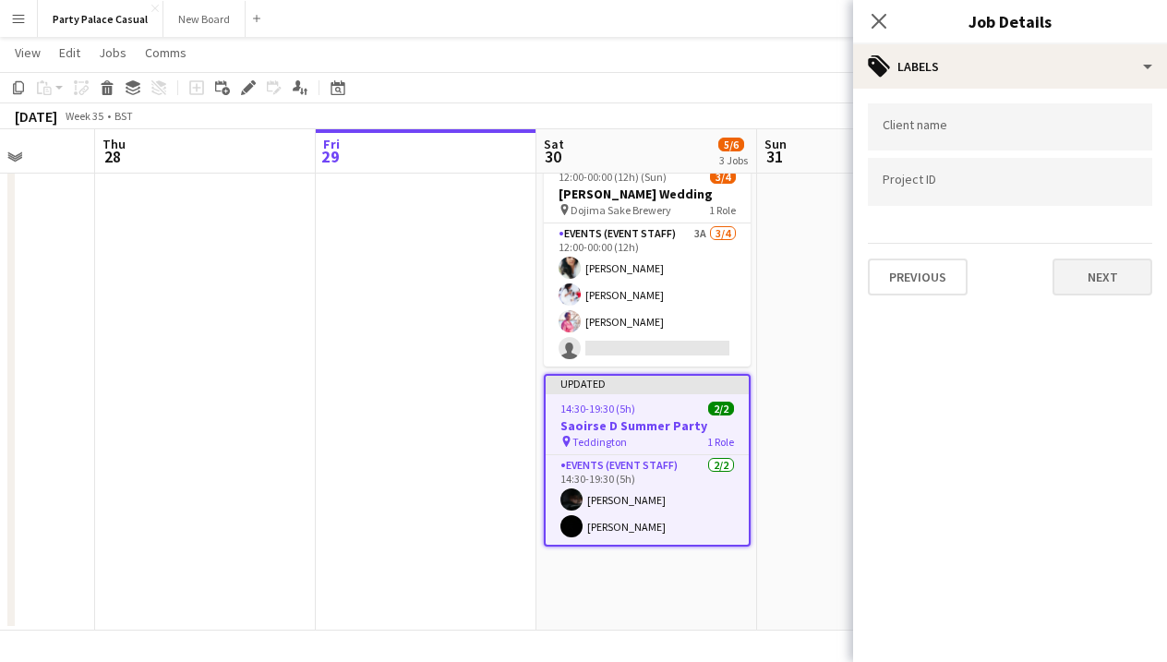
click at [1091, 285] on button "Next" at bounding box center [1102, 276] width 100 height 37
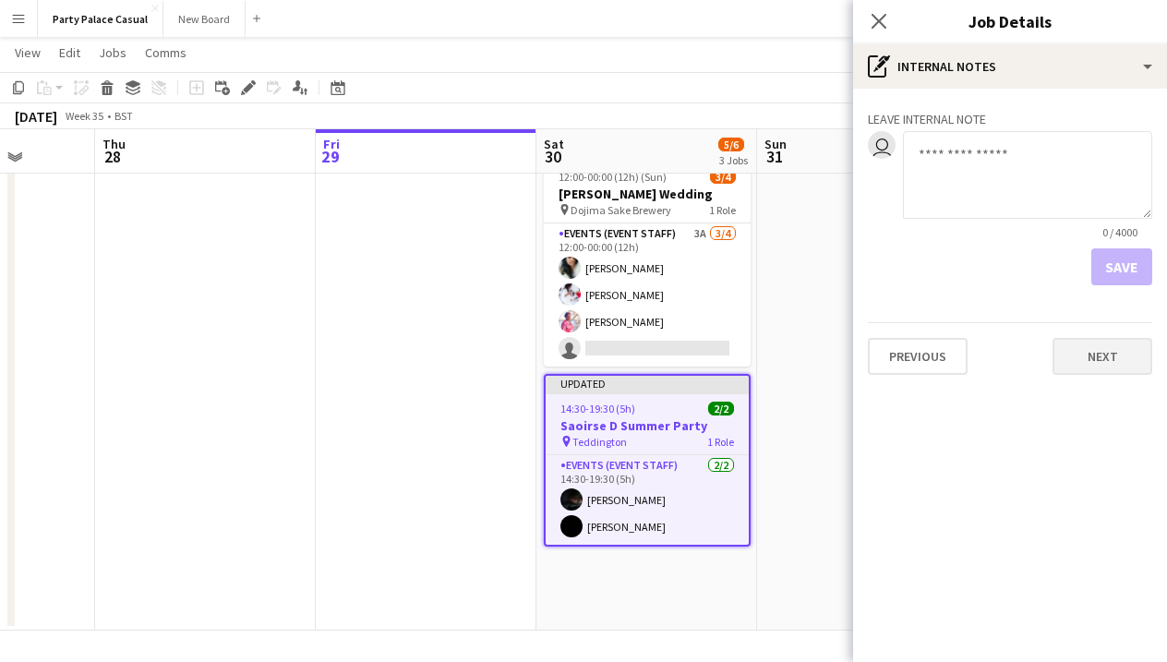
click at [1102, 353] on button "Next" at bounding box center [1102, 356] width 100 height 37
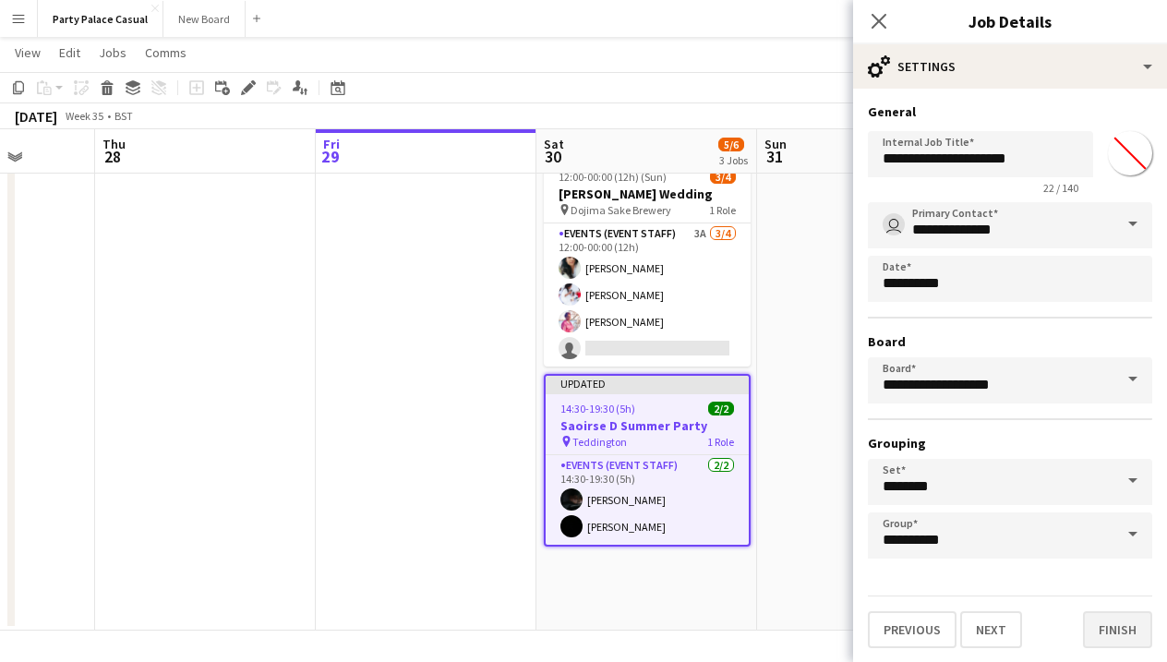
click at [1125, 632] on button "Finish" at bounding box center [1117, 629] width 69 height 37
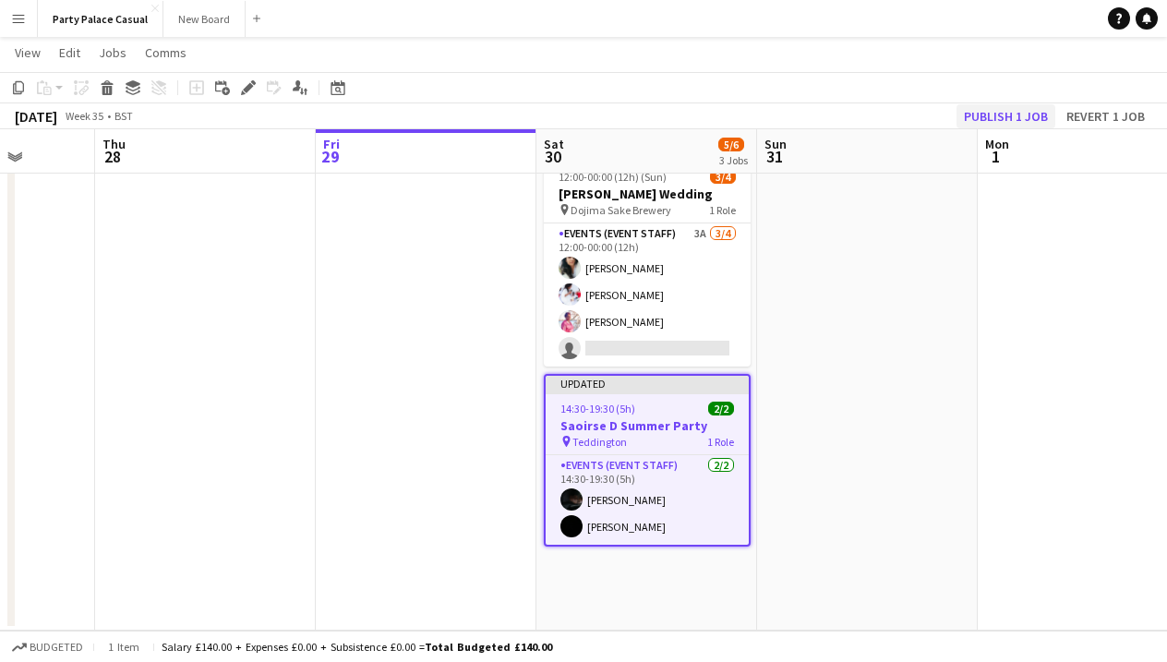
click at [1025, 112] on button "Publish 1 job" at bounding box center [1005, 116] width 99 height 24
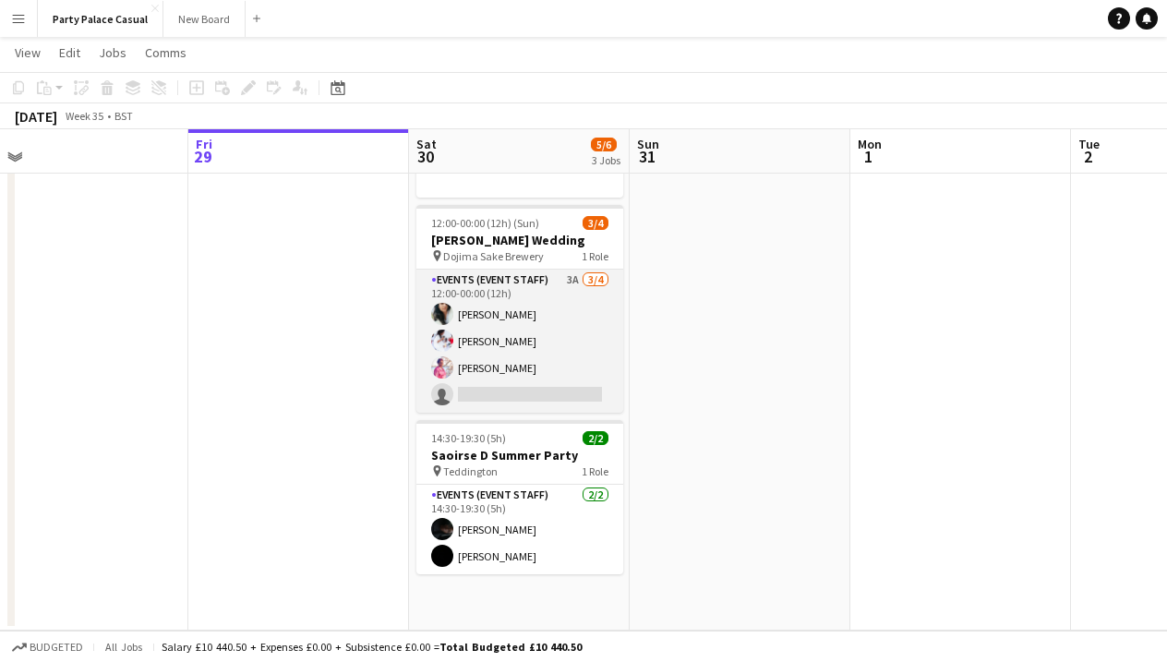
scroll to position [0, 474]
click at [509, 354] on app-card-role "Events (Event Staff) 3A 3/4 12:00-00:00 (12h) Ashra Nandan Nicole Siriboe Aja B…" at bounding box center [518, 340] width 207 height 143
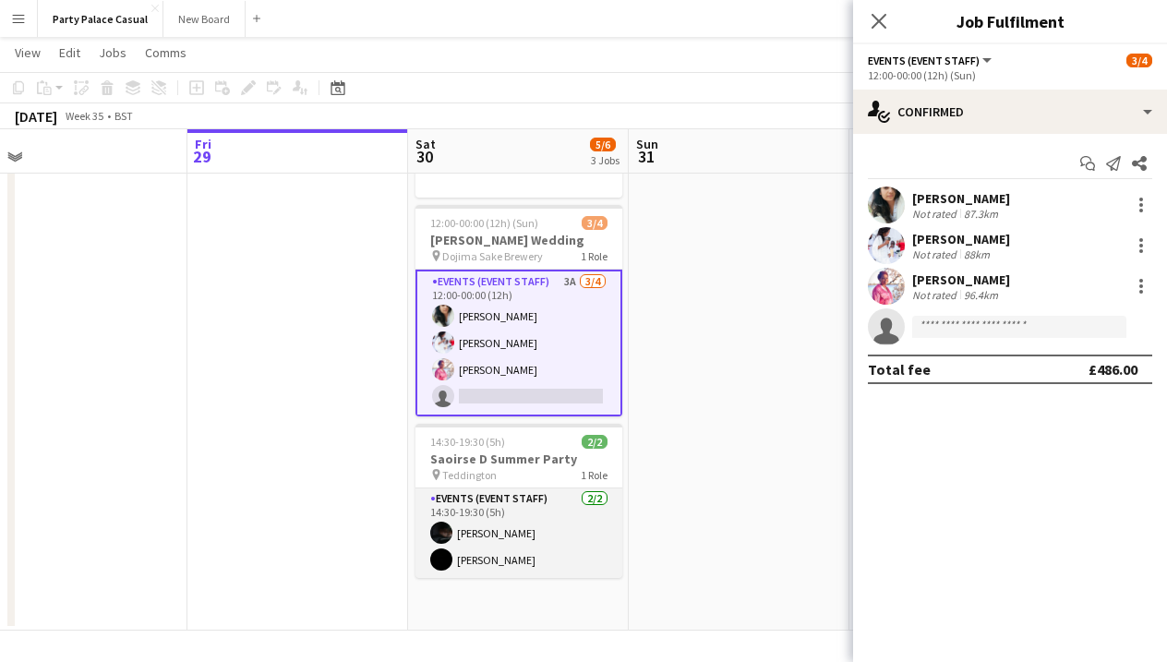
click at [592, 534] on app-card-role "Events (Event Staff) [DATE] 14:30-19:30 (5h) [PERSON_NAME] [PERSON_NAME]" at bounding box center [518, 533] width 207 height 90
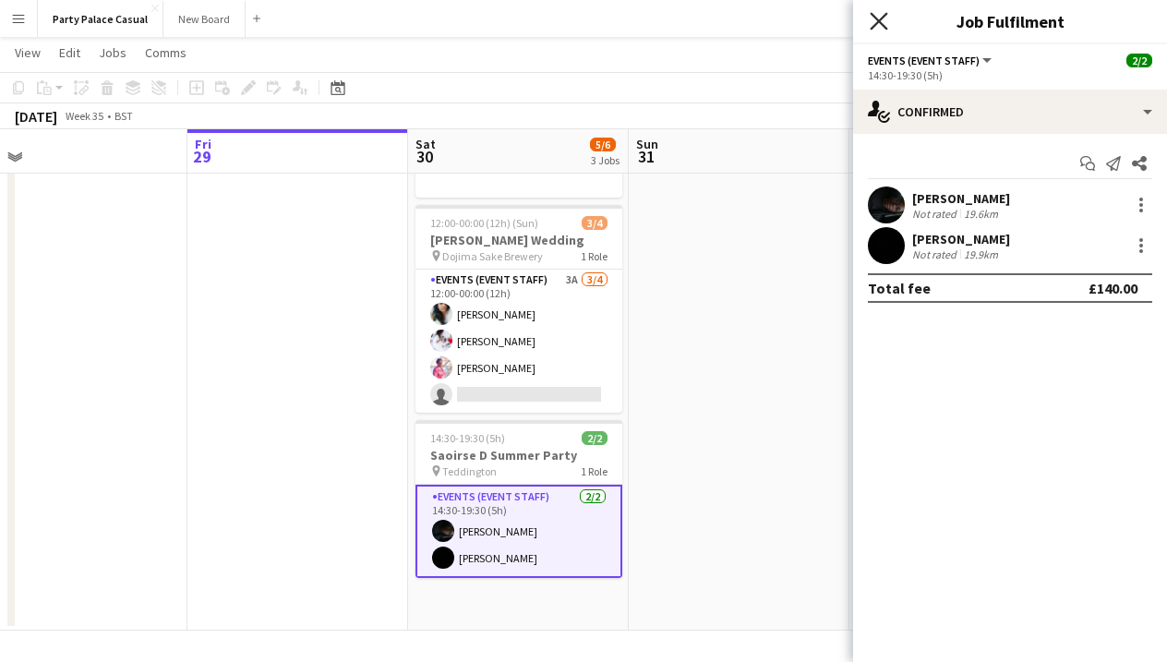
click at [876, 27] on icon "Close pop-in" at bounding box center [878, 21] width 18 height 18
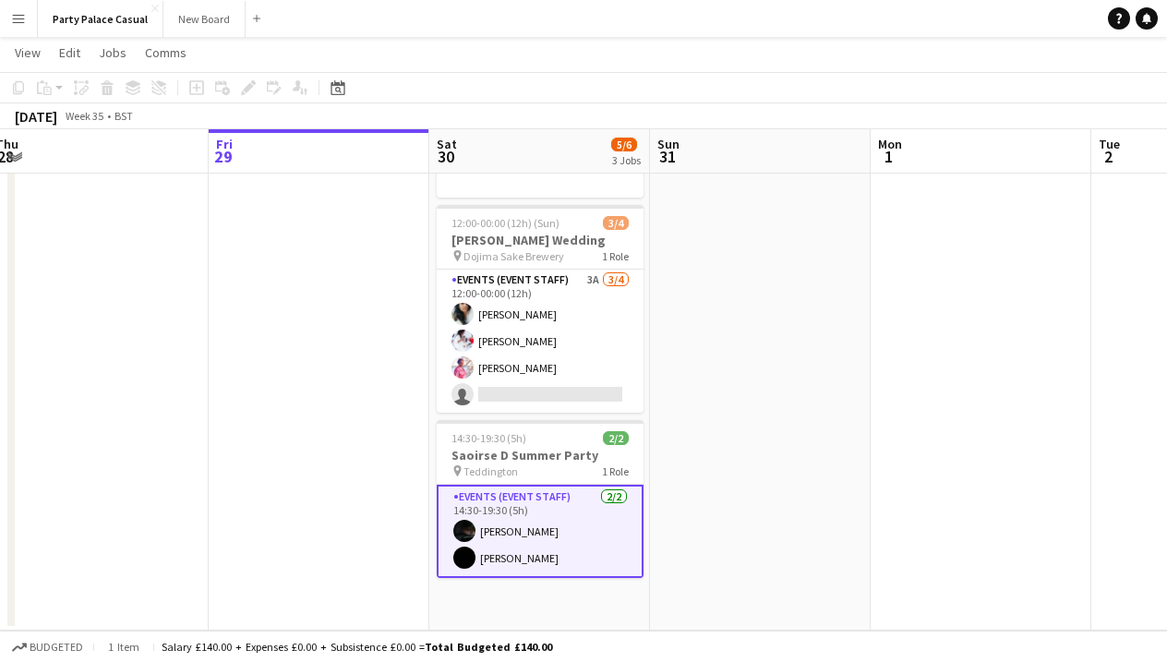
scroll to position [0, 456]
click at [554, 521] on app-card-role "Events (Event Staff) [DATE] 14:30-19:30 (5h) [PERSON_NAME] [PERSON_NAME]" at bounding box center [537, 531] width 207 height 93
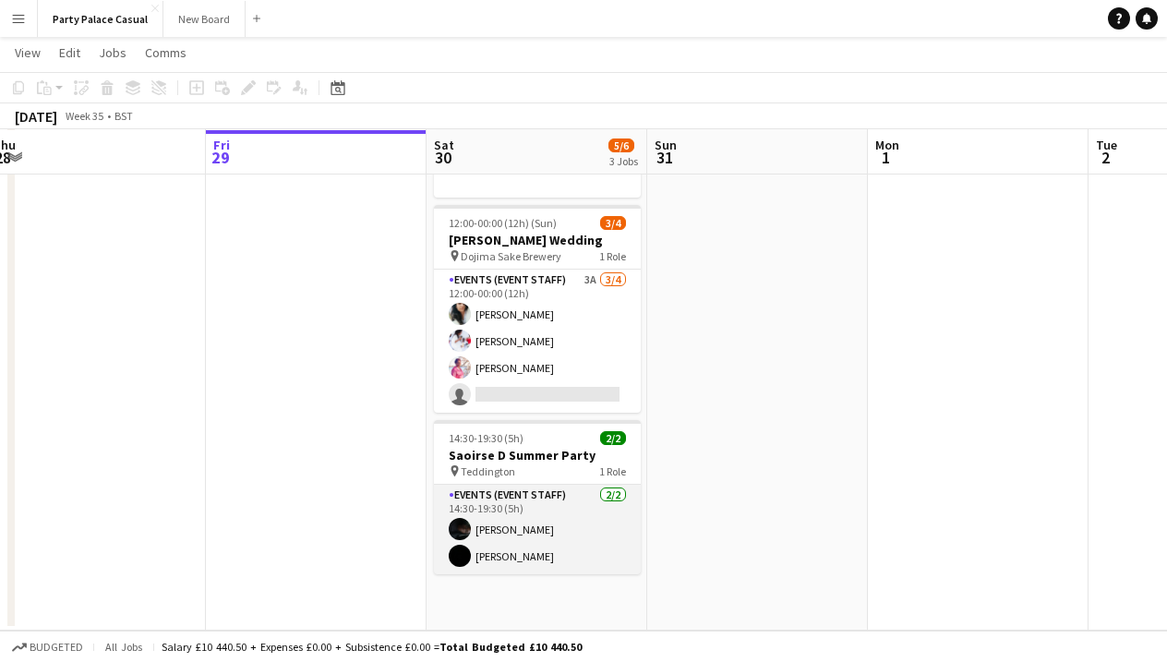
scroll to position [83, 0]
click at [552, 524] on app-card-role "Events (Event Staff) [DATE] 14:30-19:30 (5h) [PERSON_NAME] [PERSON_NAME]" at bounding box center [537, 530] width 207 height 90
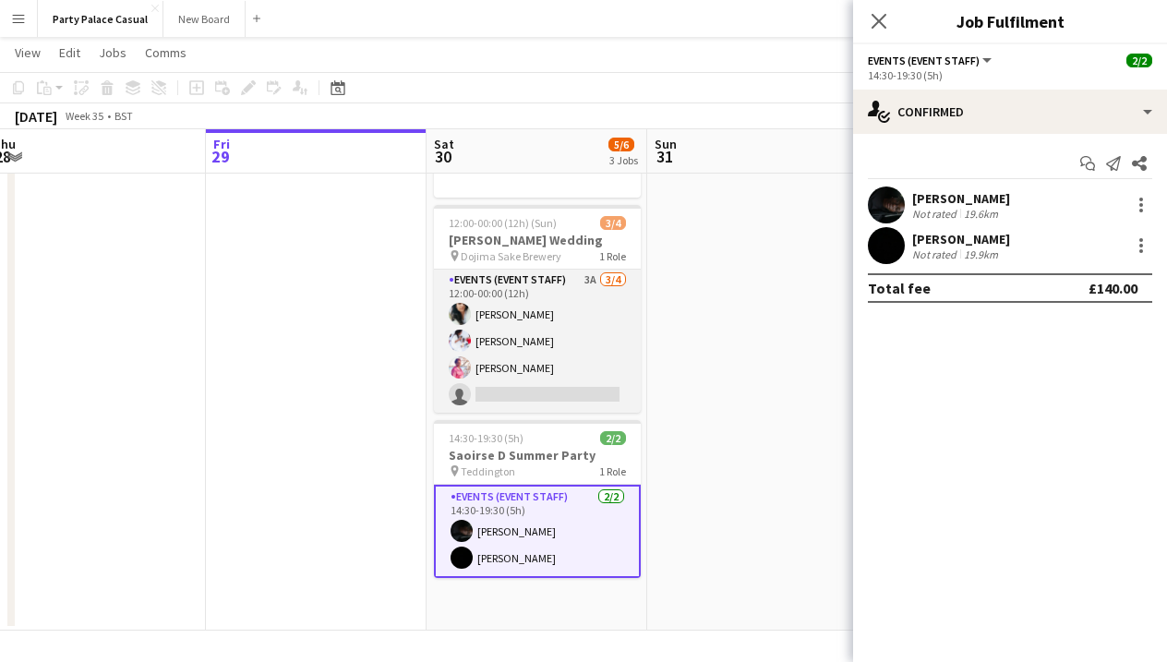
click at [563, 368] on app-card-role "Events (Event Staff) 3A 3/4 12:00-00:00 (12h) Ashra Nandan Nicole Siriboe Aja B…" at bounding box center [537, 340] width 207 height 143
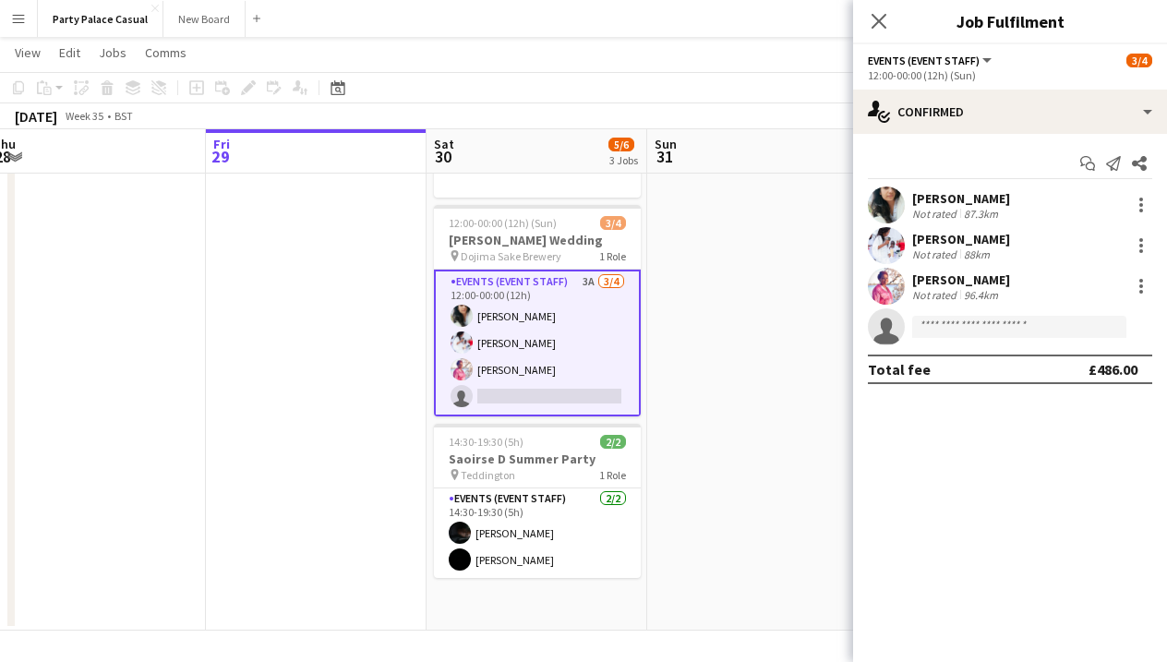
click at [729, 322] on app-date-cell at bounding box center [757, 377] width 221 height 507
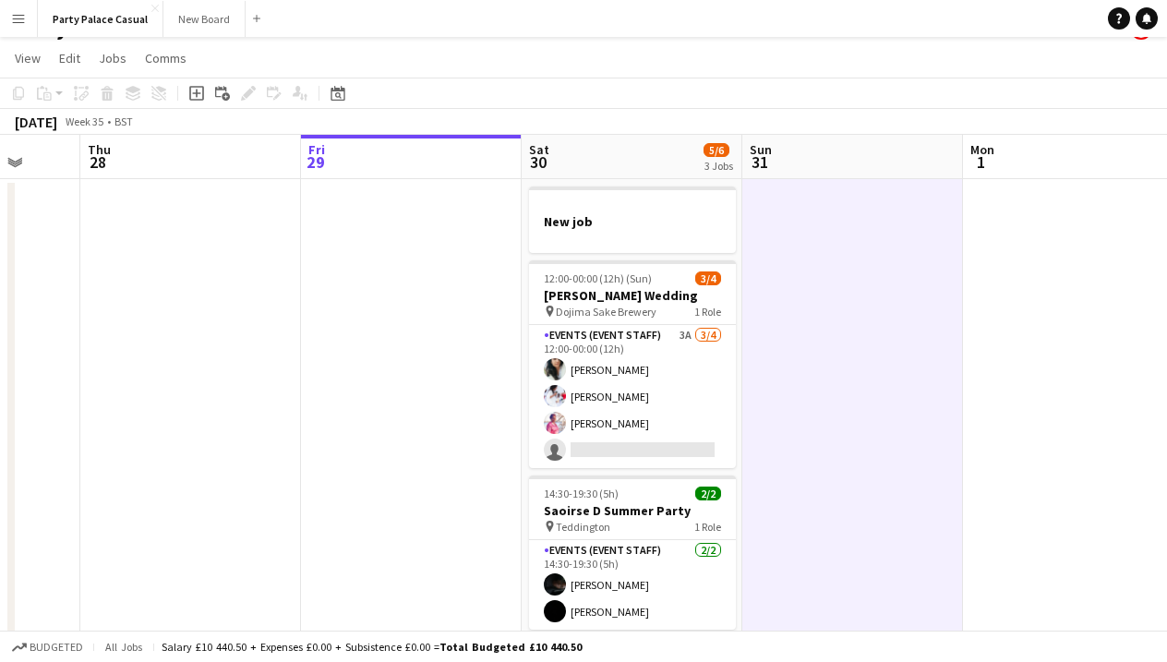
scroll to position [0, 579]
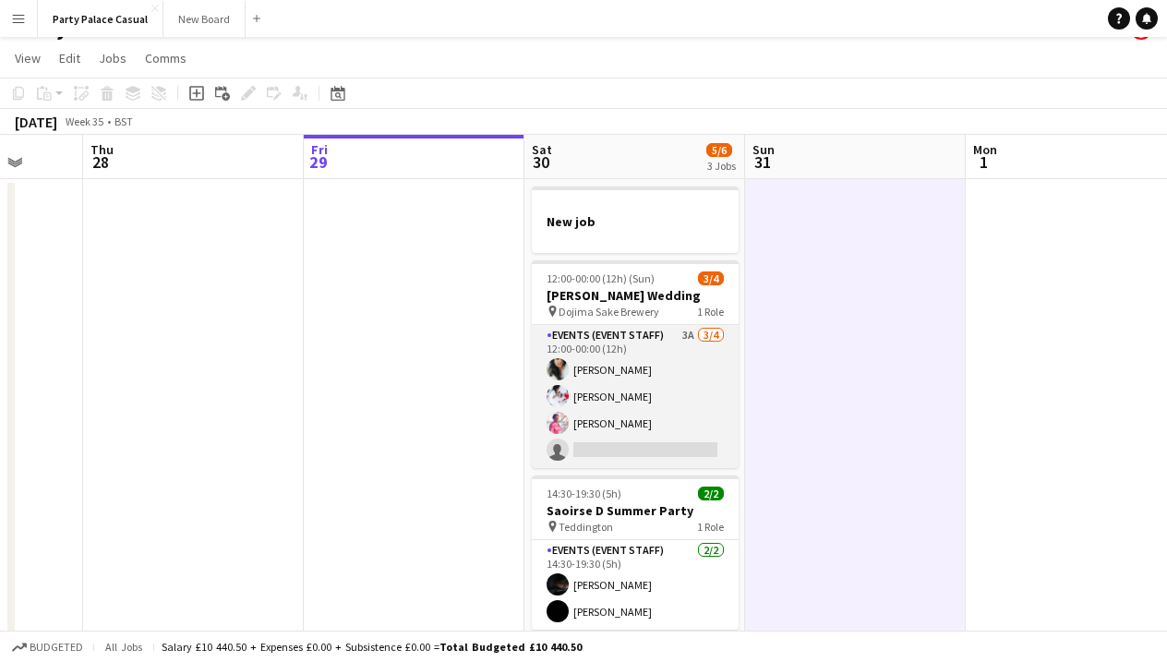
click at [607, 413] on app-card-role "Events (Event Staff) 3A 3/4 12:00-00:00 (12h) Ashra Nandan Nicole Siriboe Aja B…" at bounding box center [635, 396] width 207 height 143
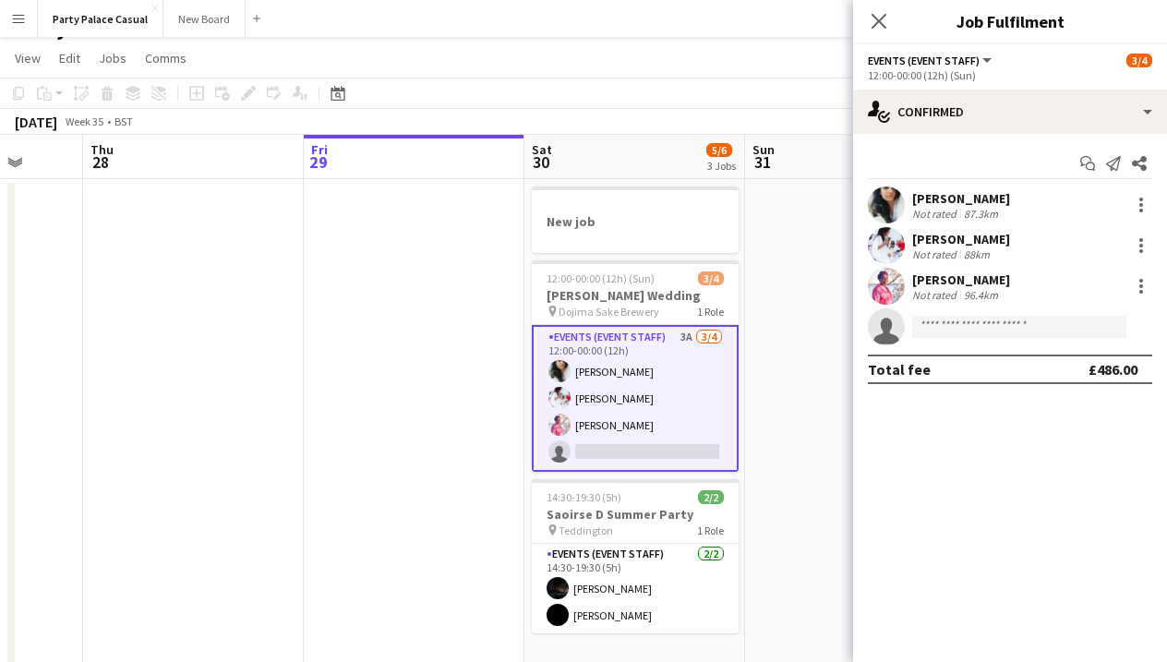
click at [957, 281] on div "[PERSON_NAME]" at bounding box center [961, 279] width 98 height 17
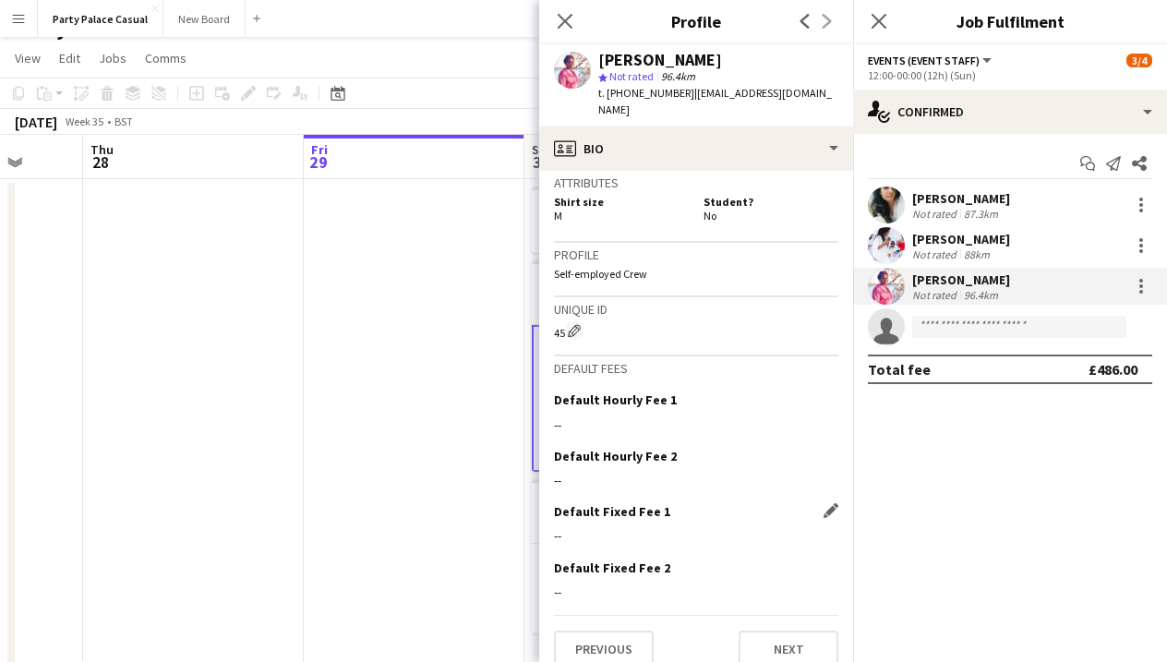
scroll to position [905, 0]
click at [809, 631] on button "Next" at bounding box center [788, 649] width 100 height 37
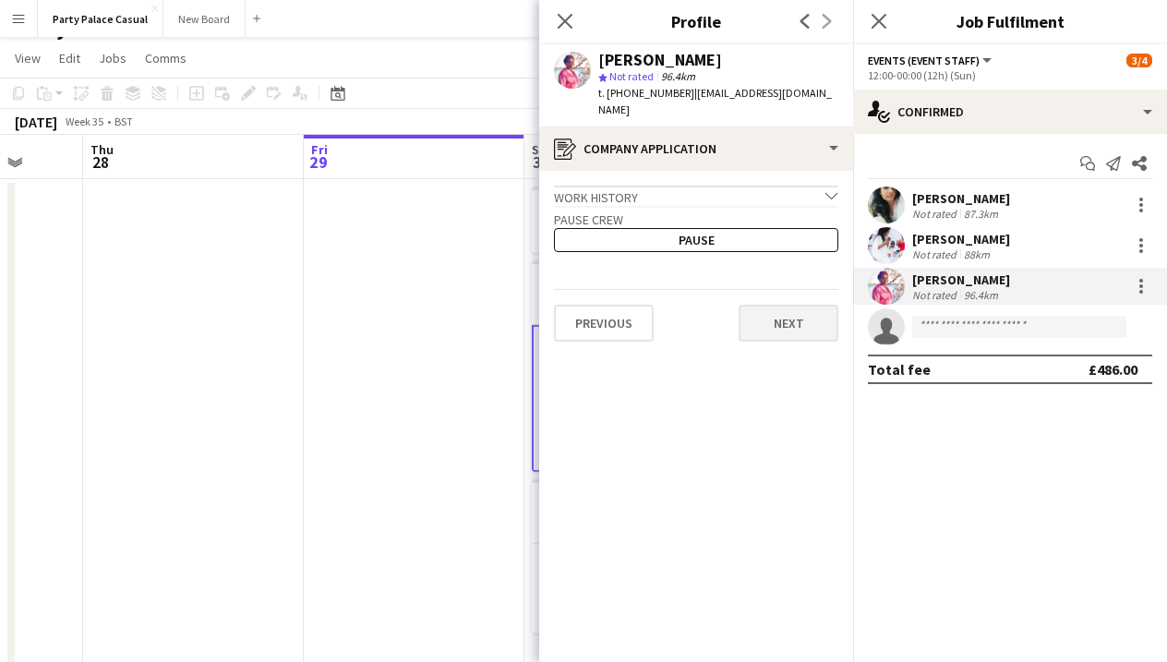
click at [795, 312] on button "Next" at bounding box center [788, 323] width 100 height 37
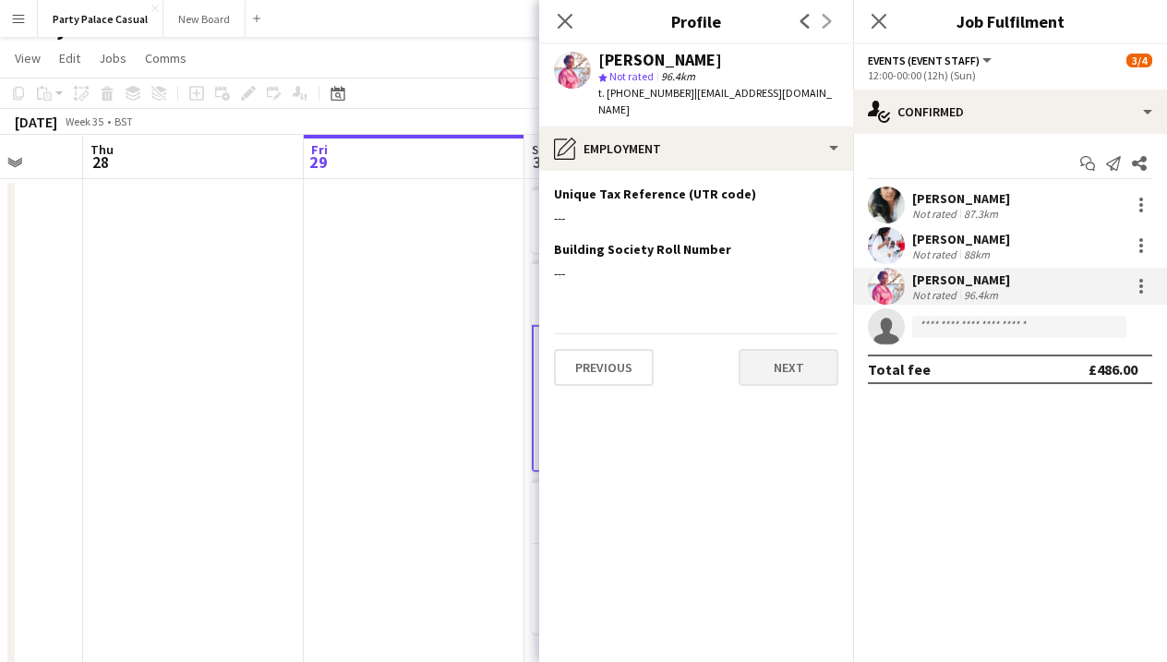
click at [792, 349] on button "Next" at bounding box center [788, 367] width 100 height 37
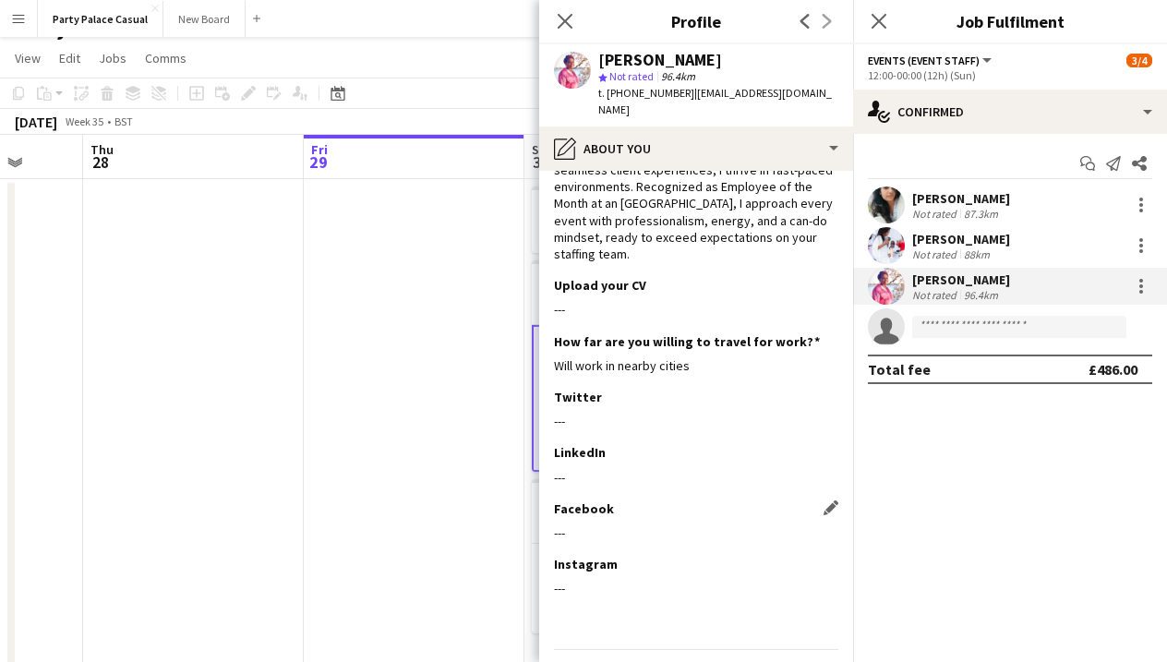
scroll to position [148, 0]
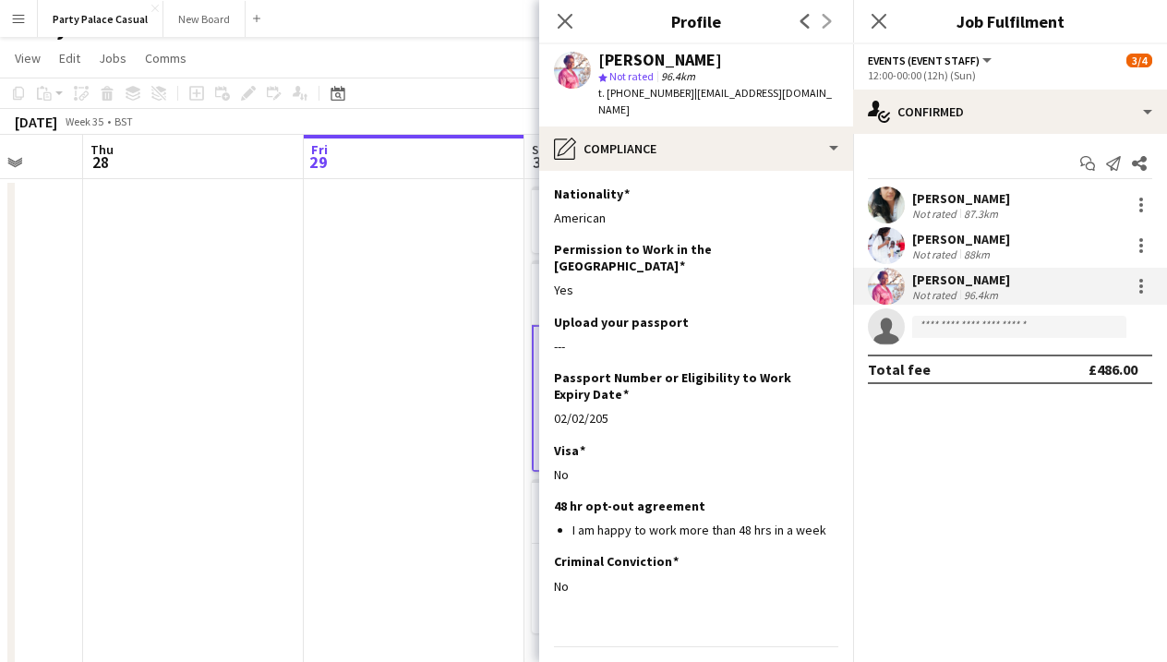
click at [796, 646] on div "Previous Next" at bounding box center [696, 672] width 284 height 53
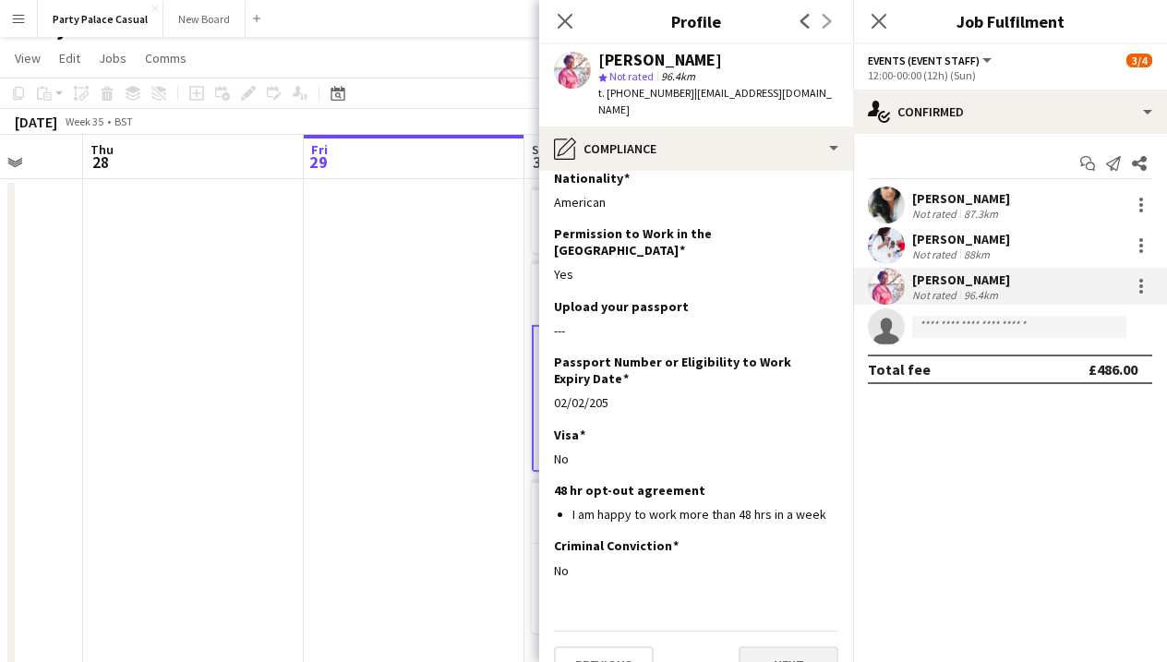
scroll to position [15, 0]
click at [796, 647] on button "Next" at bounding box center [788, 665] width 100 height 37
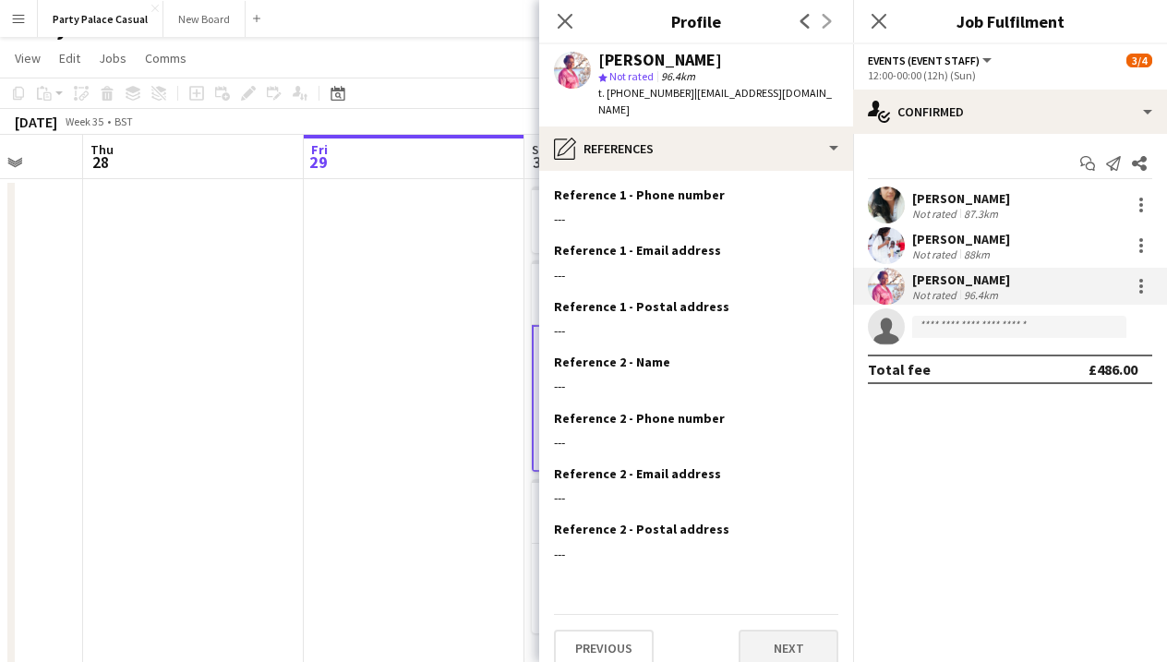
scroll to position [54, 0]
click at [796, 630] on button "Next" at bounding box center [788, 648] width 100 height 37
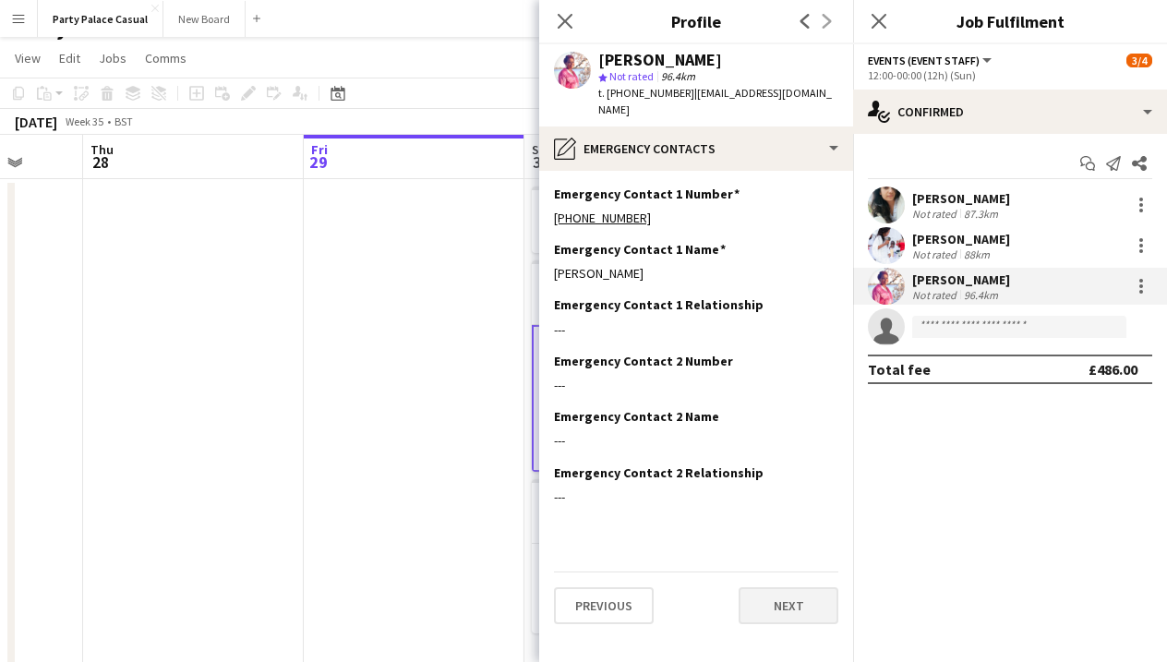
scroll to position [0, 0]
click at [802, 590] on button "Next" at bounding box center [788, 605] width 100 height 37
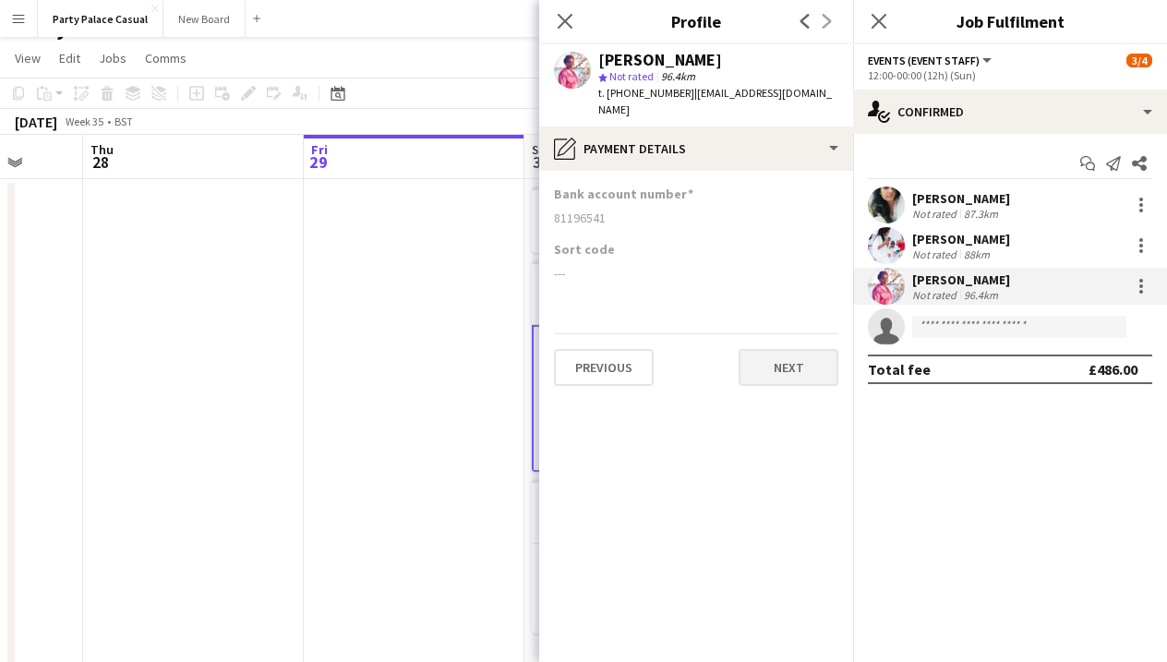
click at [754, 349] on button "Next" at bounding box center [788, 367] width 100 height 37
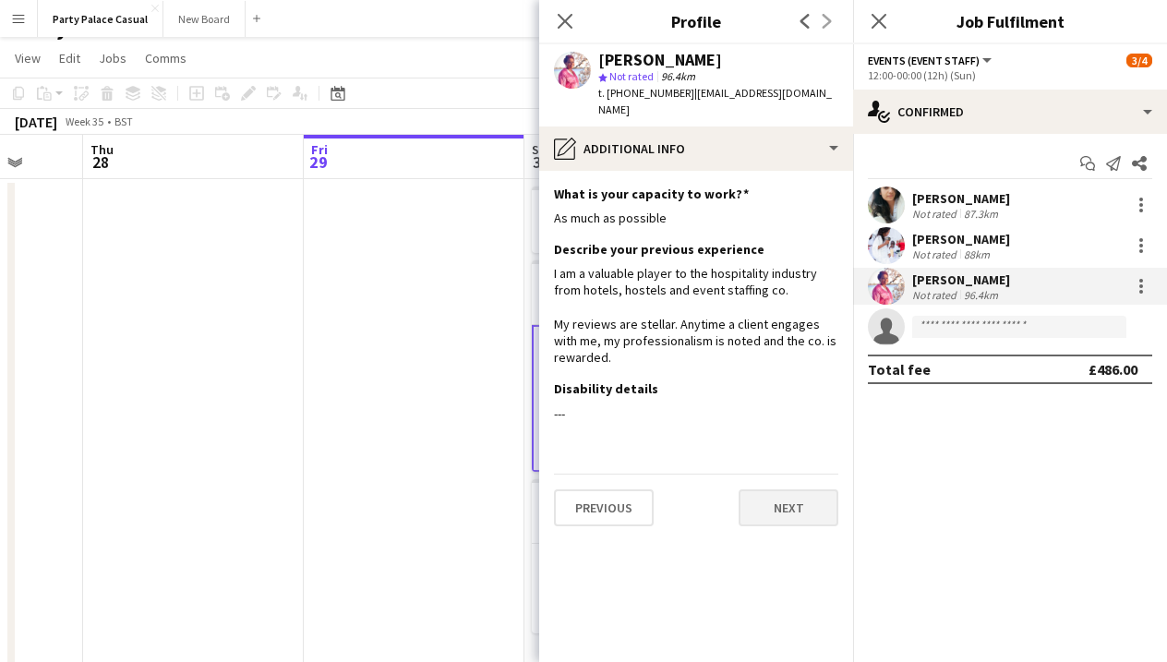
click at [768, 489] on button "Next" at bounding box center [788, 507] width 100 height 37
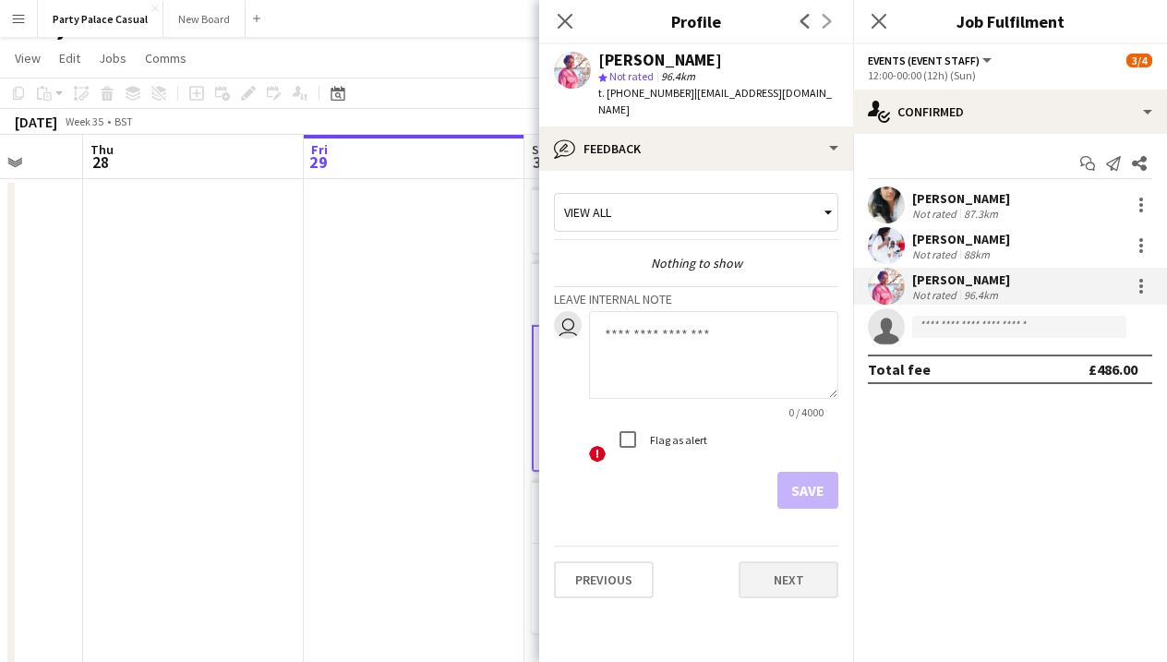
click at [761, 569] on button "Next" at bounding box center [788, 579] width 100 height 37
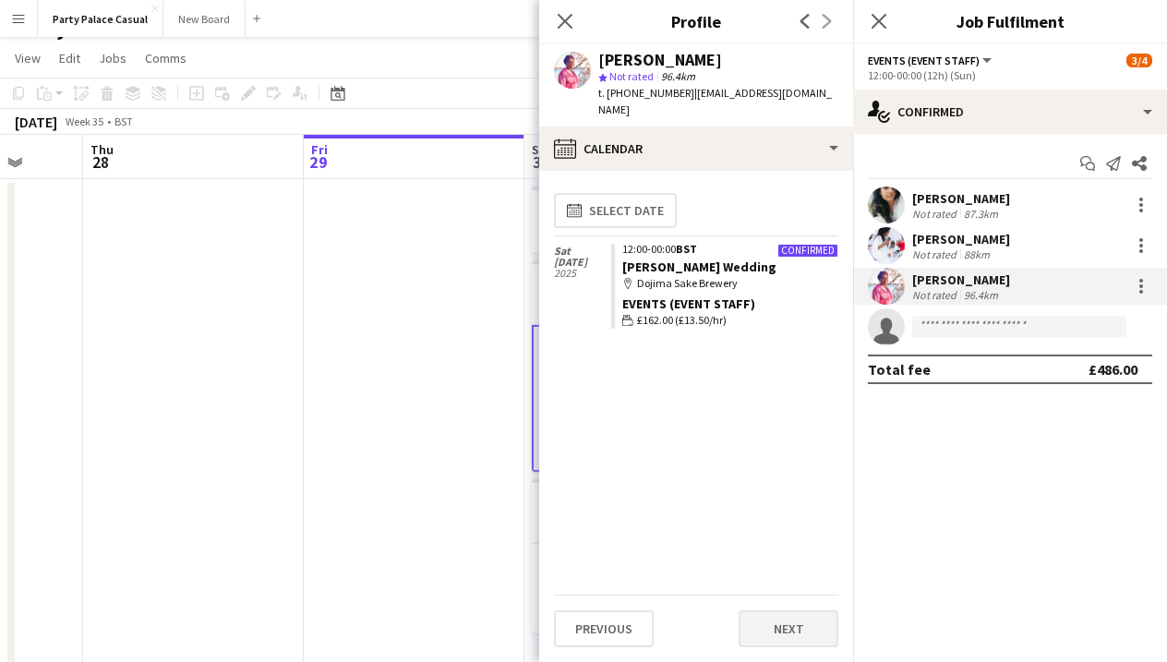
click at [787, 633] on button "Next" at bounding box center [788, 628] width 100 height 37
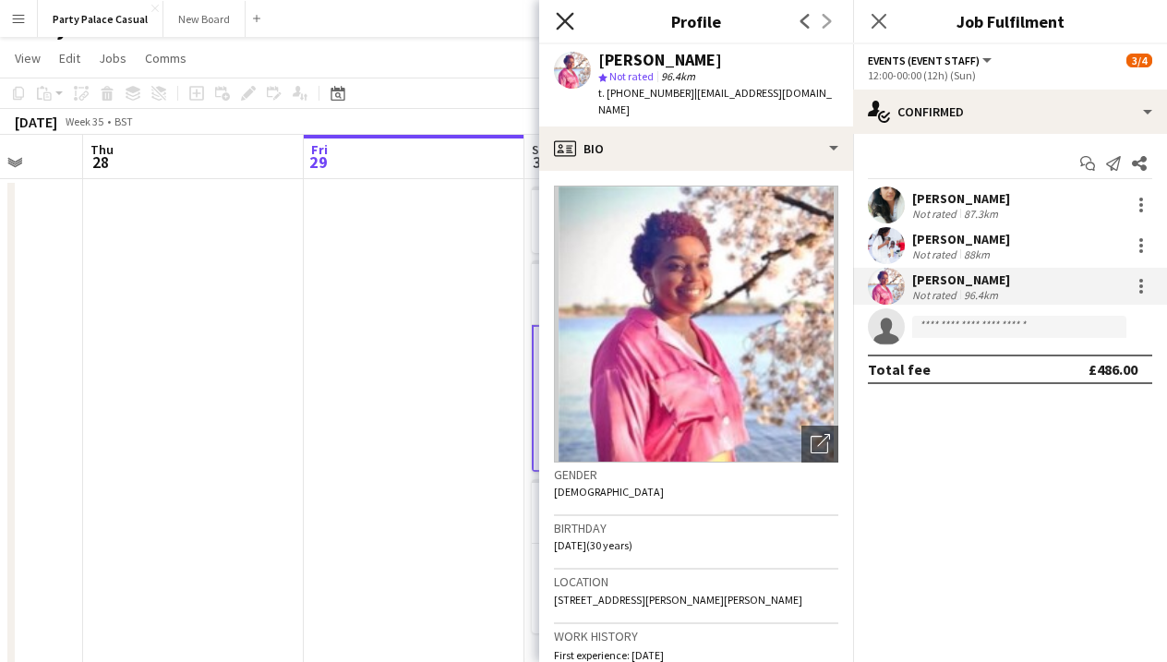
click at [572, 18] on icon "Close pop-in" at bounding box center [565, 21] width 18 height 18
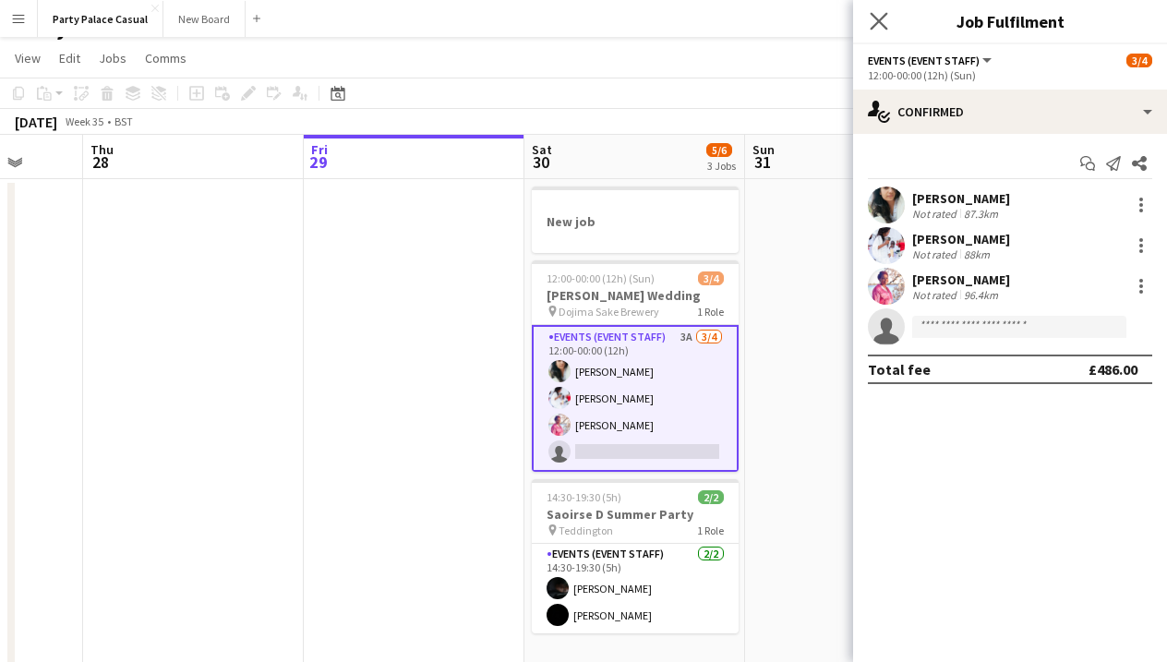
click at [869, 18] on app-icon "Close pop-in" at bounding box center [879, 21] width 27 height 27
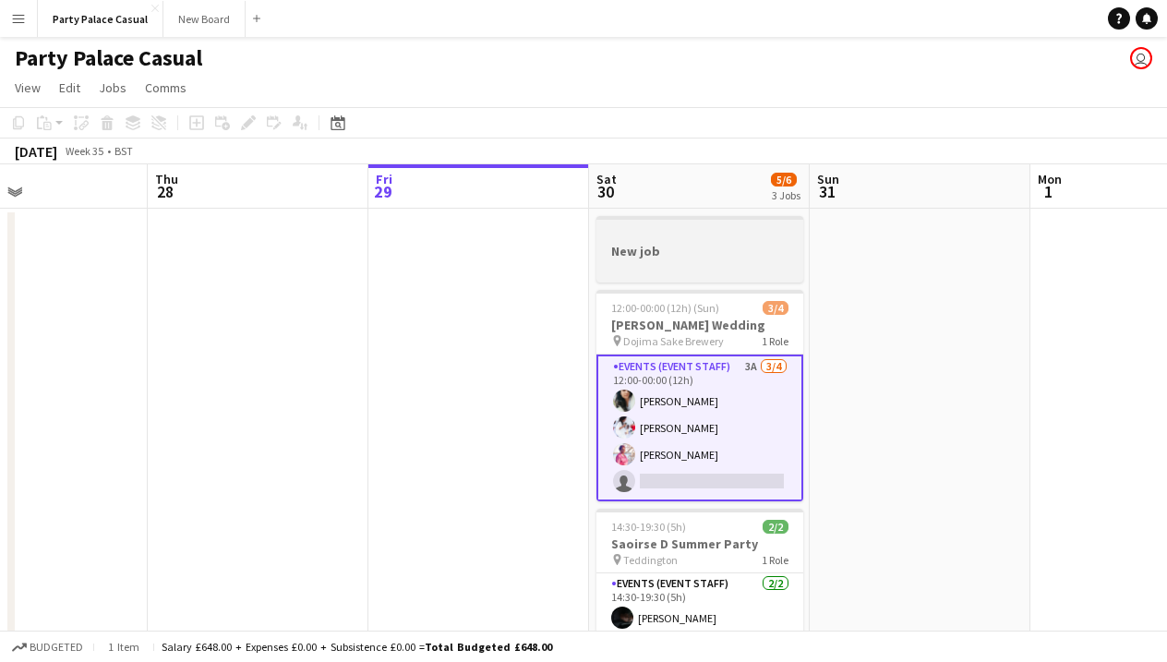
scroll to position [0, 517]
click at [652, 242] on app-job-card "New job" at bounding box center [696, 249] width 207 height 66
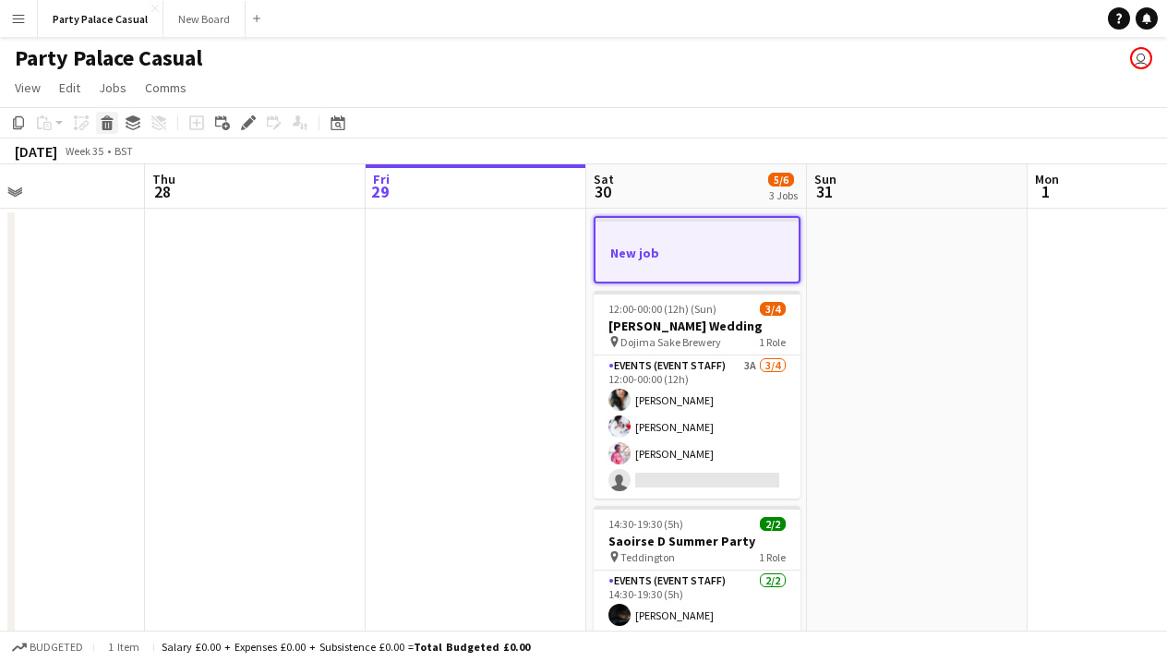
click at [103, 129] on icon at bounding box center [107, 125] width 10 height 9
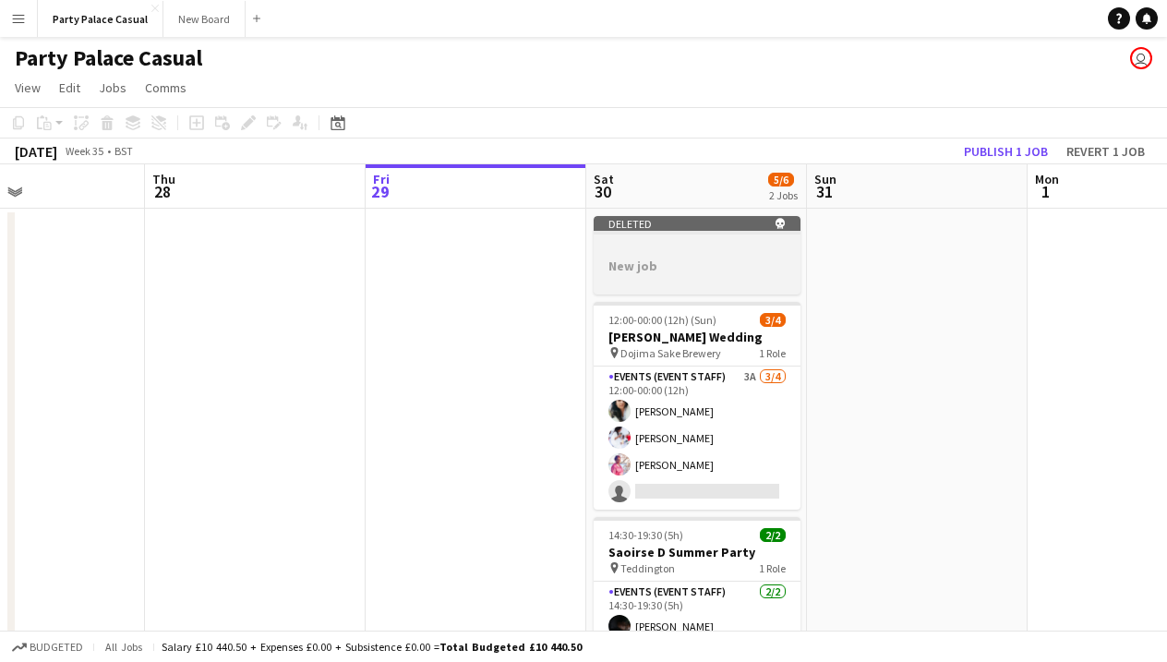
click at [724, 269] on h3 "New job" at bounding box center [696, 266] width 207 height 17
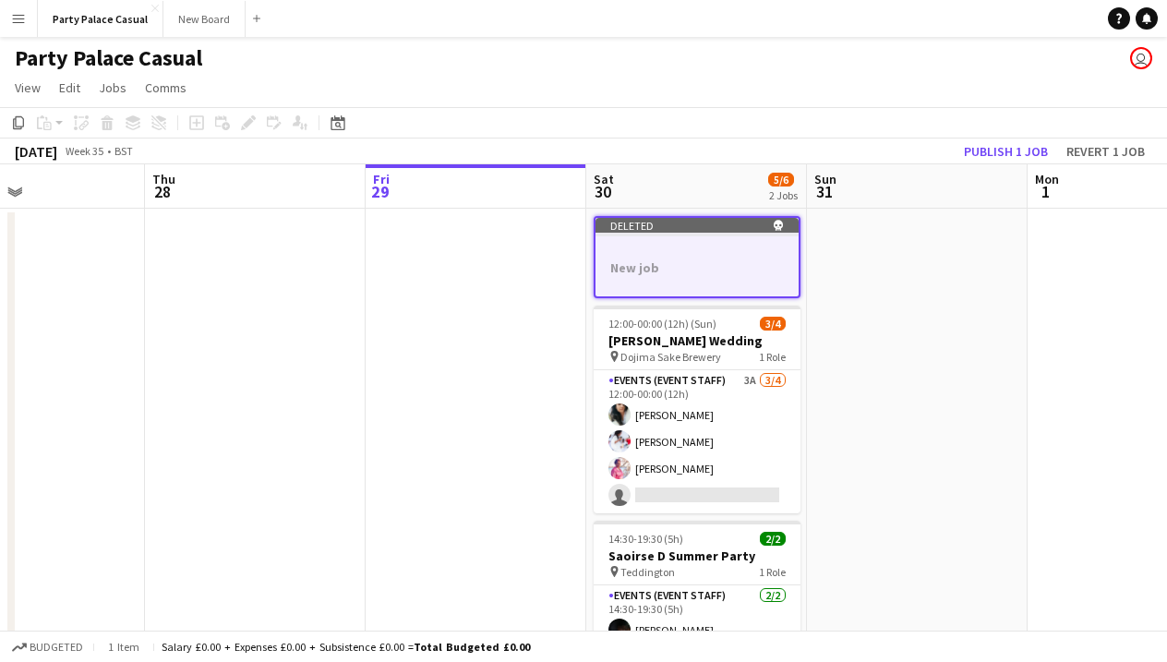
click at [653, 226] on div "Deleted skull" at bounding box center [696, 225] width 203 height 15
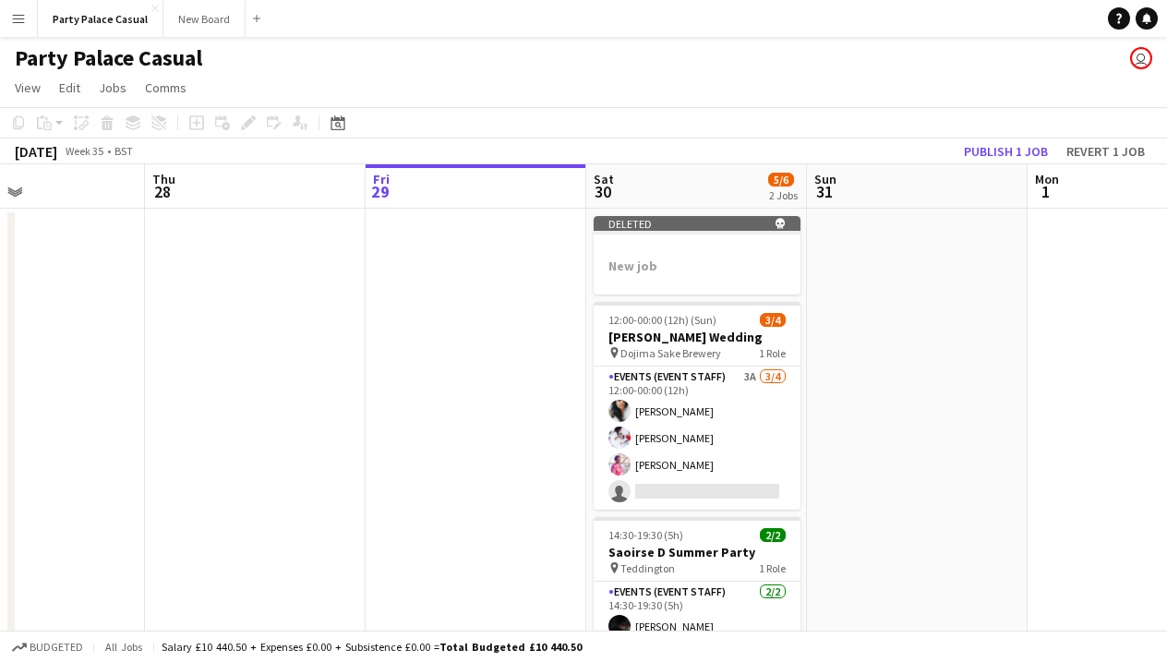
click at [933, 198] on app-board-header-date "Sun 31" at bounding box center [917, 186] width 221 height 44
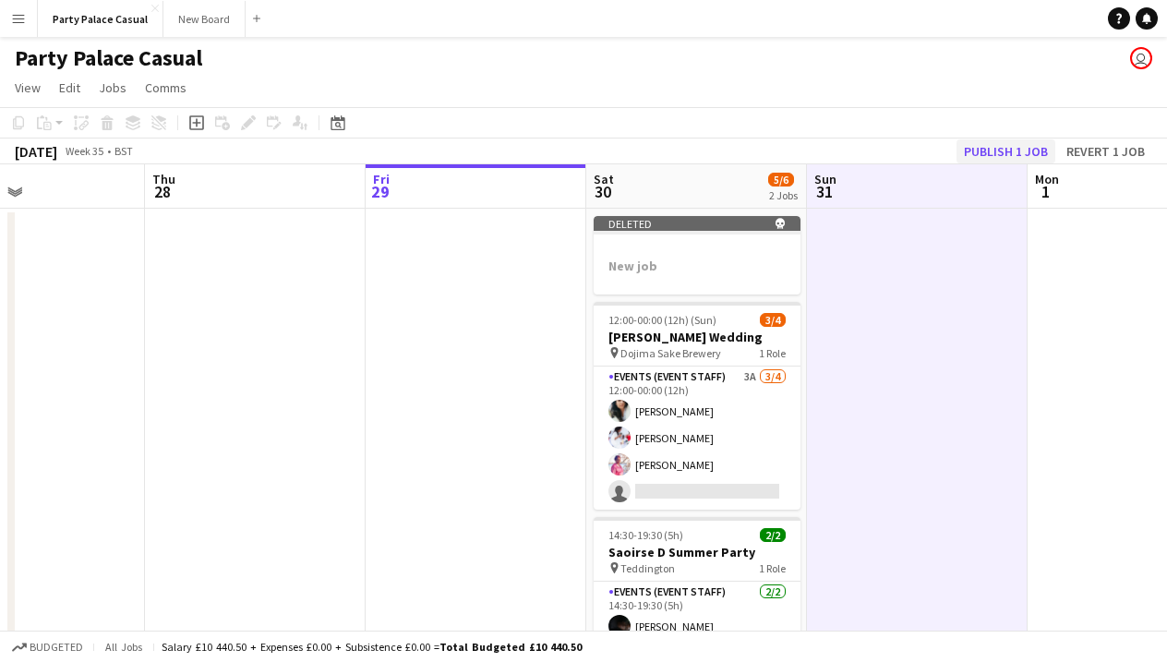
click at [975, 155] on button "Publish 1 job" at bounding box center [1005, 151] width 99 height 24
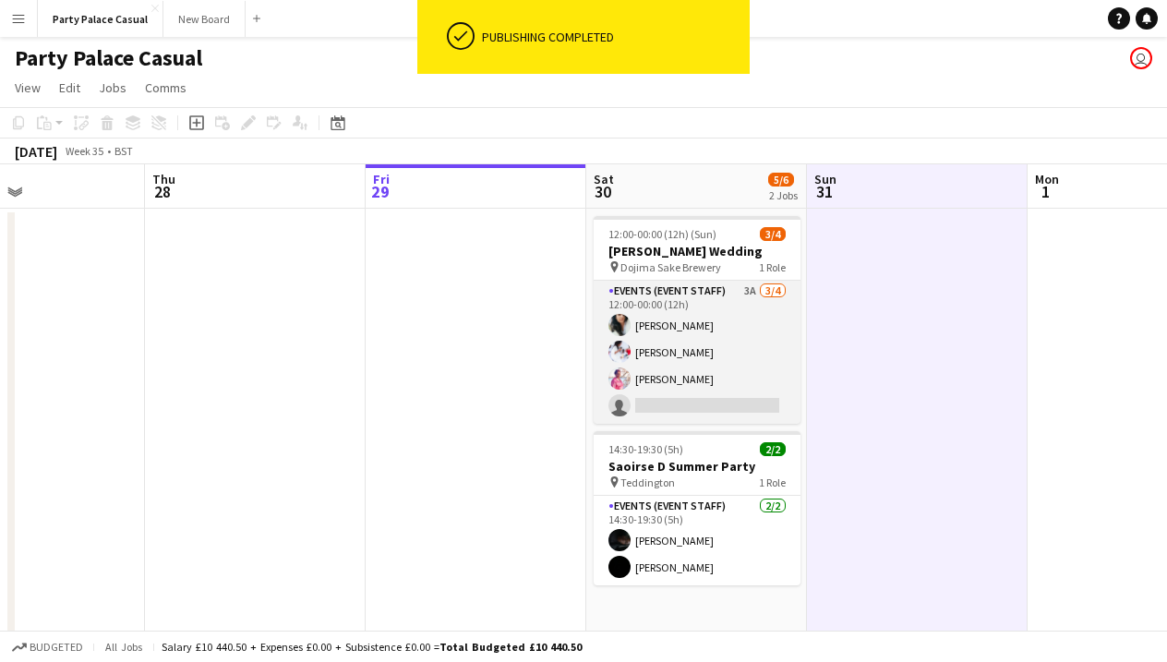
scroll to position [0, 0]
